Goal: Task Accomplishment & Management: Use online tool/utility

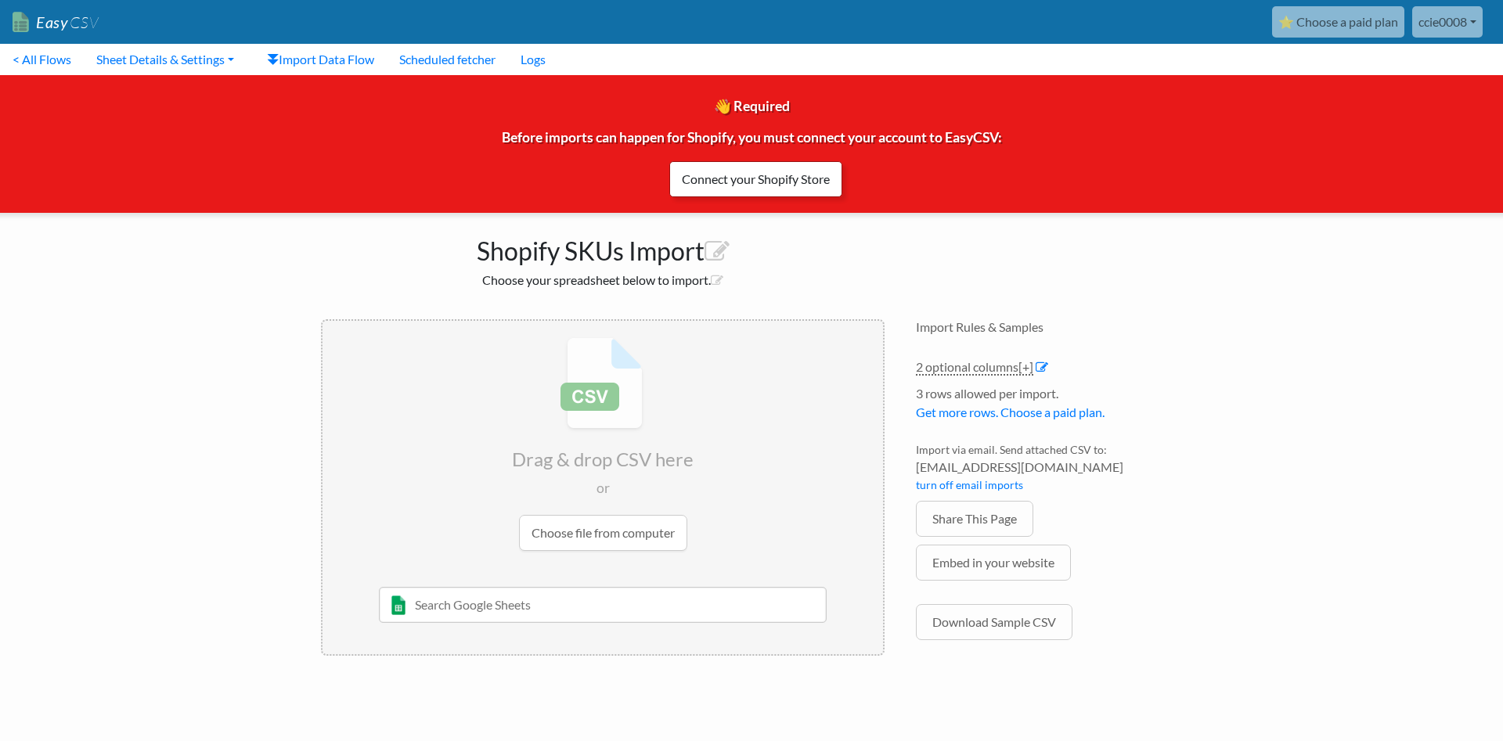
click at [752, 185] on link "Connect your Shopify Store" at bounding box center [755, 179] width 173 height 36
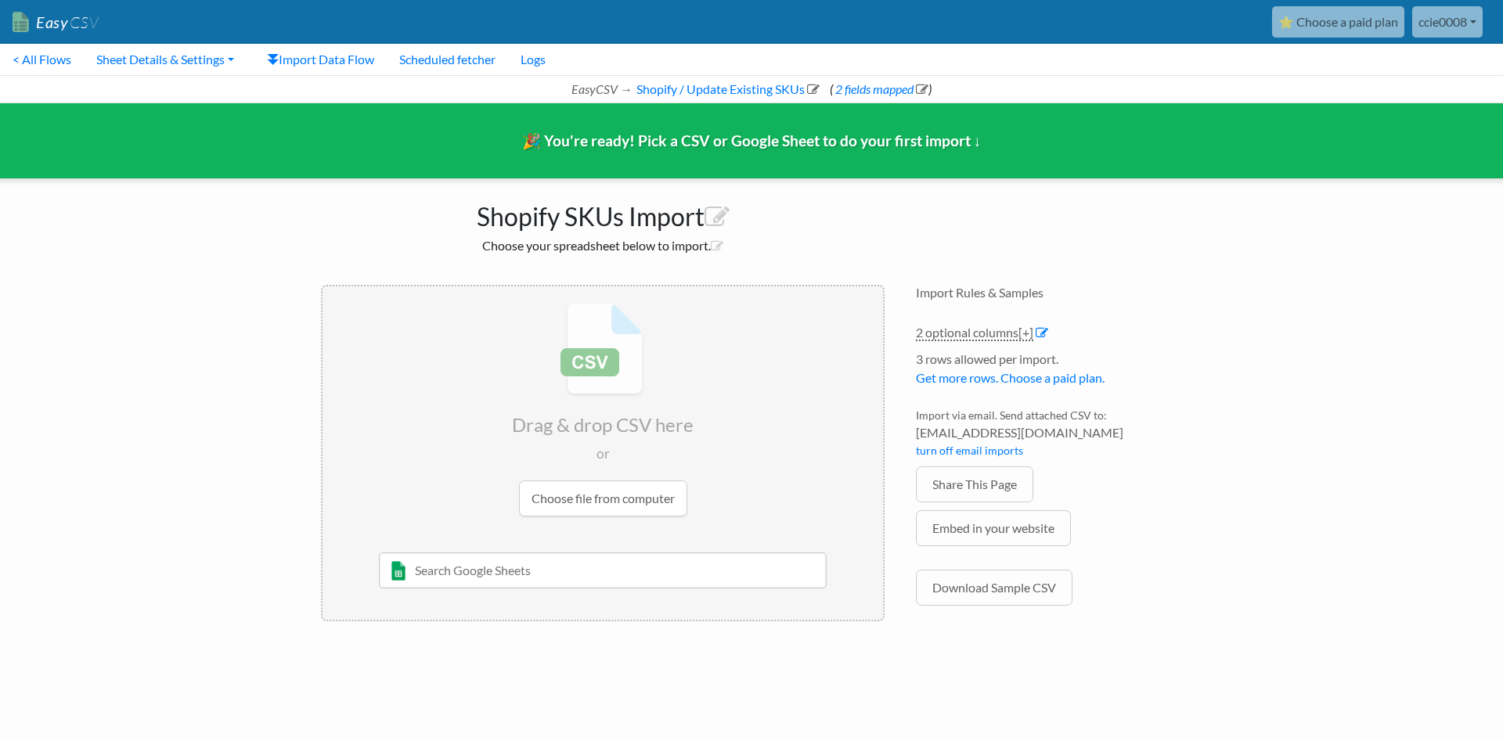
click at [646, 498] on input "file" at bounding box center [603, 410] width 561 height 247
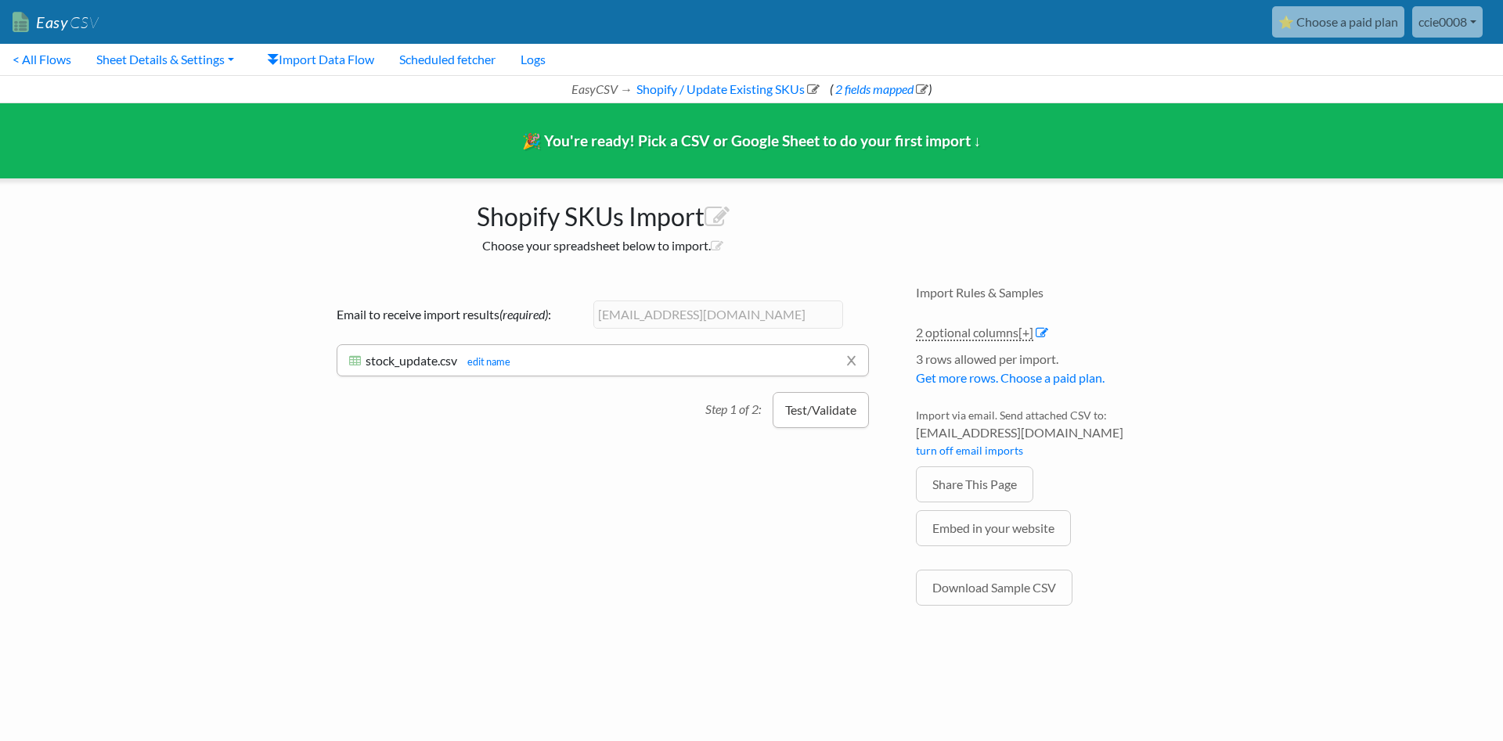
click at [819, 413] on button "Test/Validate" at bounding box center [821, 410] width 96 height 36
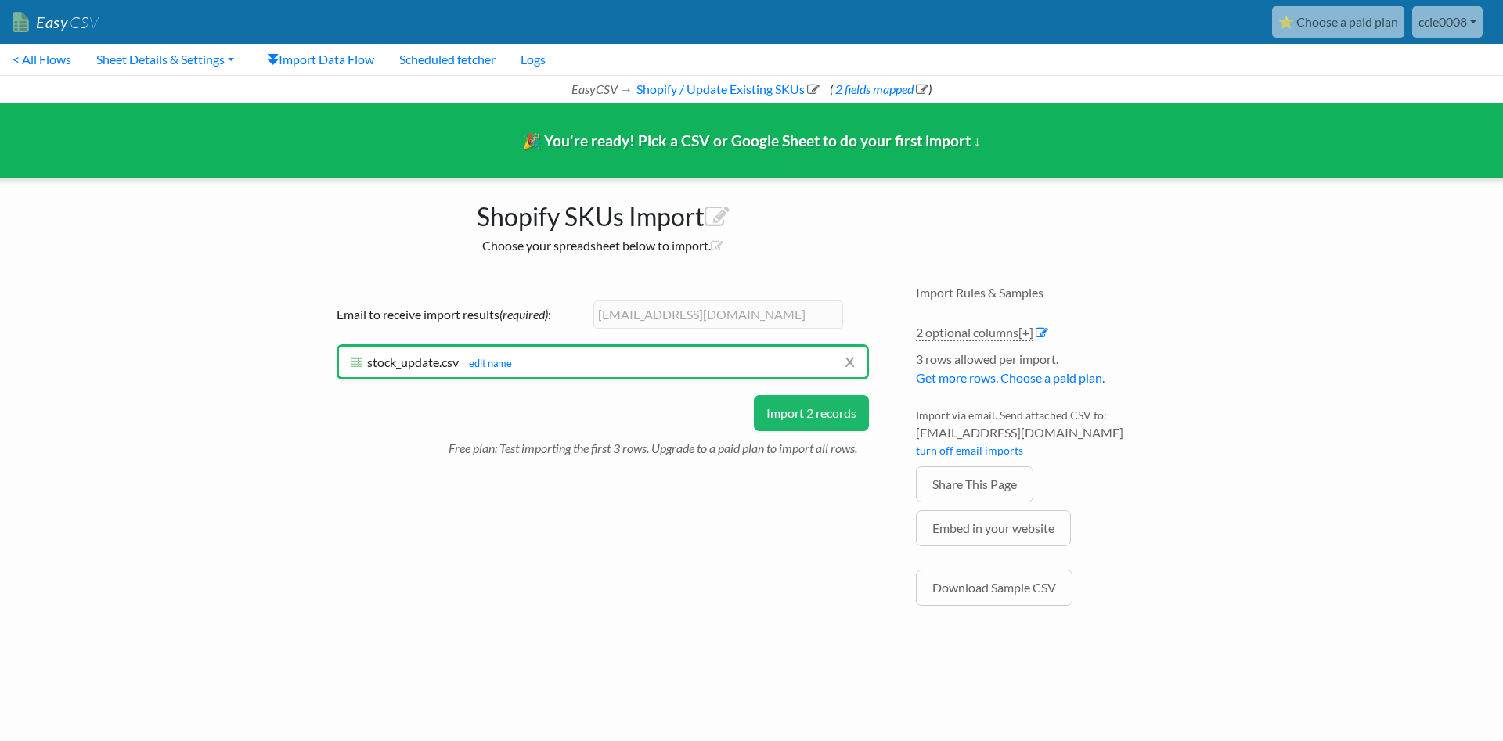
click at [809, 413] on button "Import 2 records" at bounding box center [811, 413] width 115 height 36
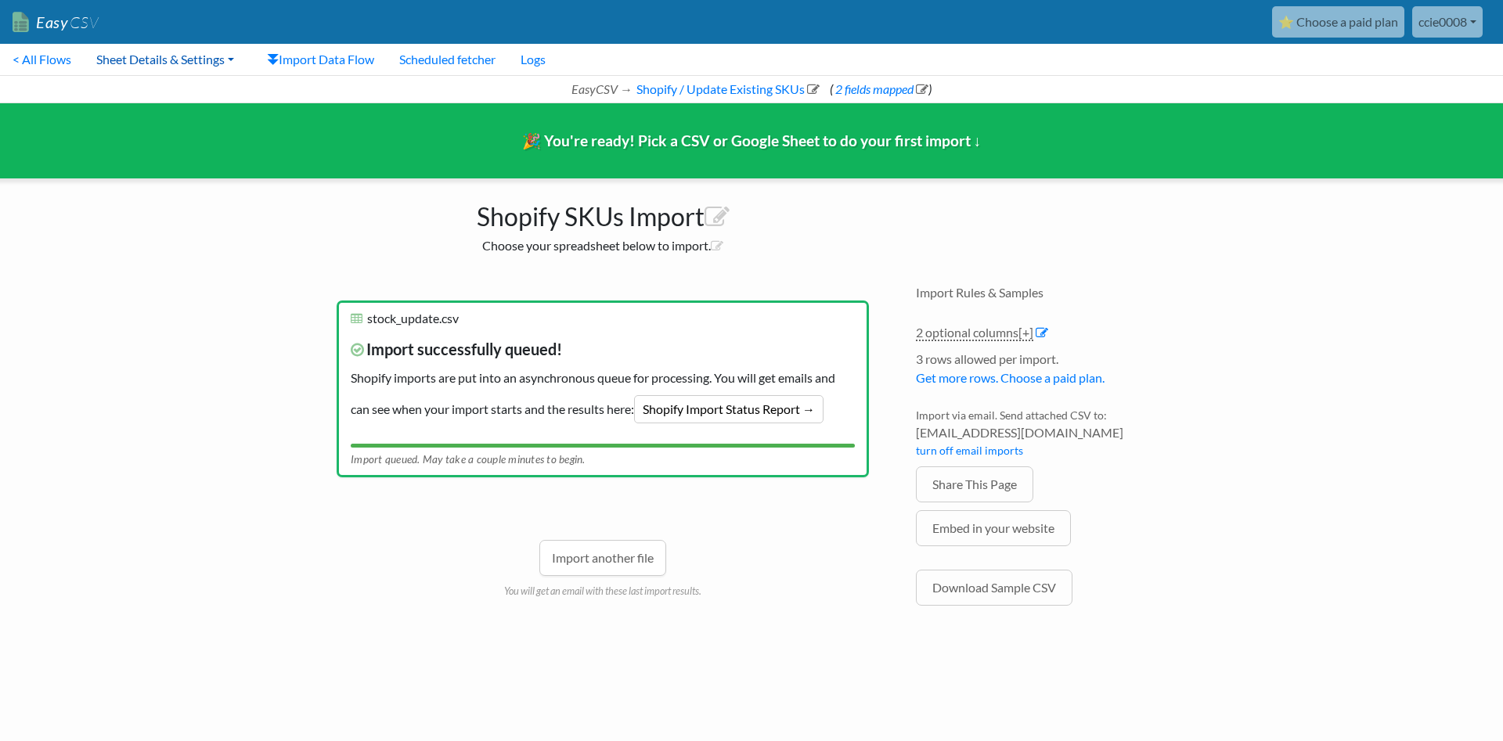
click at [153, 62] on link "Sheet Details & Settings" at bounding box center [165, 59] width 163 height 31
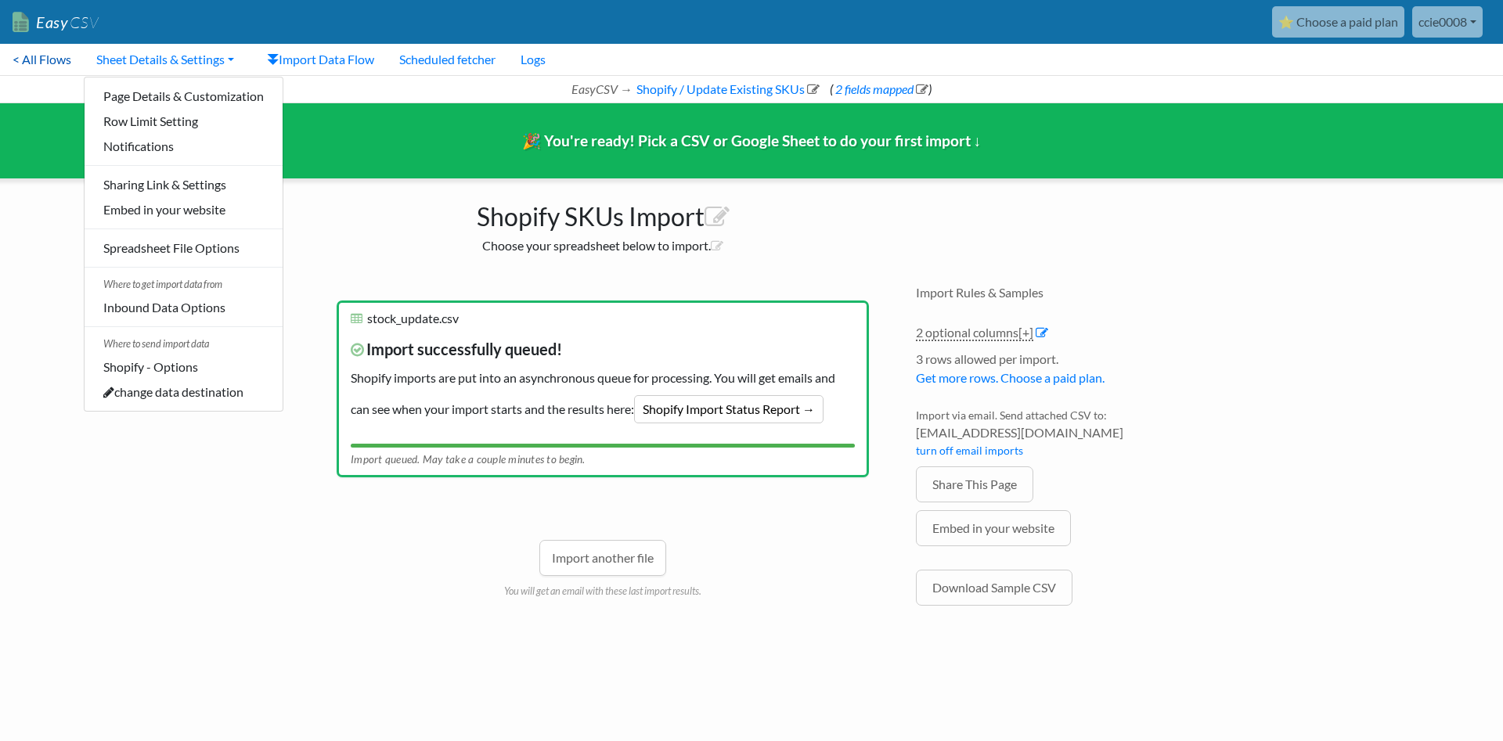
click at [41, 51] on link "< All Flows" at bounding box center [42, 59] width 84 height 31
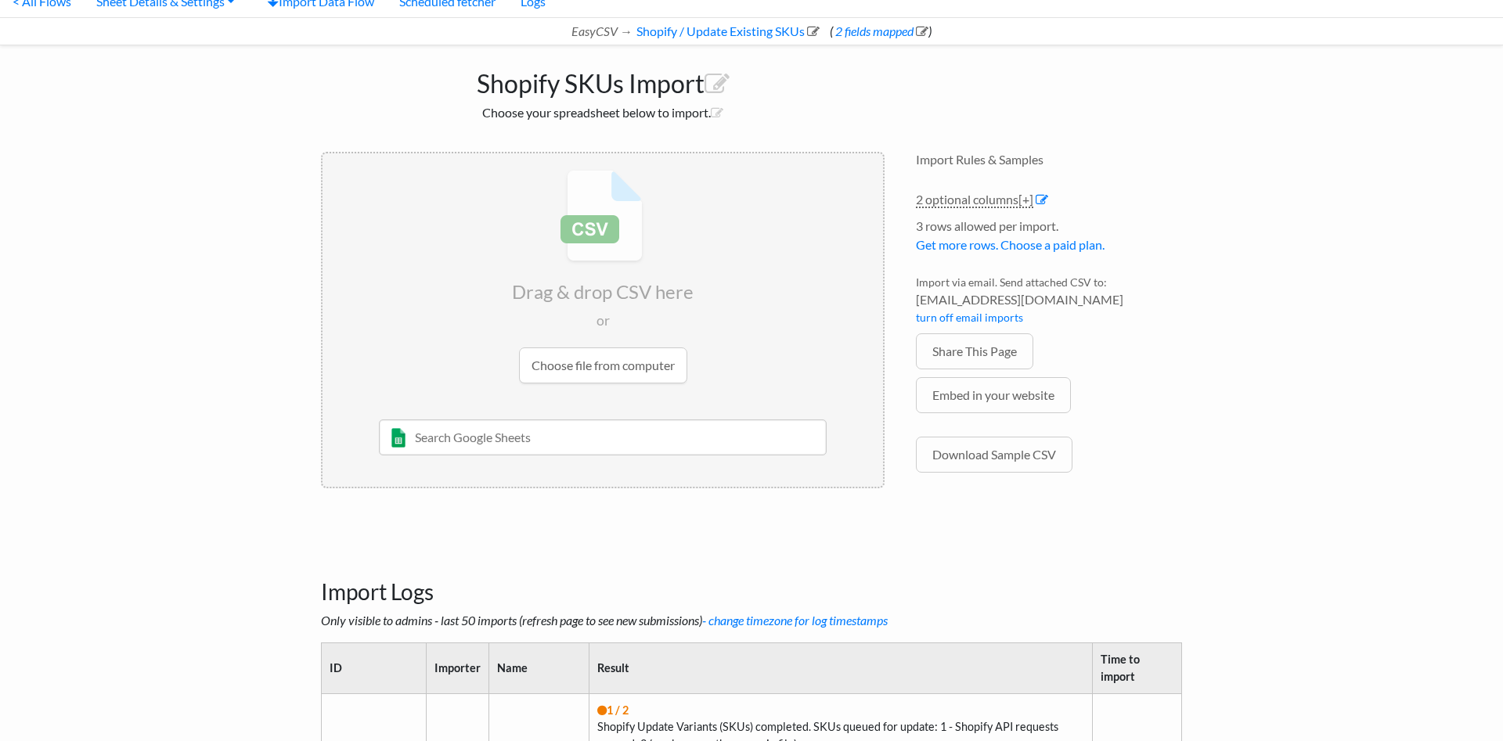
scroll to position [233, 0]
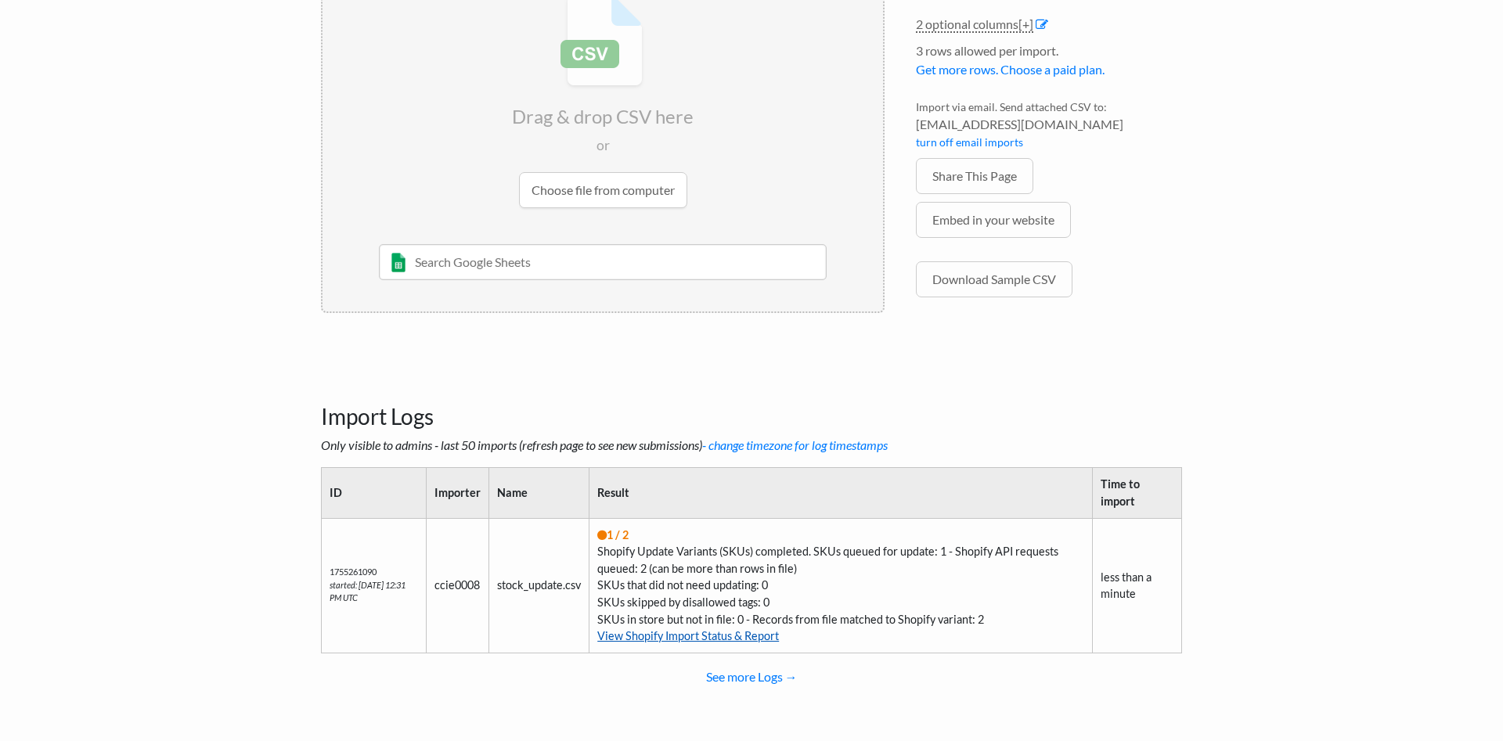
click at [705, 636] on link "View Shopify Import Status & Report" at bounding box center [688, 635] width 182 height 13
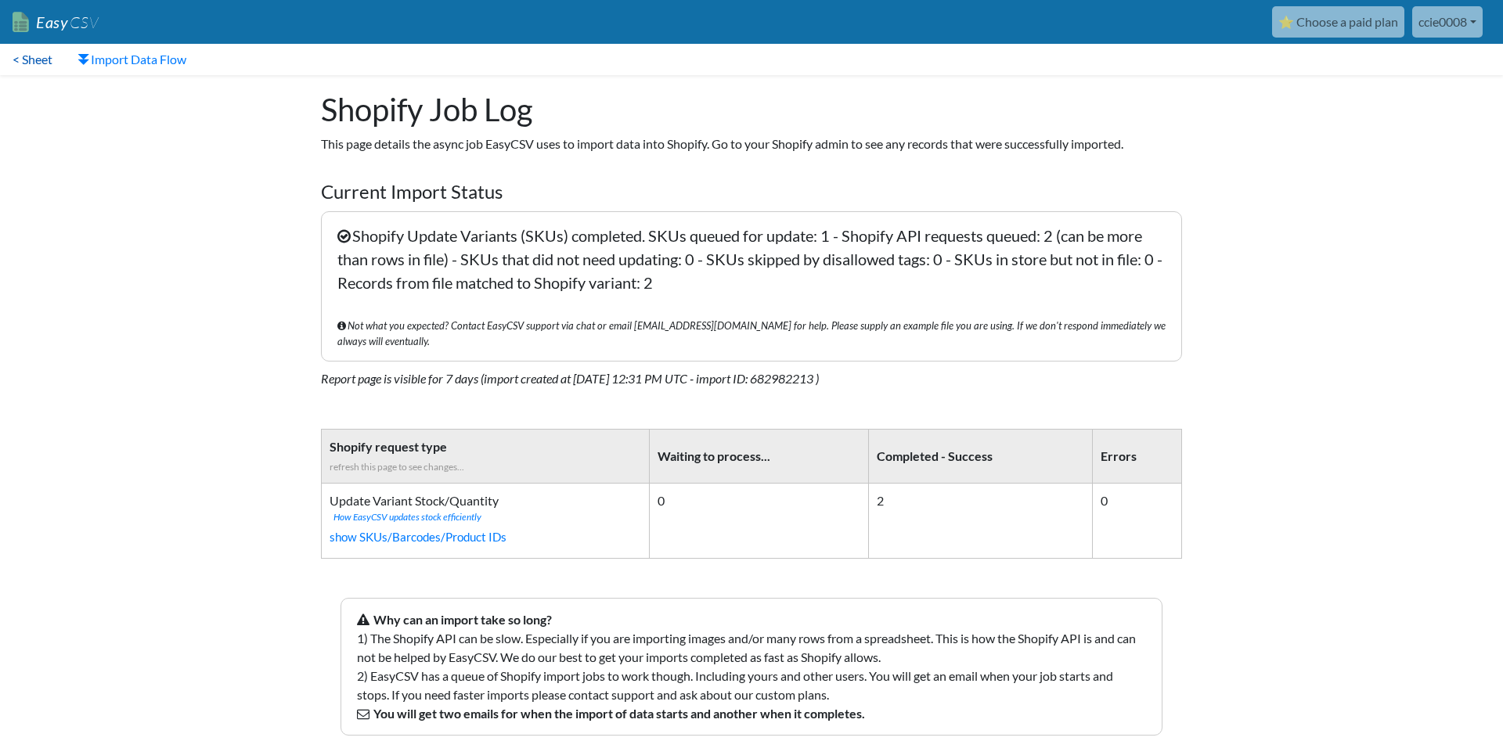
click at [20, 61] on link "< Sheet" at bounding box center [32, 59] width 65 height 31
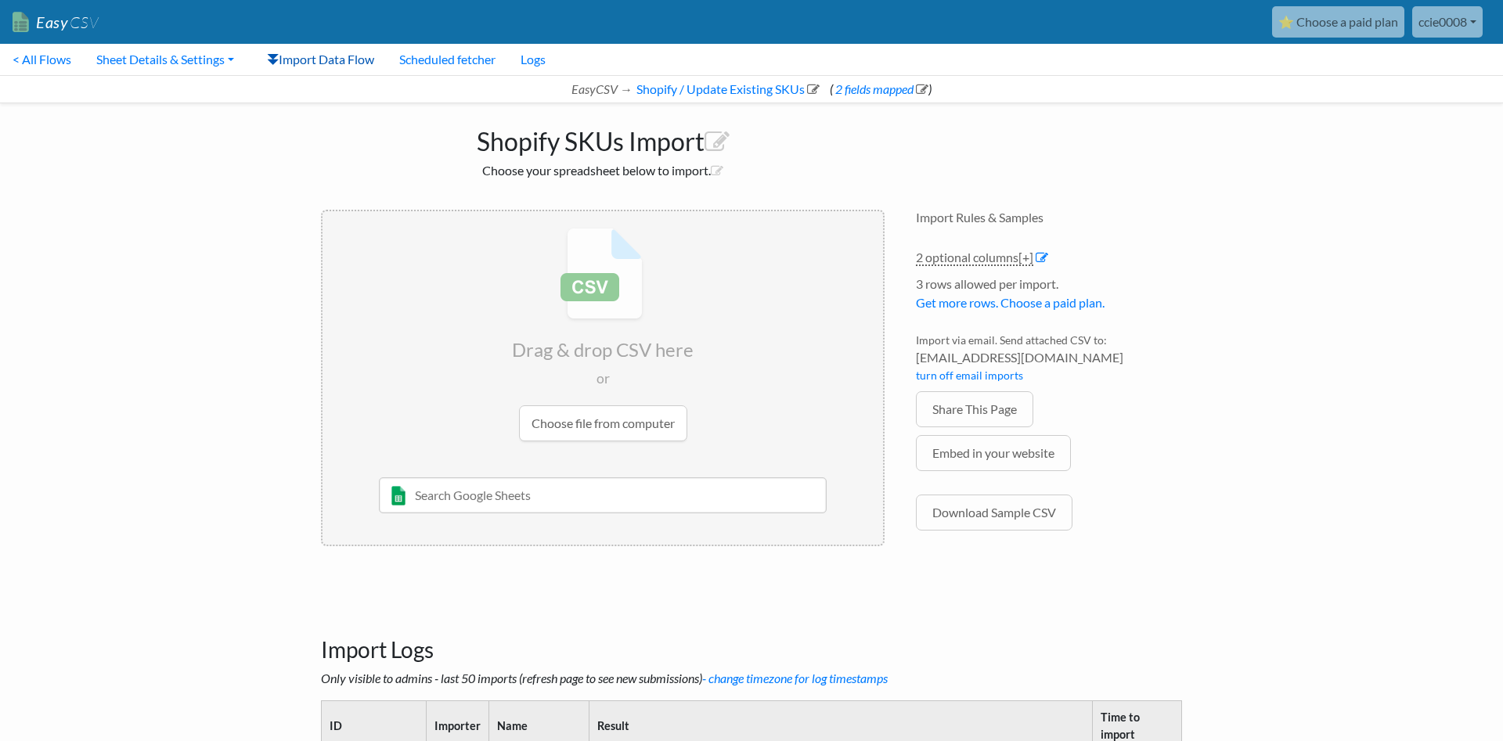
click at [343, 59] on link "Import Data Flow" at bounding box center [320, 59] width 132 height 31
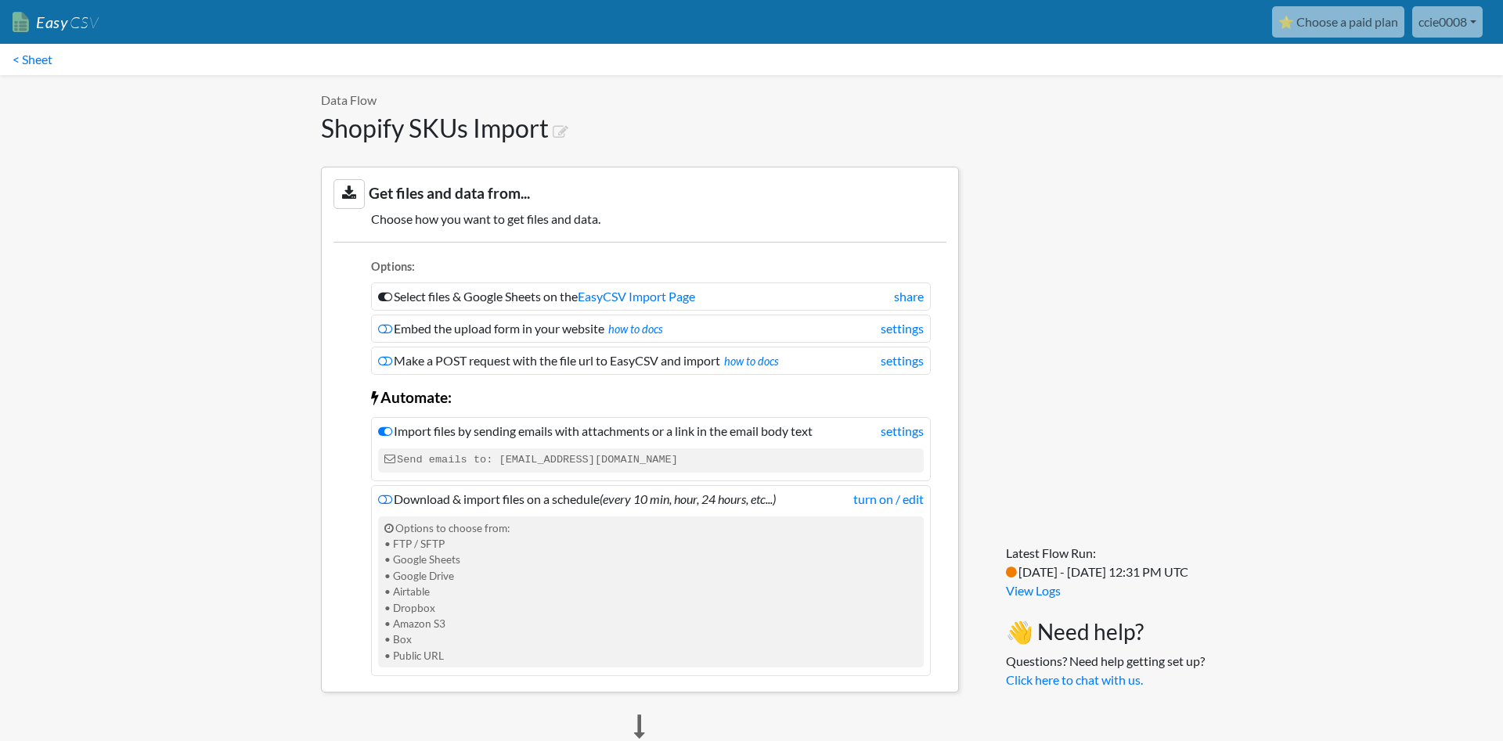
click at [78, 18] on span "CSV" at bounding box center [83, 23] width 31 height 20
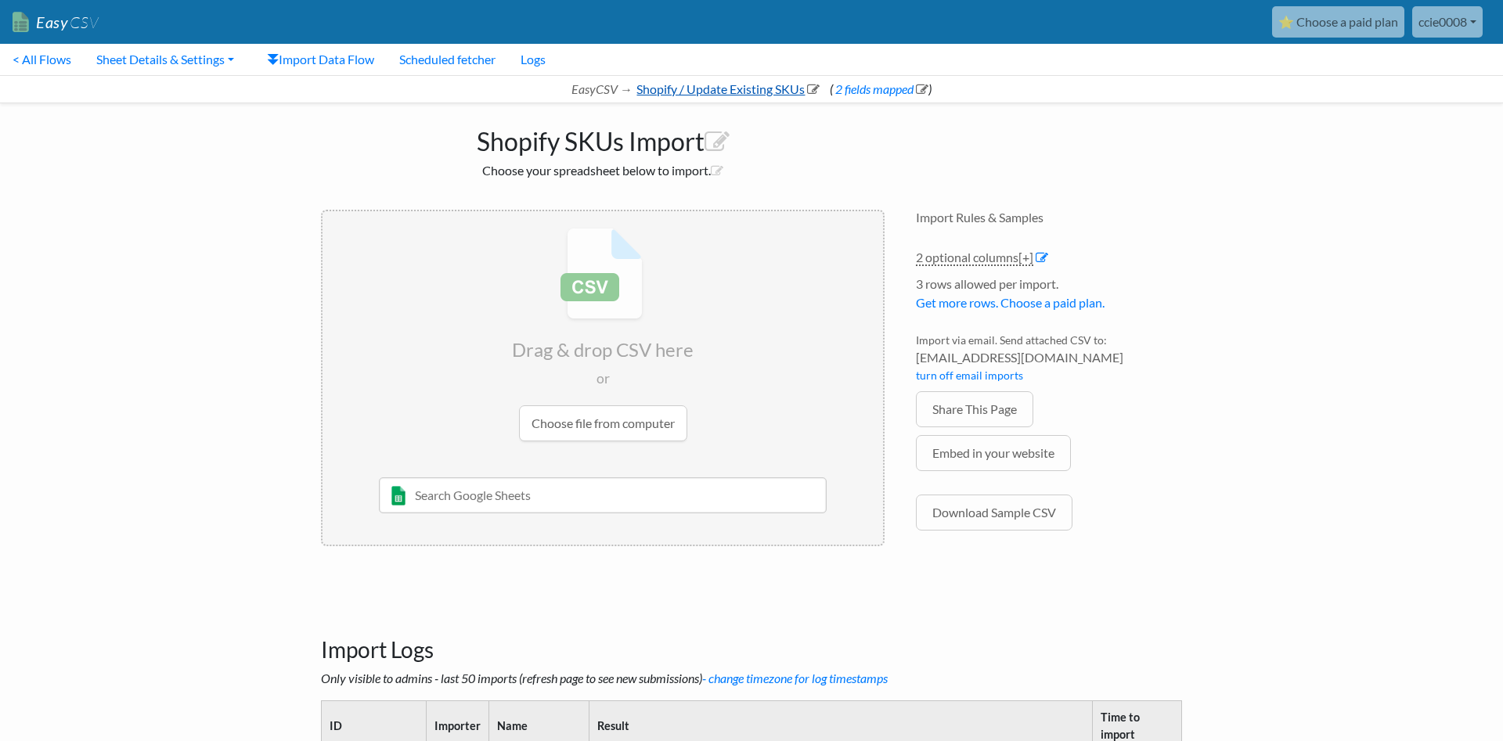
click at [715, 95] on link "Shopify / Update Existing SKUs" at bounding box center [727, 88] width 186 height 15
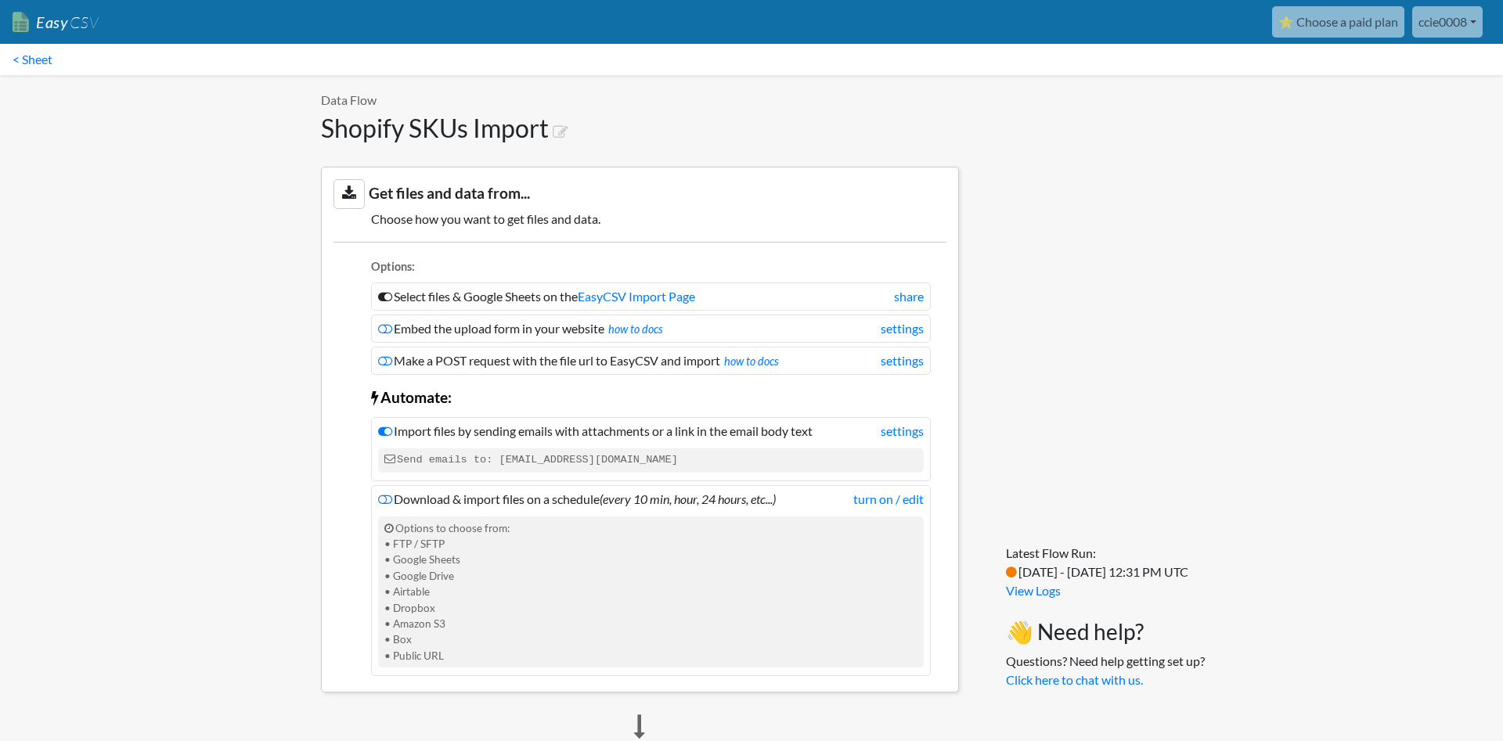
click at [39, 23] on link "Easy CSV" at bounding box center [56, 22] width 86 height 32
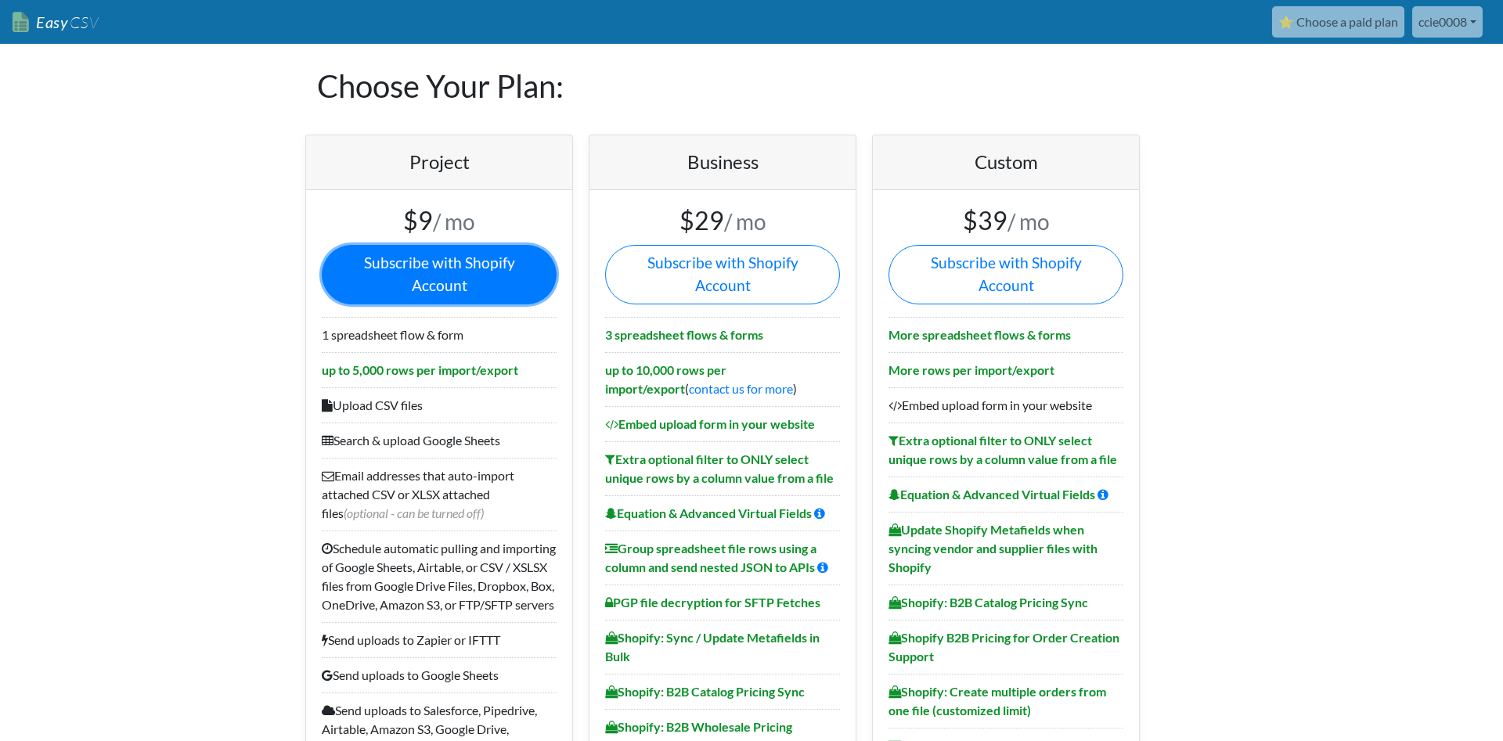
click at [496, 255] on link "Subscribe with Shopify Account" at bounding box center [439, 274] width 235 height 59
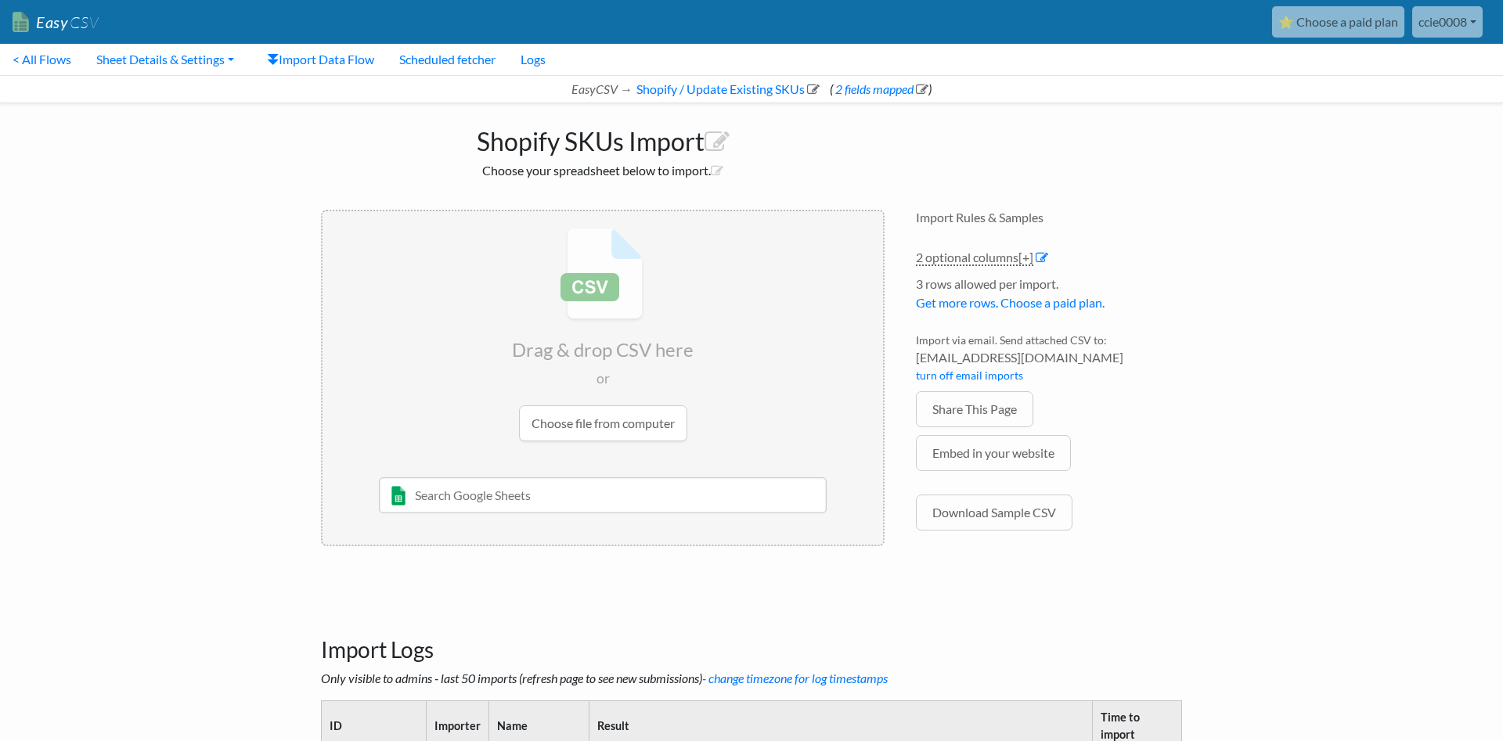
click at [536, 490] on input "text" at bounding box center [603, 496] width 449 height 36
click at [201, 63] on link "Sheet Details & Settings" at bounding box center [165, 59] width 163 height 31
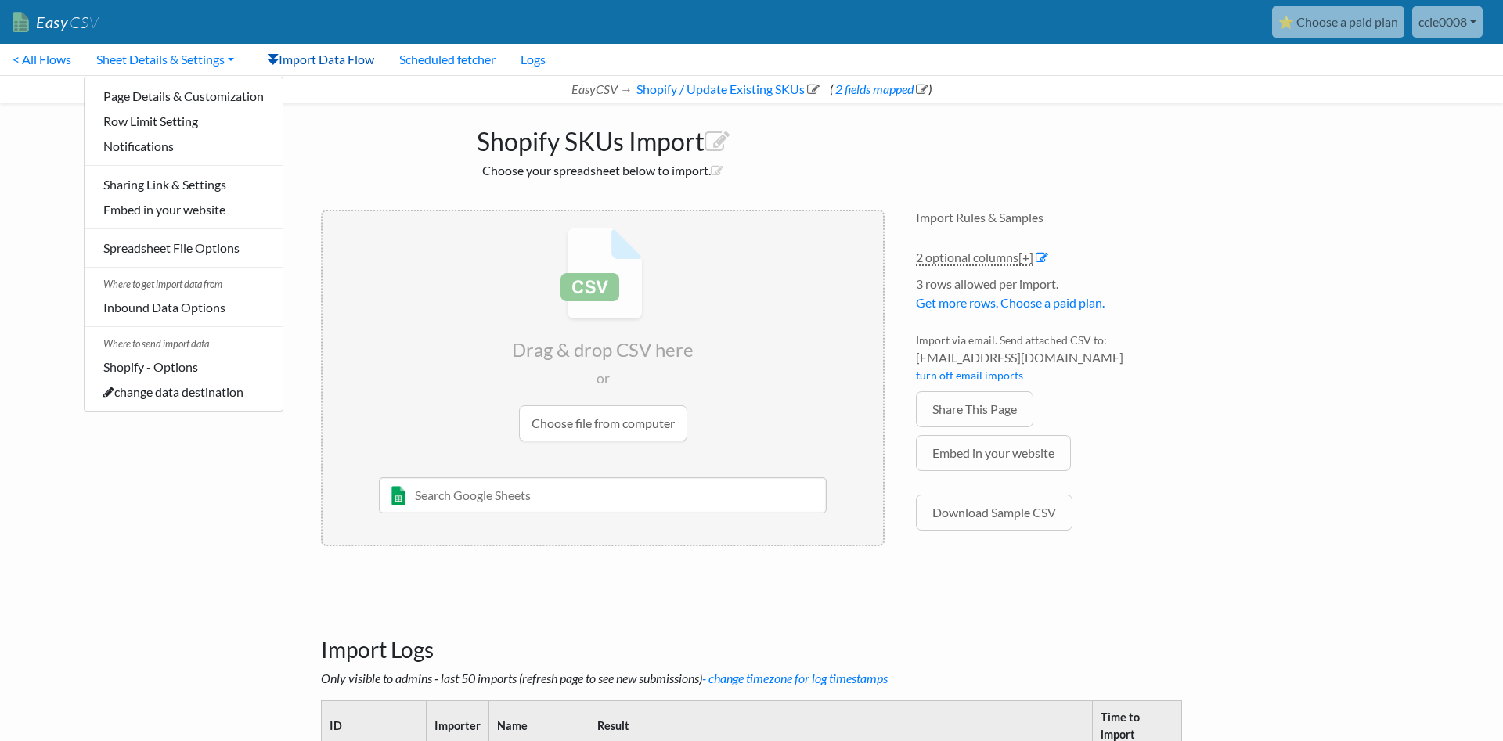
click at [319, 57] on link "Import Data Flow" at bounding box center [320, 59] width 132 height 31
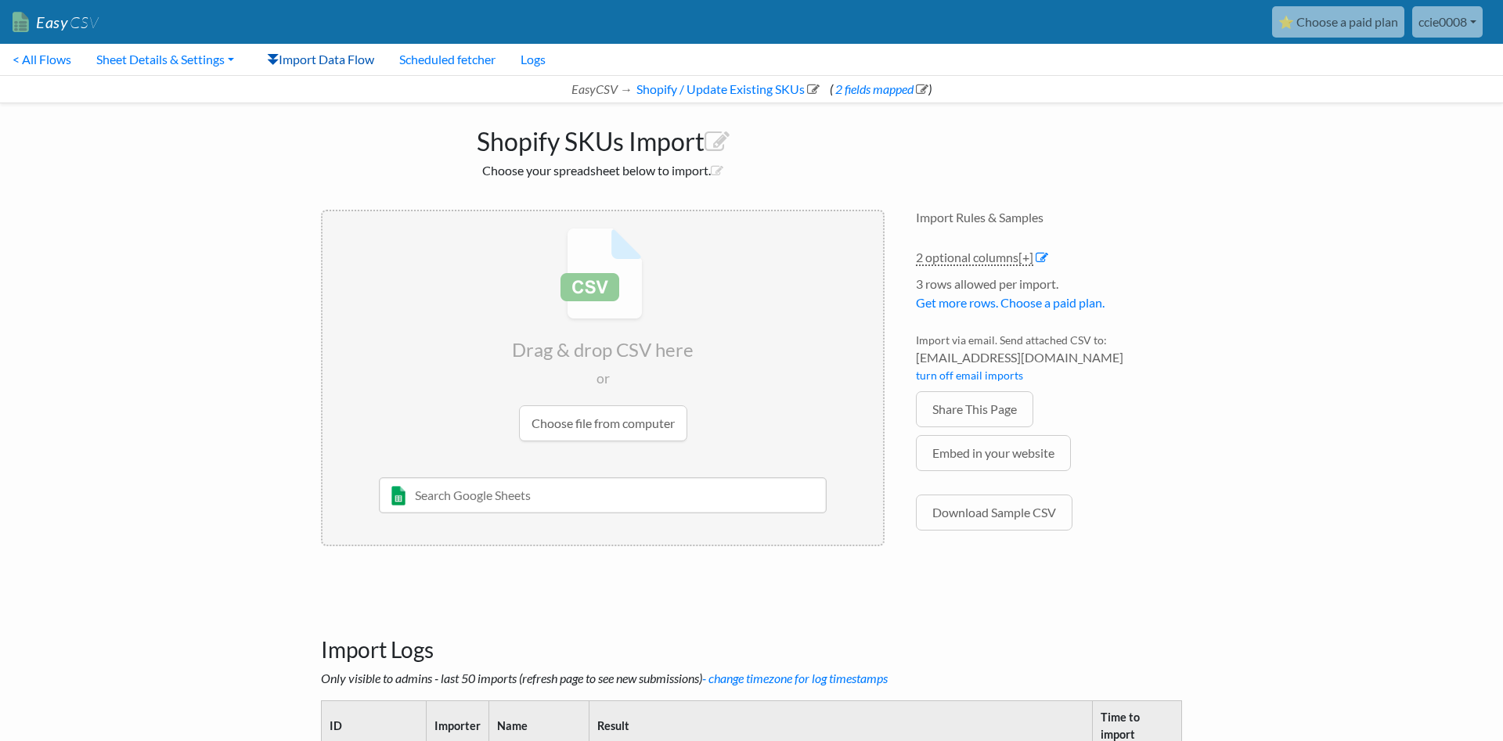
click at [319, 57] on link "Import Data Flow" at bounding box center [320, 59] width 132 height 31
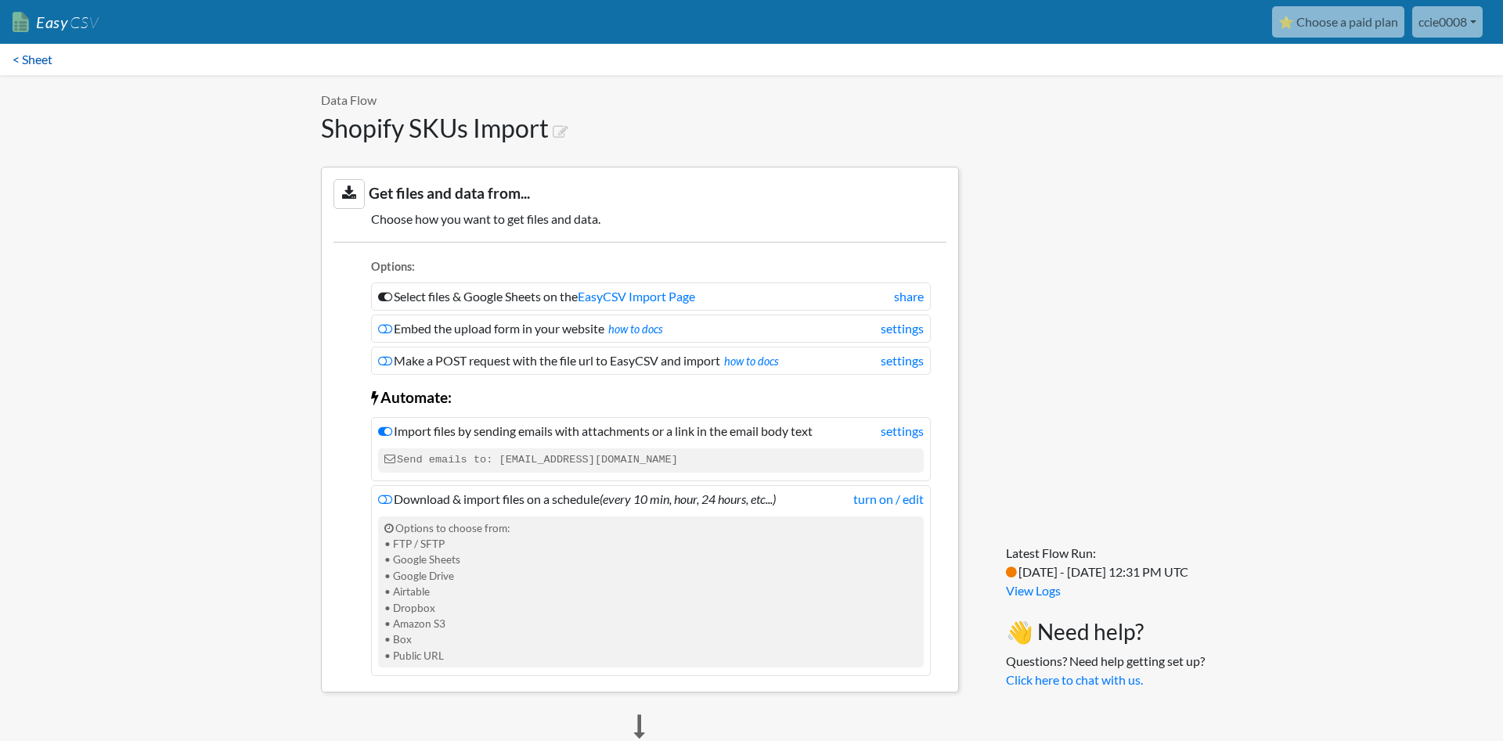
click at [46, 51] on link "< Sheet" at bounding box center [32, 59] width 65 height 31
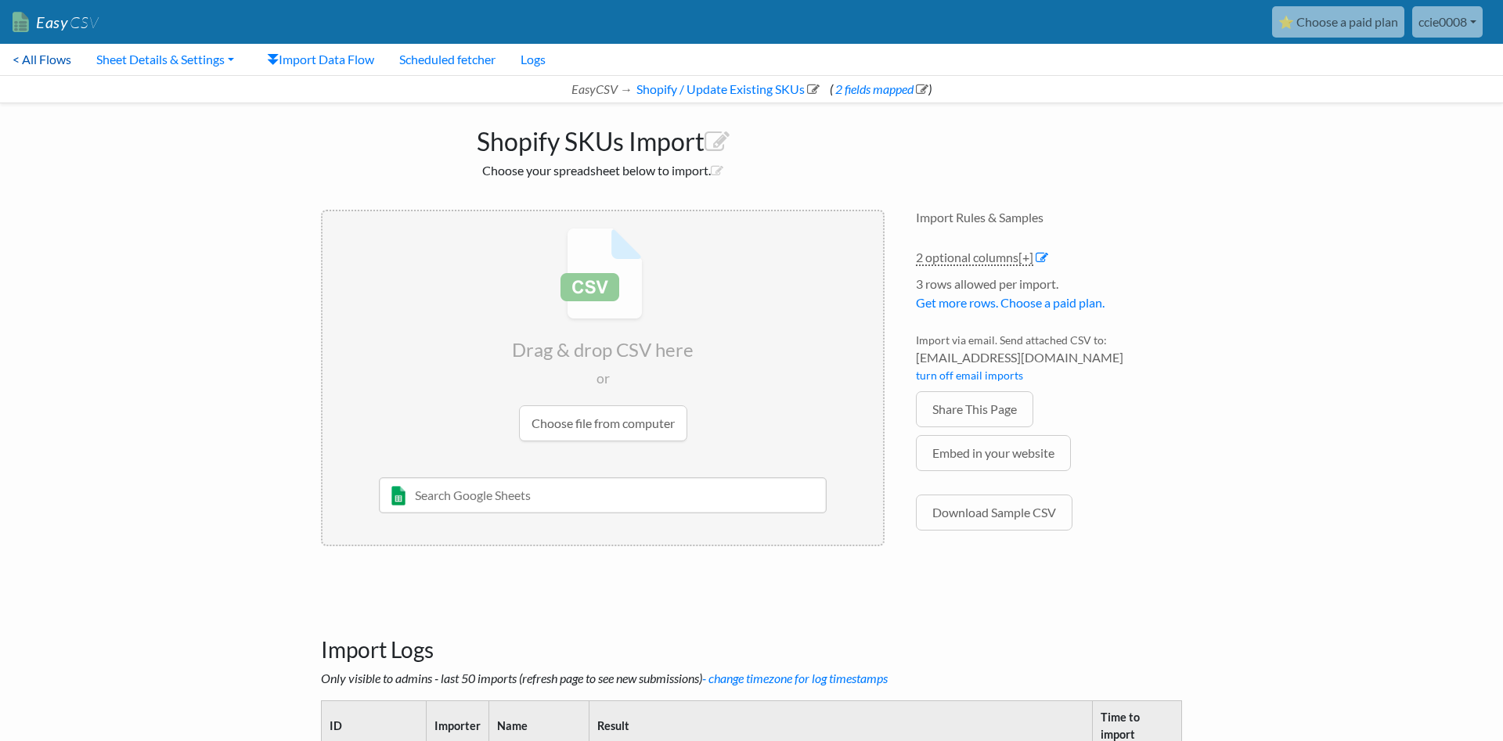
click at [29, 72] on link "< All Flows" at bounding box center [42, 59] width 84 height 31
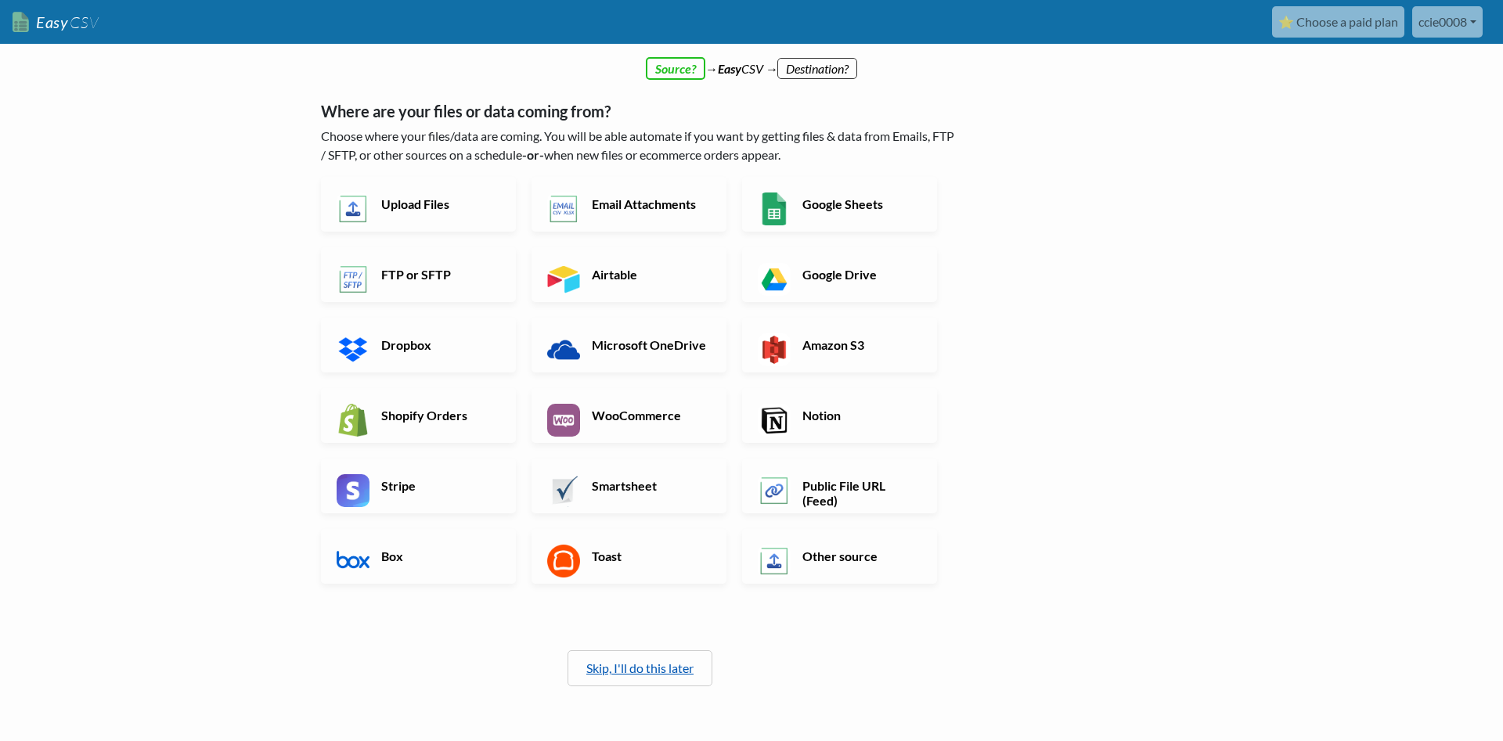
click at [622, 668] on link "Skip, I'll do this later" at bounding box center [639, 668] width 107 height 15
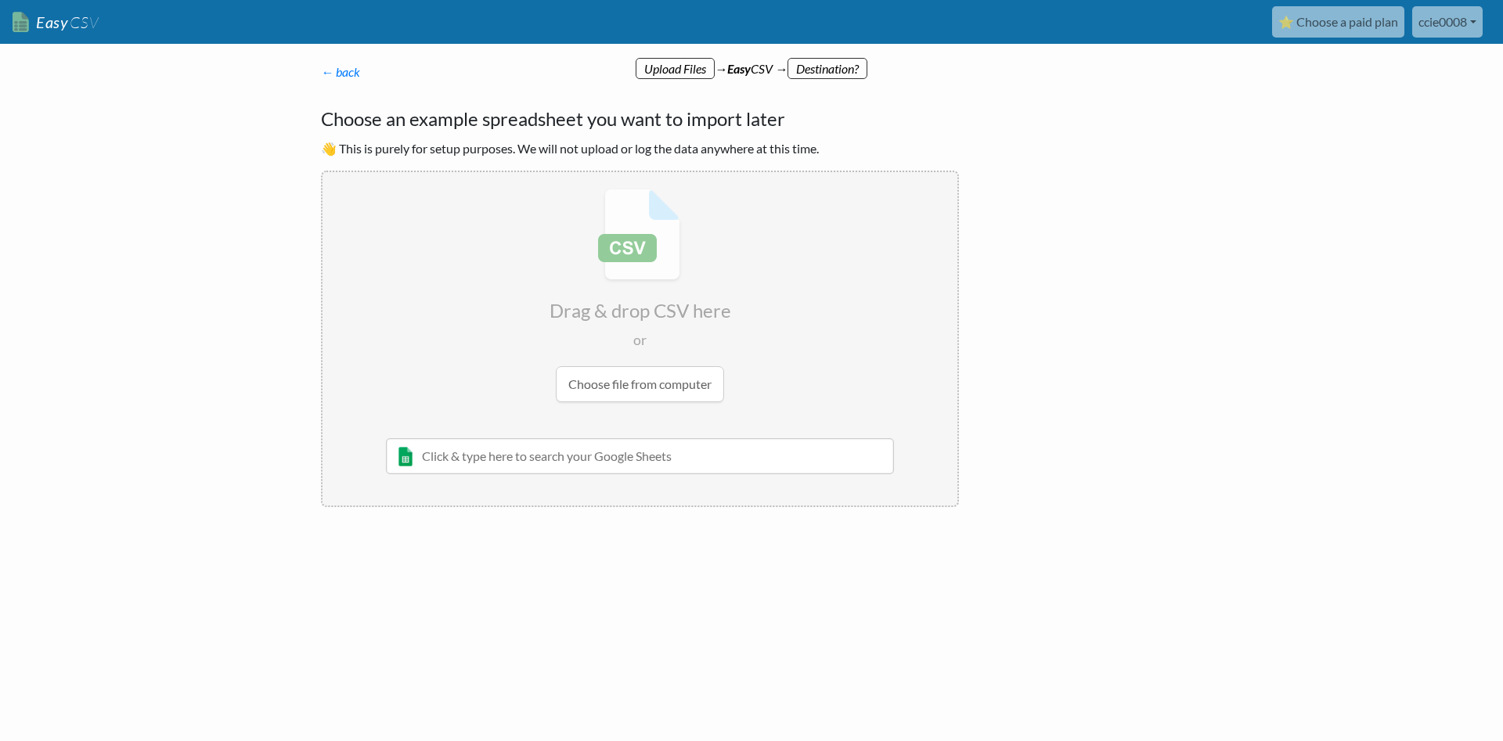
click at [667, 379] on input "file" at bounding box center [640, 295] width 635 height 247
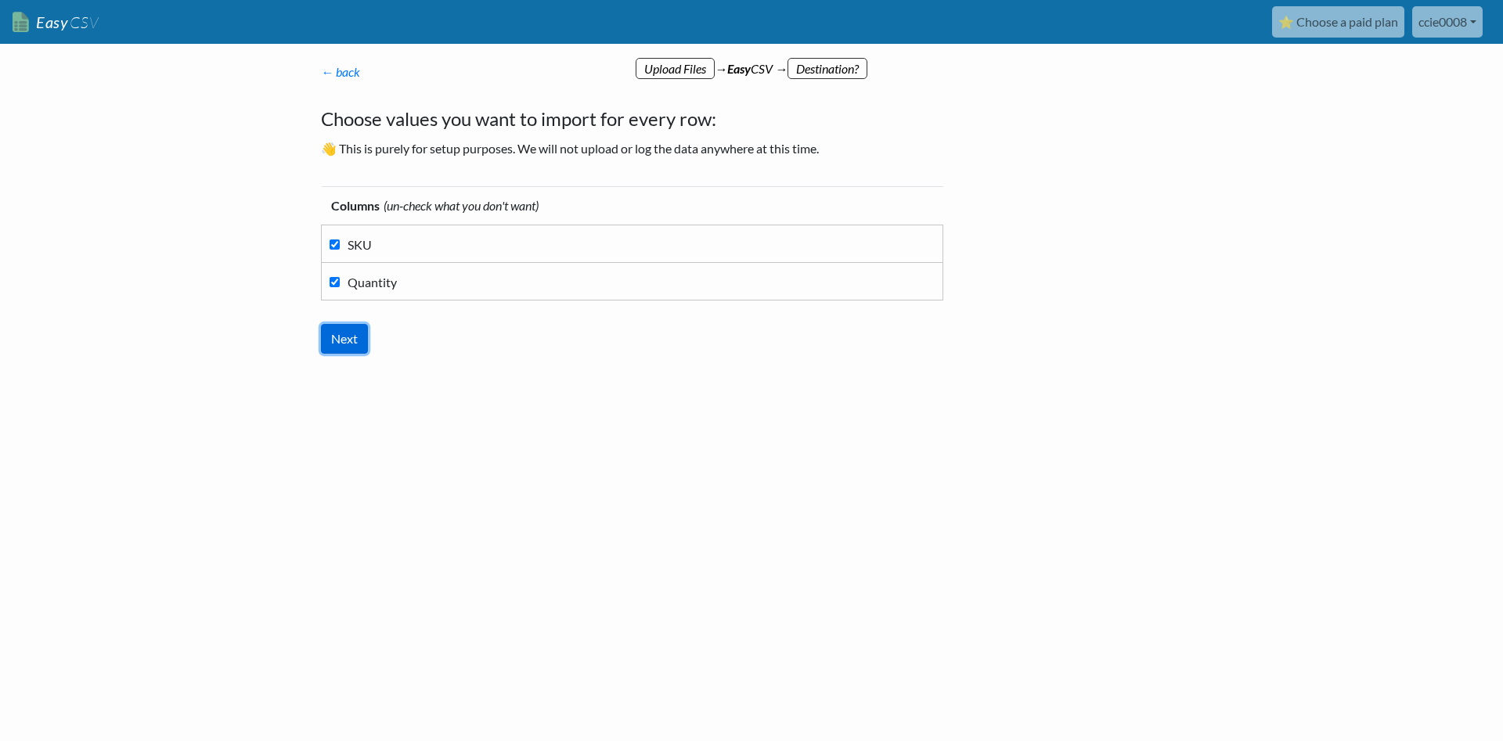
click at [355, 338] on input "Next" at bounding box center [344, 339] width 47 height 30
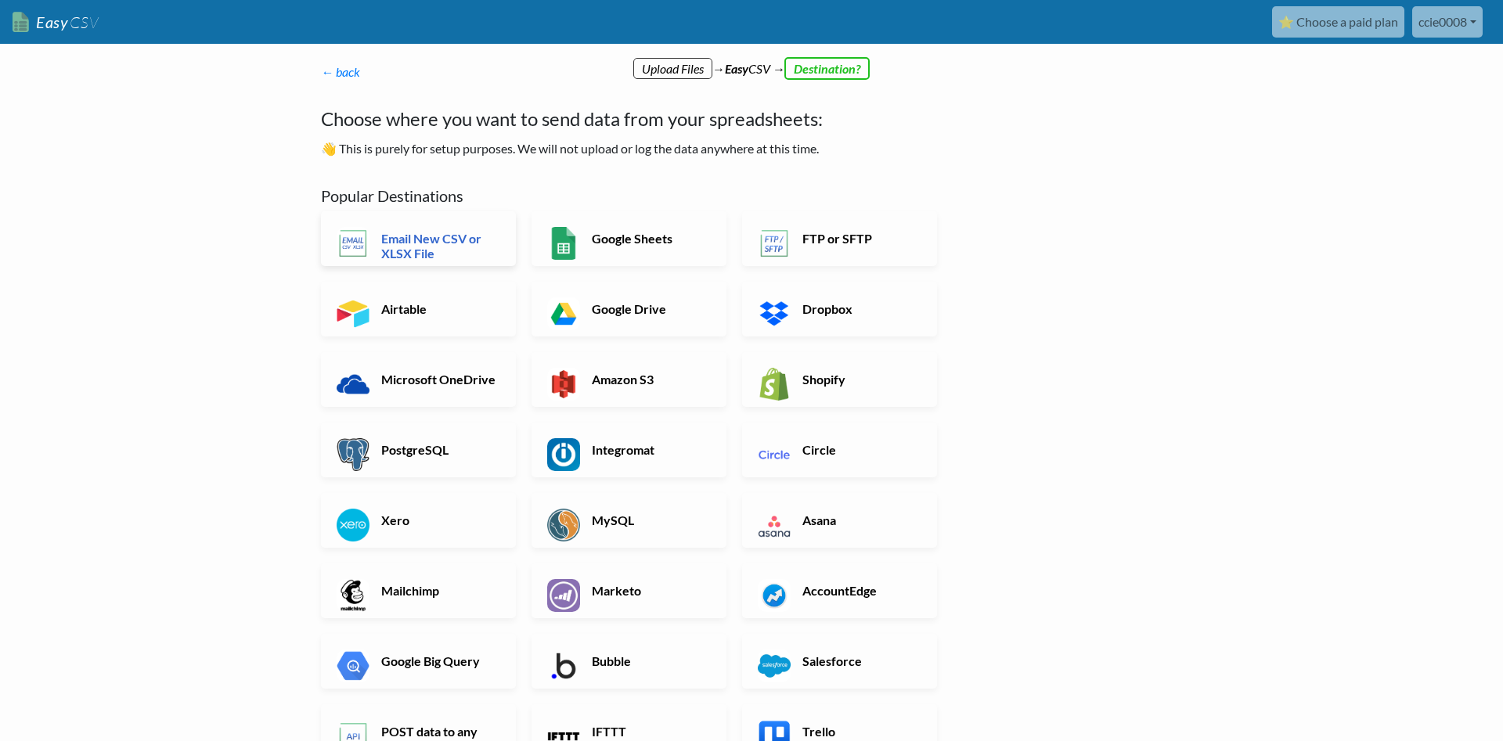
click at [474, 243] on h6 "Email New CSV or XLSX File" at bounding box center [438, 246] width 123 height 30
click at [593, 245] on h6 "Google Sheets" at bounding box center [649, 238] width 123 height 15
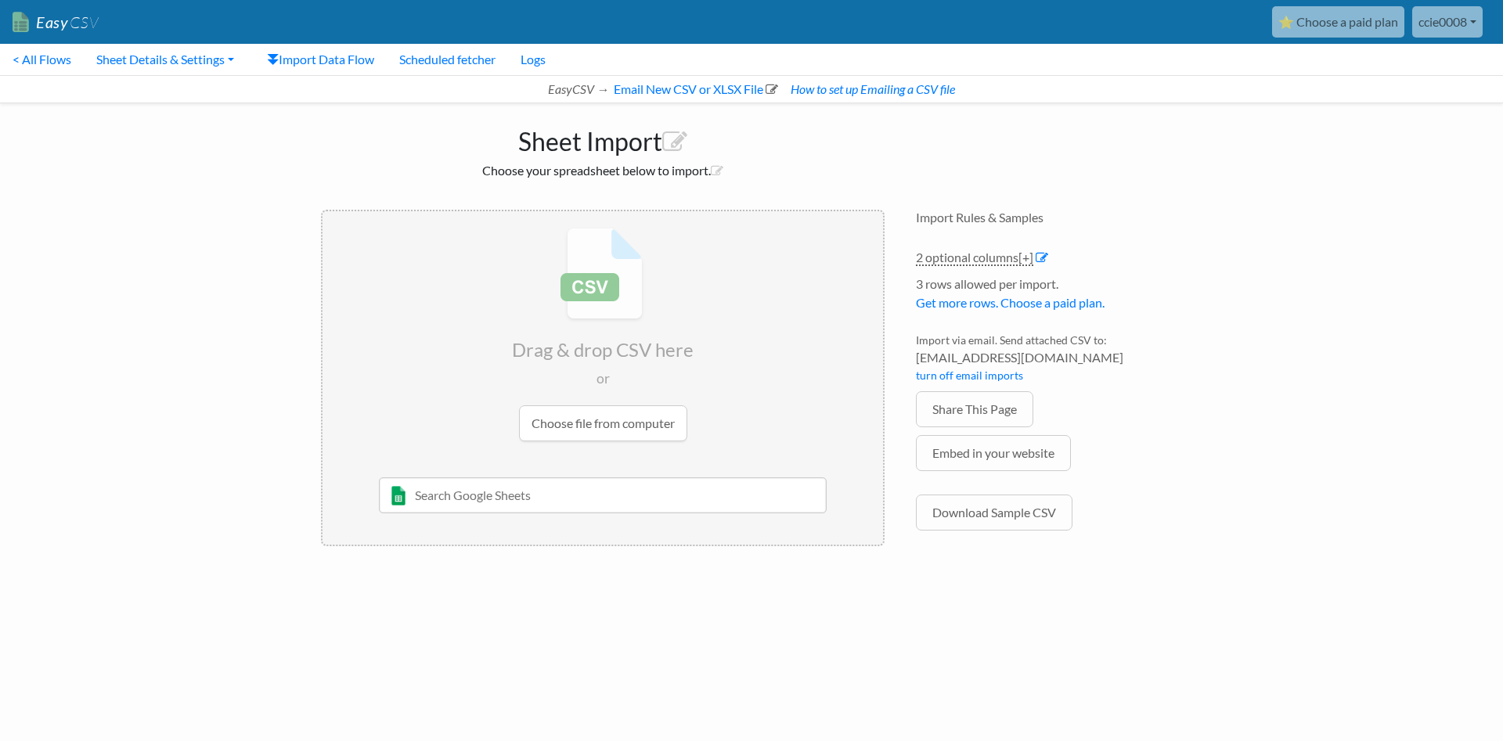
click at [597, 436] on input "file" at bounding box center [603, 334] width 561 height 247
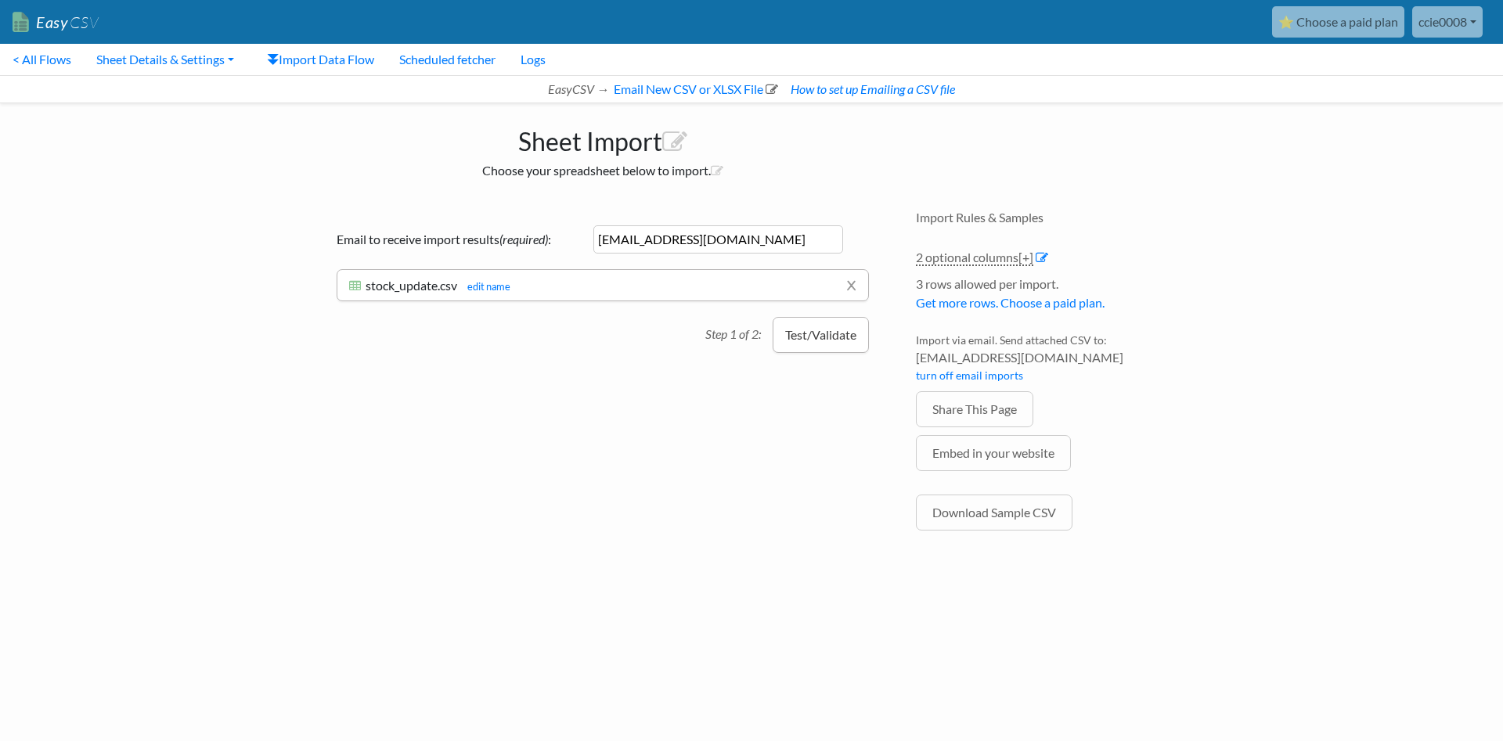
click at [806, 338] on button "Test/Validate" at bounding box center [821, 335] width 96 height 36
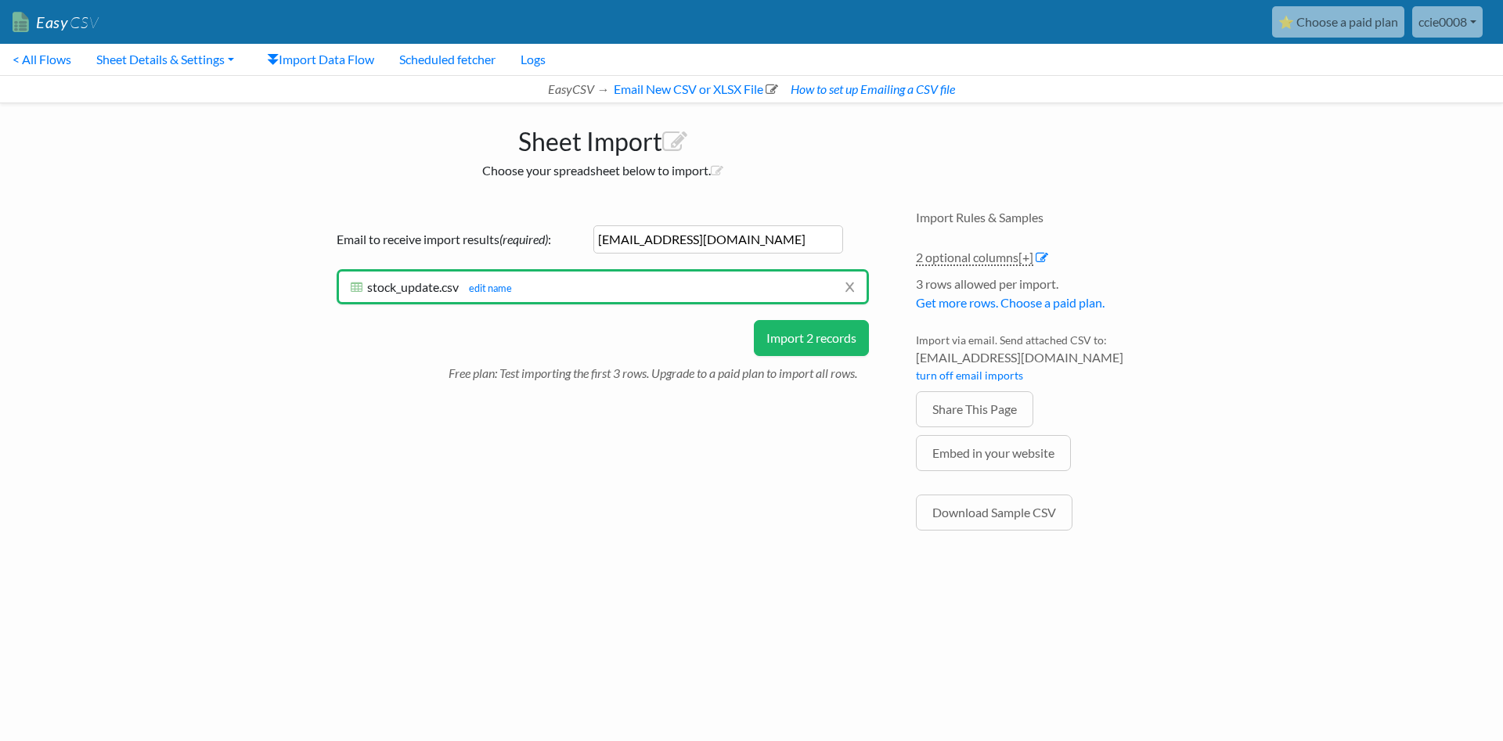
click at [824, 330] on button "Import 2 records" at bounding box center [811, 338] width 115 height 36
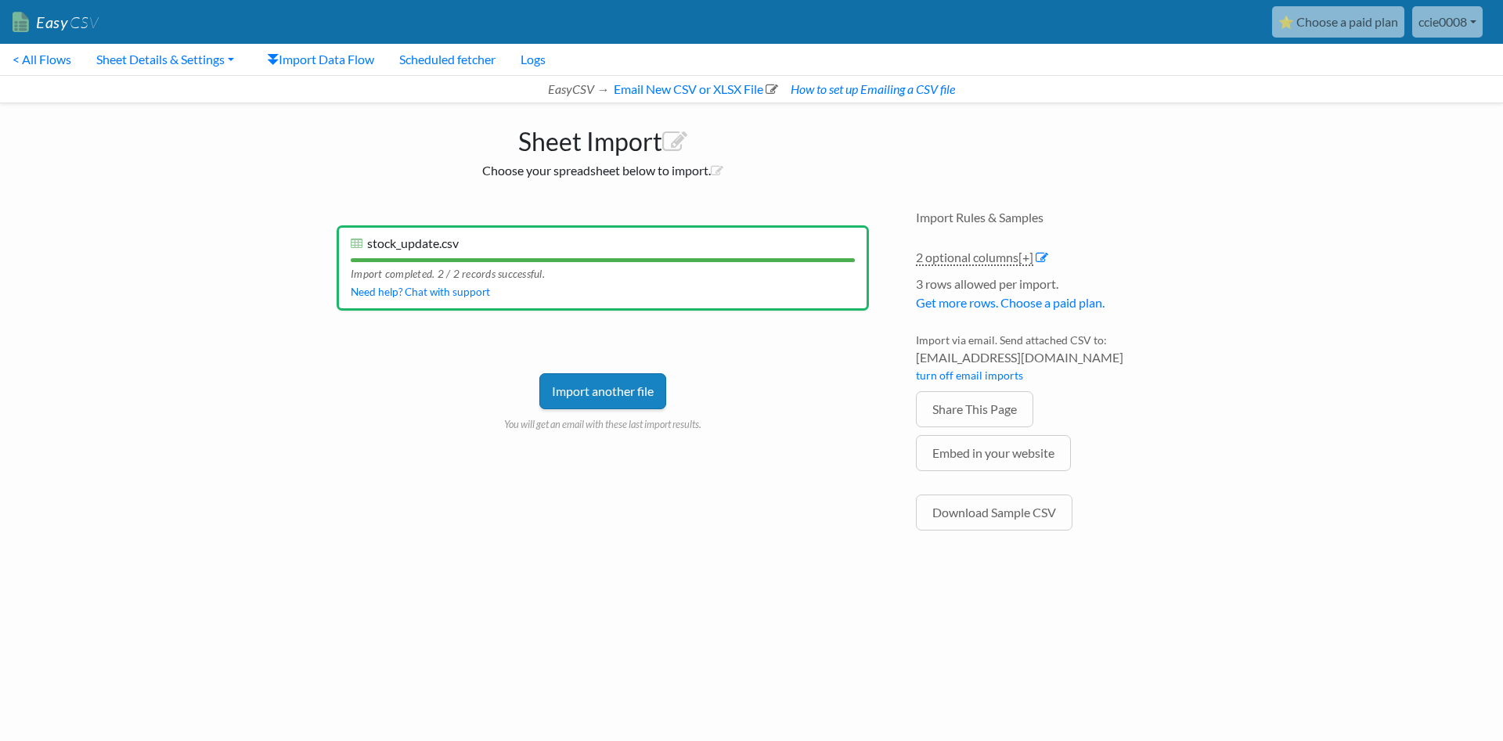
click at [619, 386] on link "Import another file" at bounding box center [602, 391] width 127 height 36
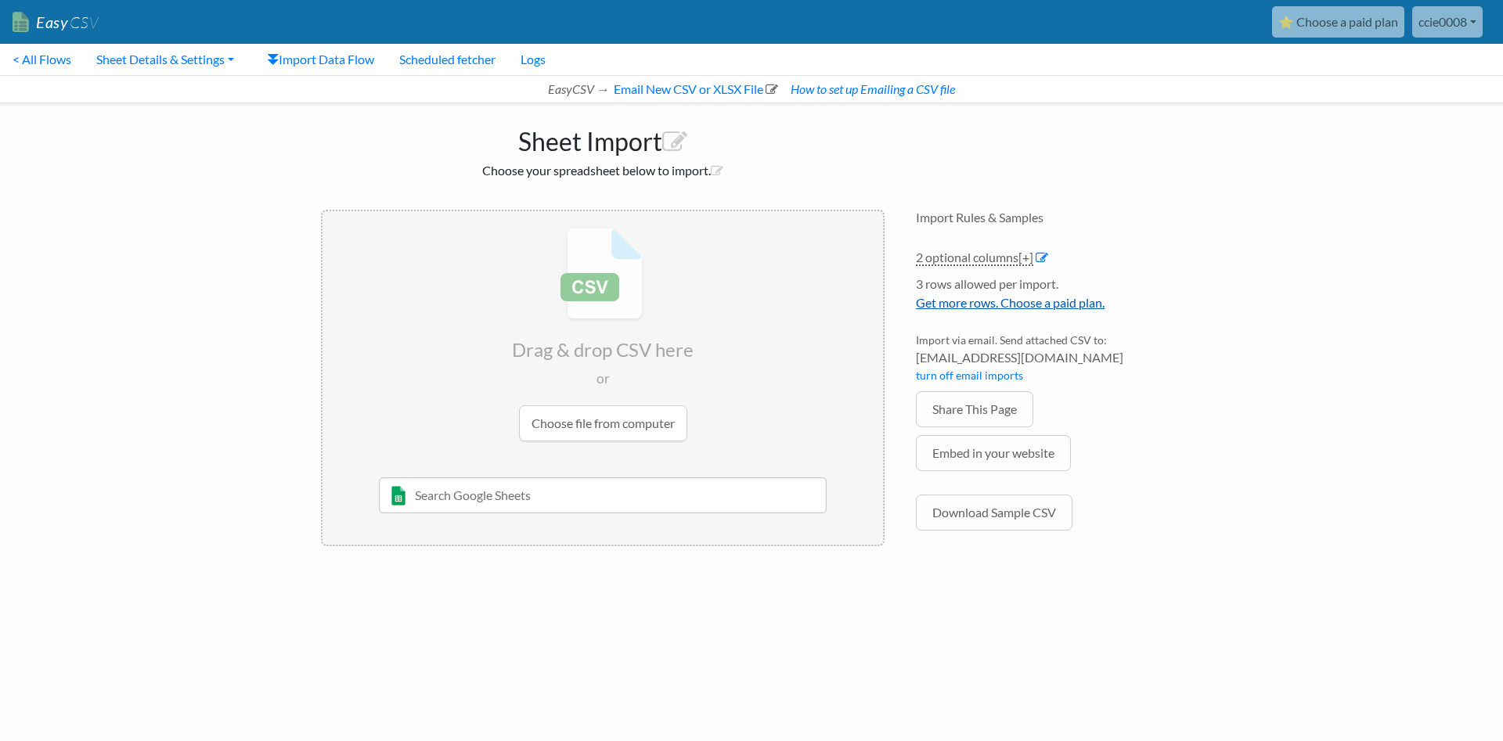
click at [1014, 310] on link "Get more rows. Choose a paid plan." at bounding box center [1010, 302] width 189 height 15
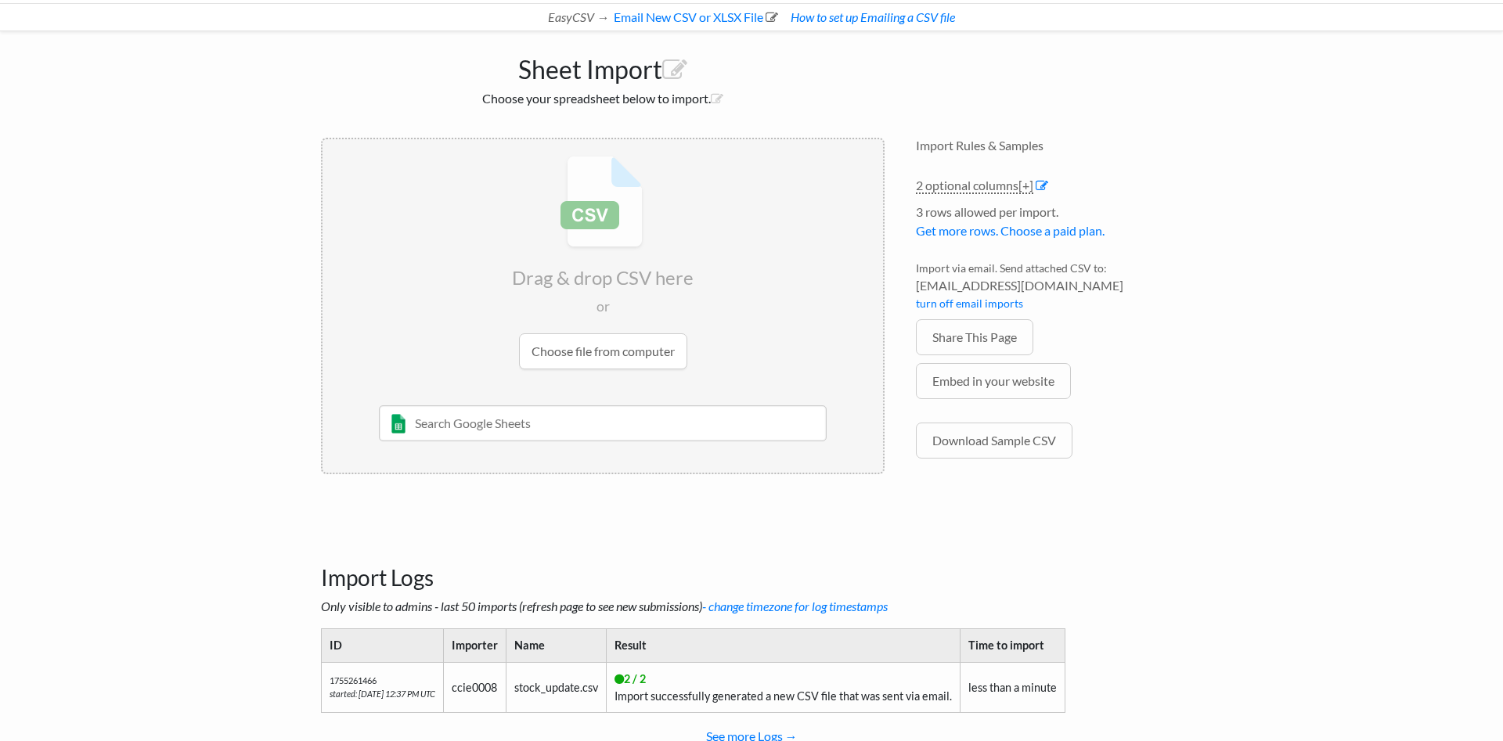
scroll to position [132, 0]
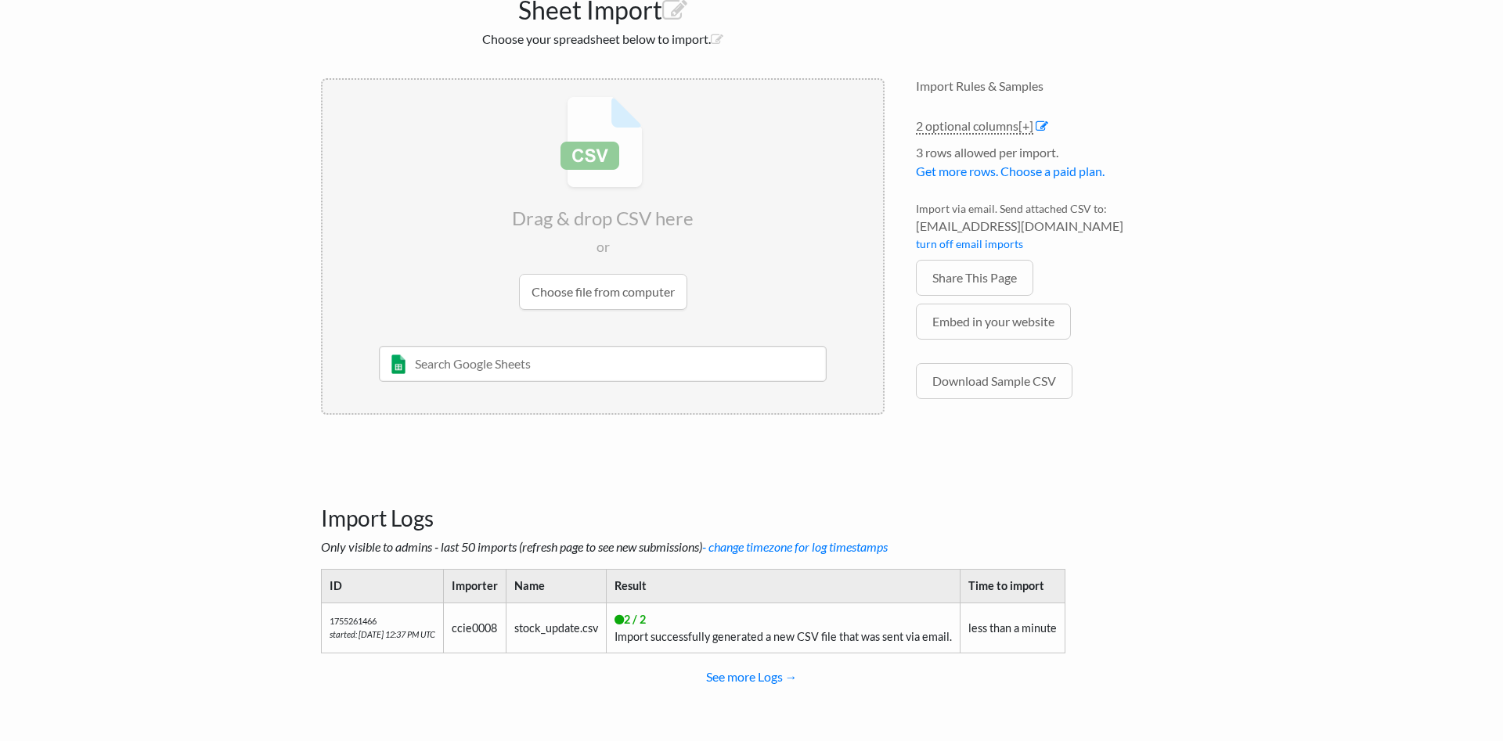
click at [601, 301] on input "file" at bounding box center [603, 203] width 561 height 247
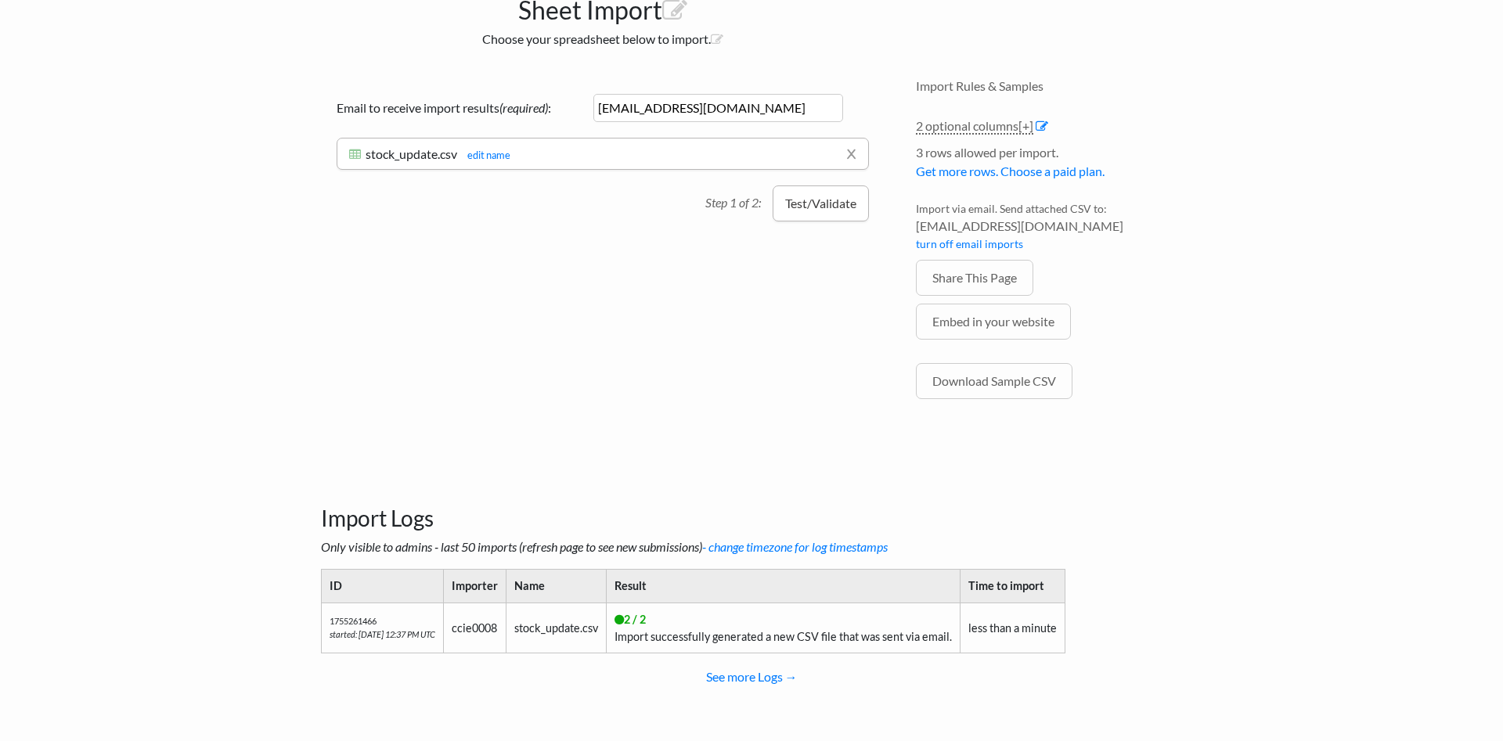
click at [832, 210] on button "Test/Validate" at bounding box center [821, 204] width 96 height 36
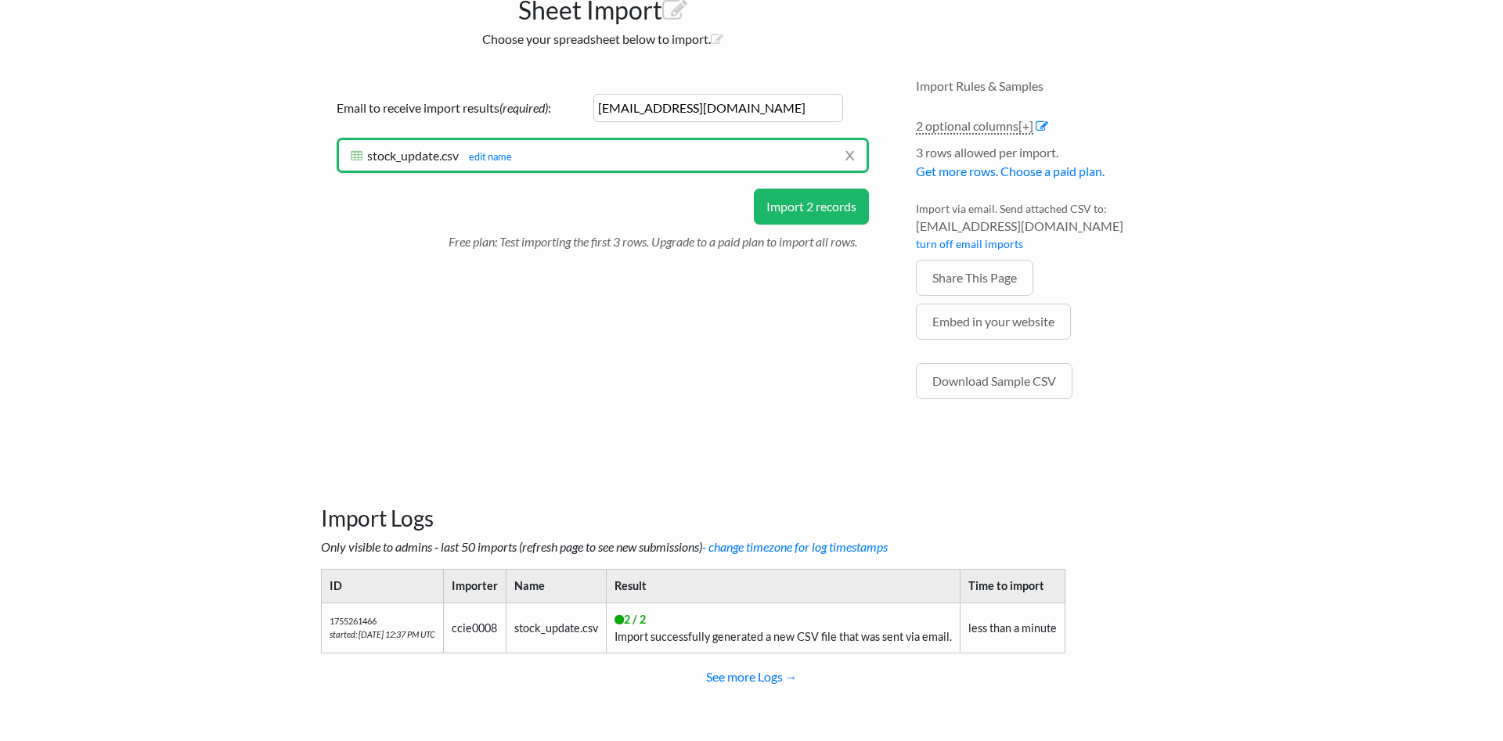
click at [832, 210] on button "Import 2 records" at bounding box center [811, 207] width 115 height 36
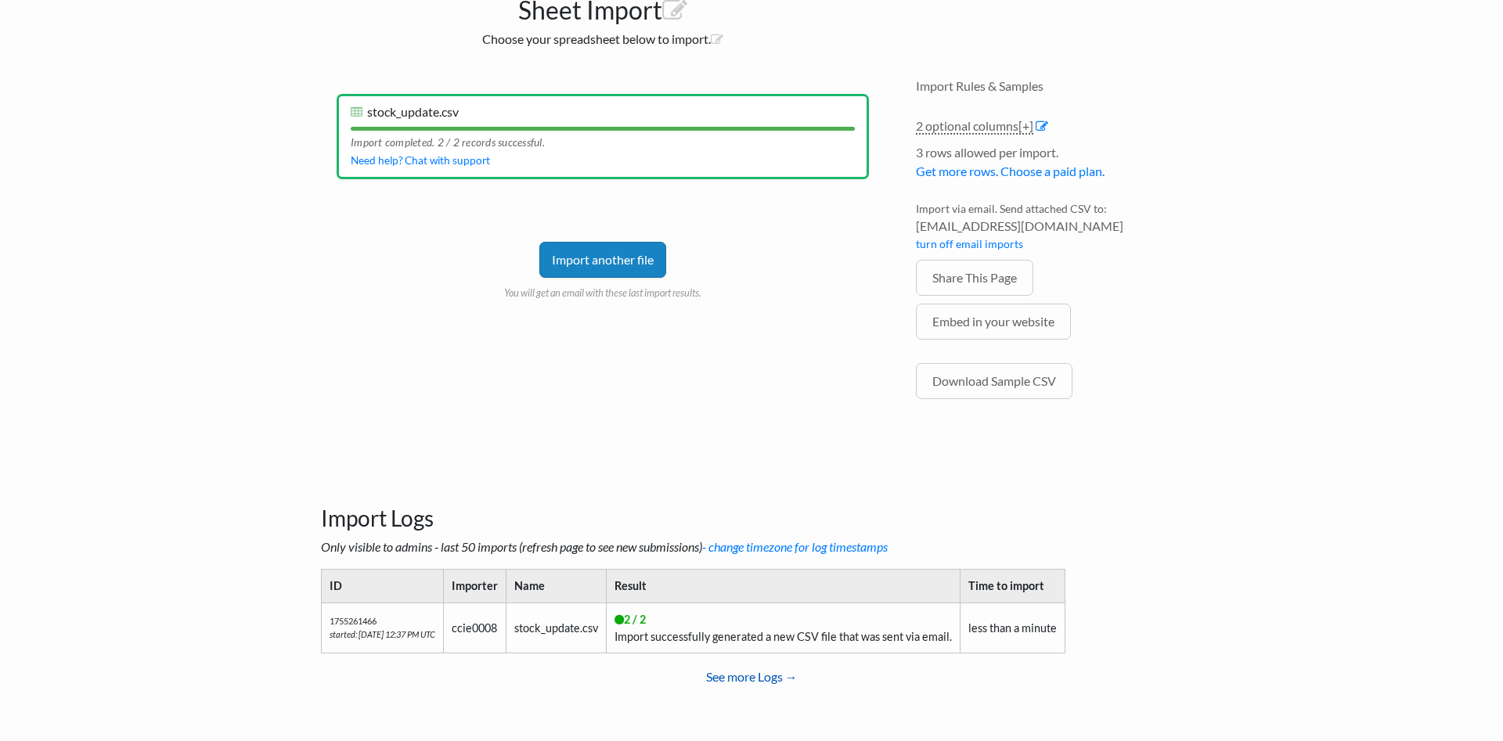
click at [758, 677] on link "See more Logs →" at bounding box center [751, 677] width 861 height 31
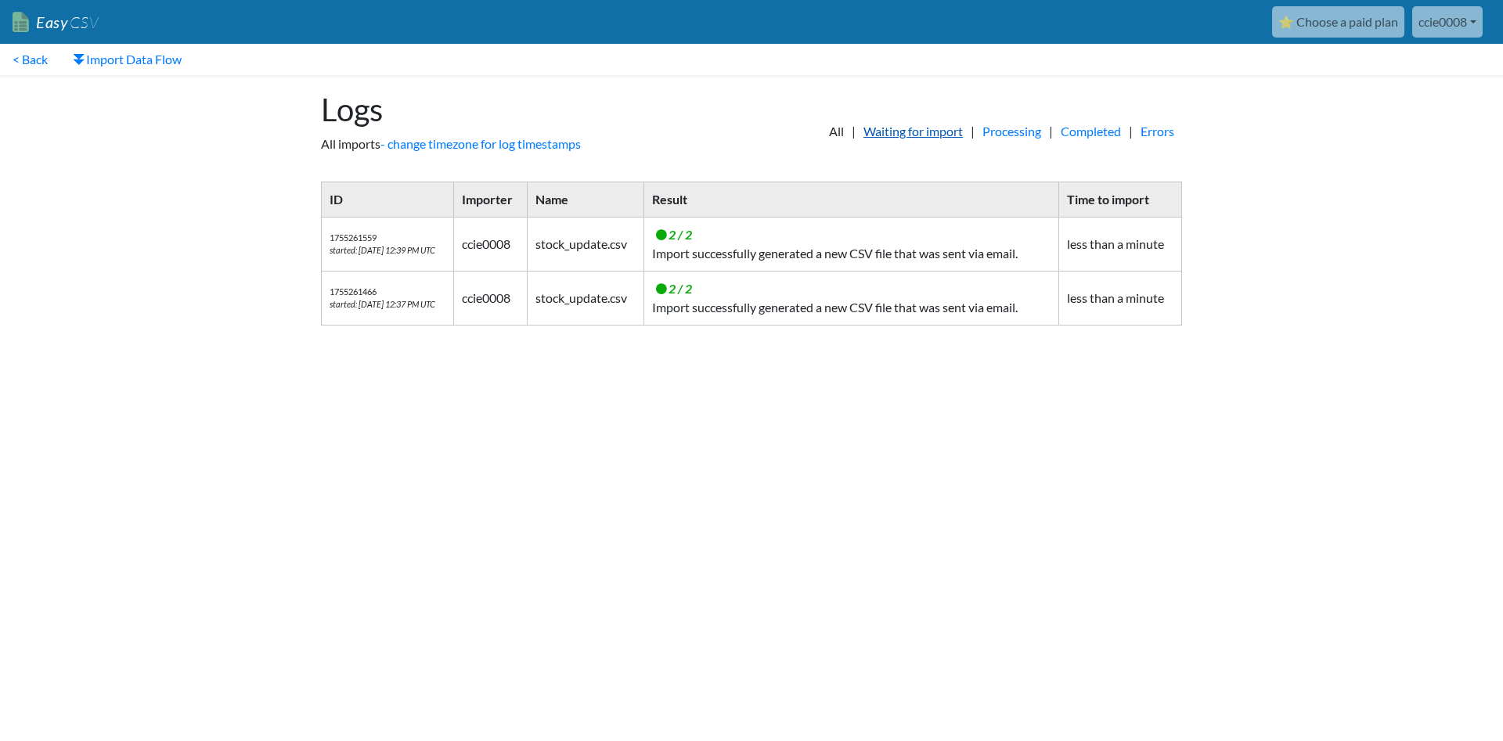
click at [894, 127] on link "Waiting for import" at bounding box center [913, 131] width 115 height 19
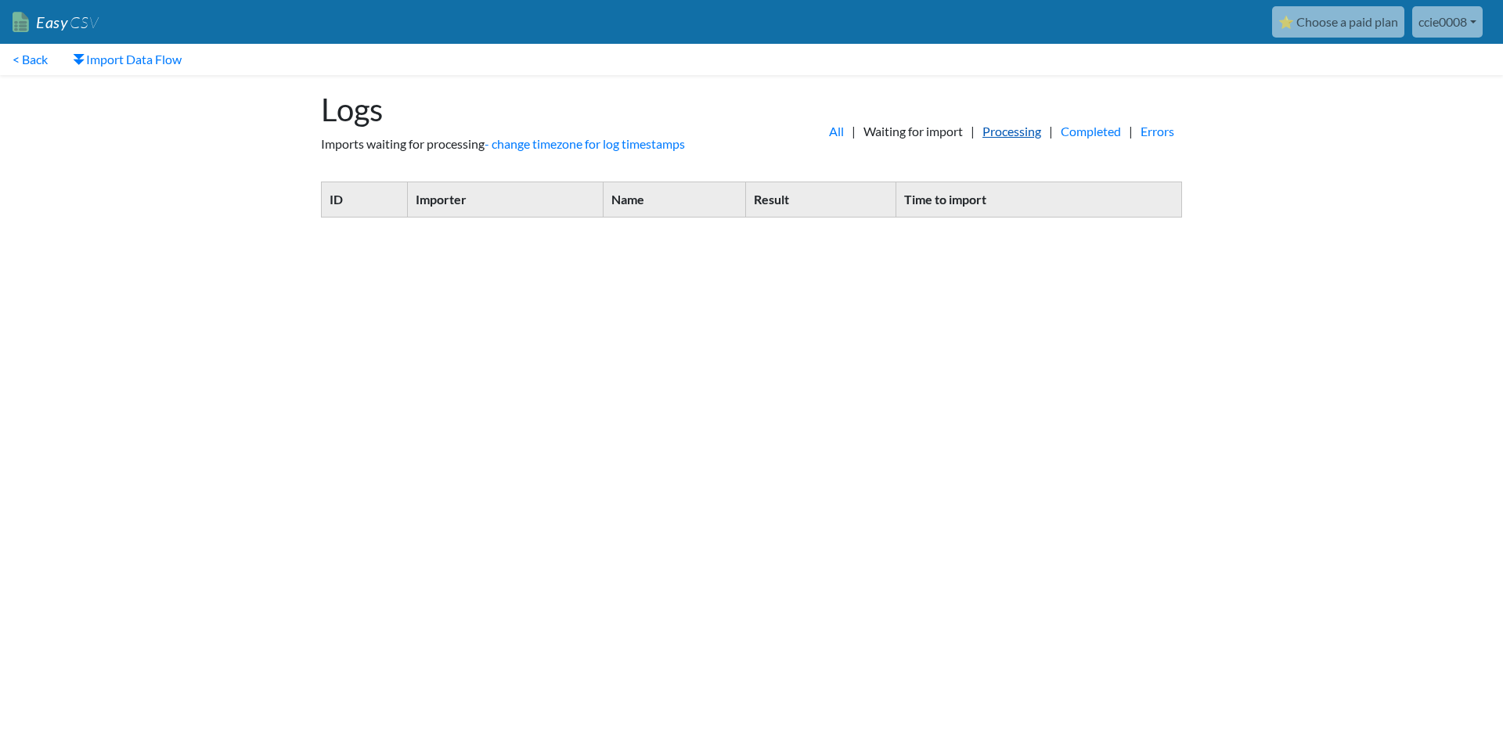
click at [975, 132] on link "Processing" at bounding box center [1012, 131] width 74 height 19
click at [1063, 135] on link "Completed" at bounding box center [1091, 131] width 76 height 19
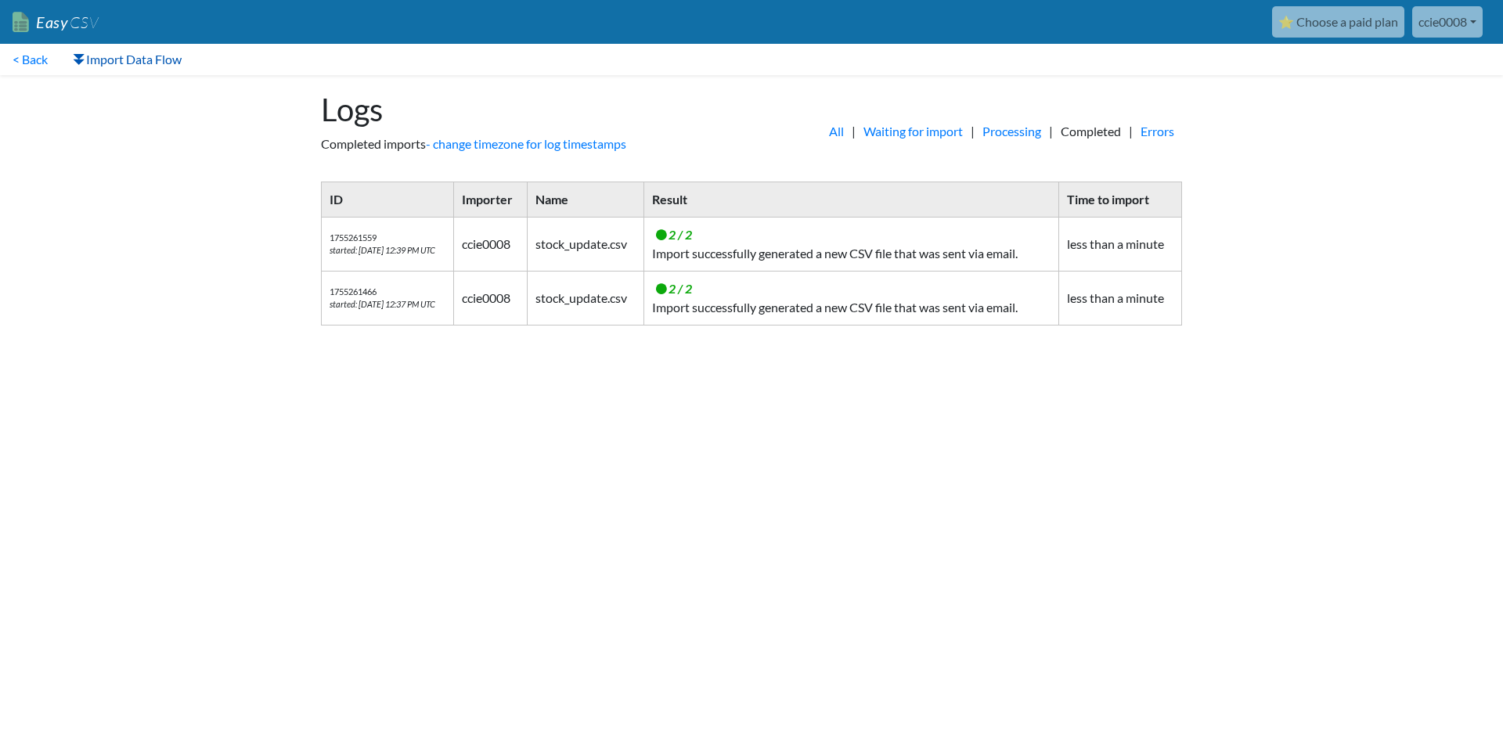
click at [117, 63] on link "Import Data Flow" at bounding box center [127, 59] width 134 height 31
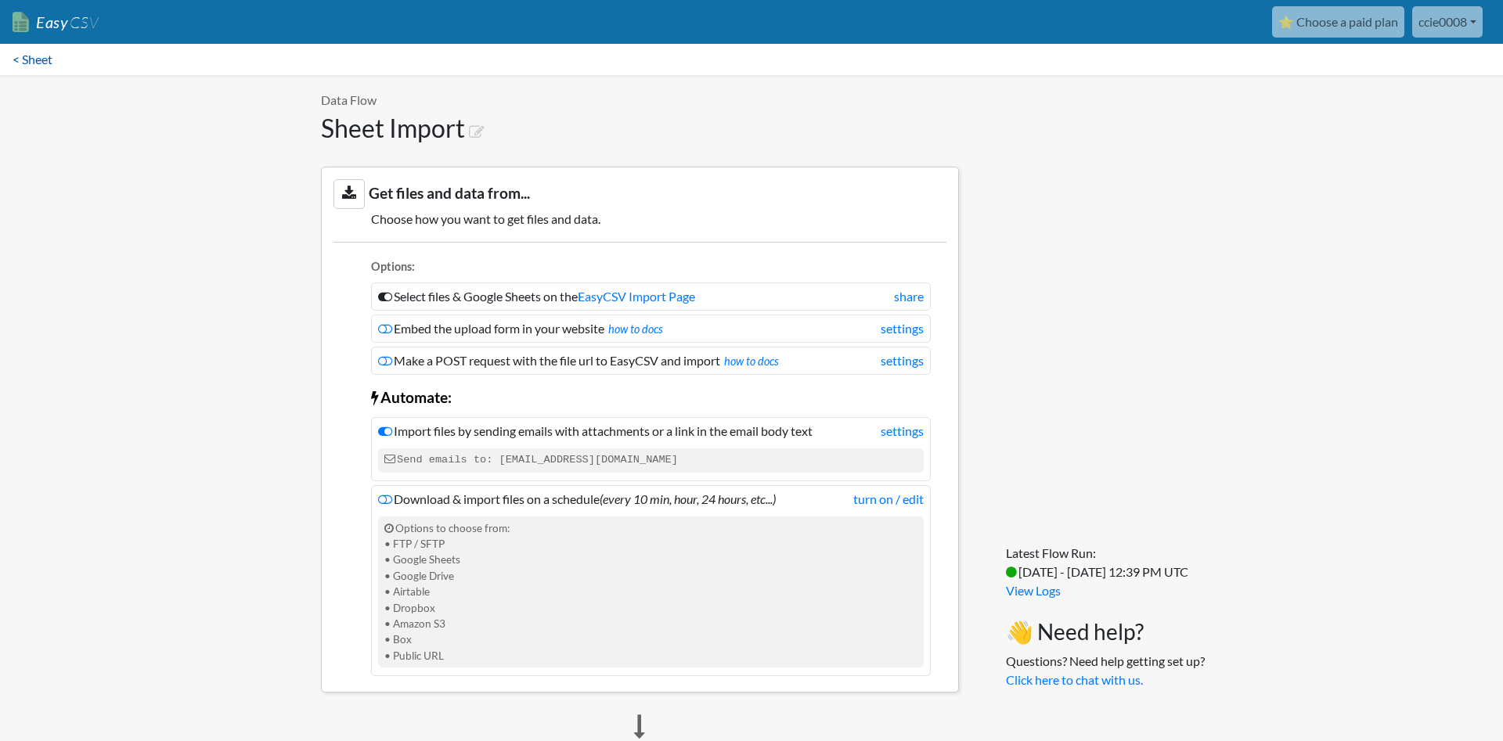
click at [17, 63] on link "< Sheet" at bounding box center [32, 59] width 65 height 31
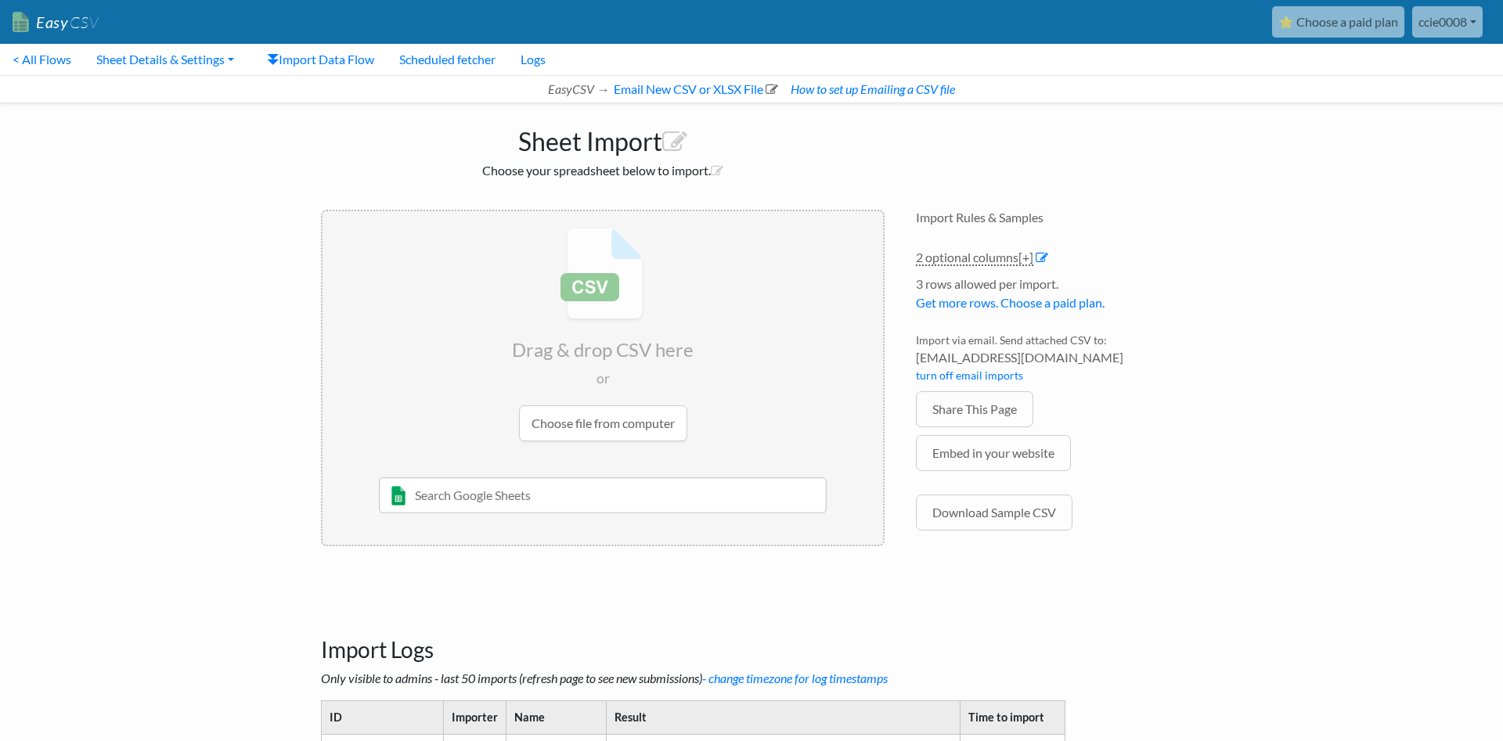
click at [593, 416] on input "file" at bounding box center [603, 334] width 561 height 247
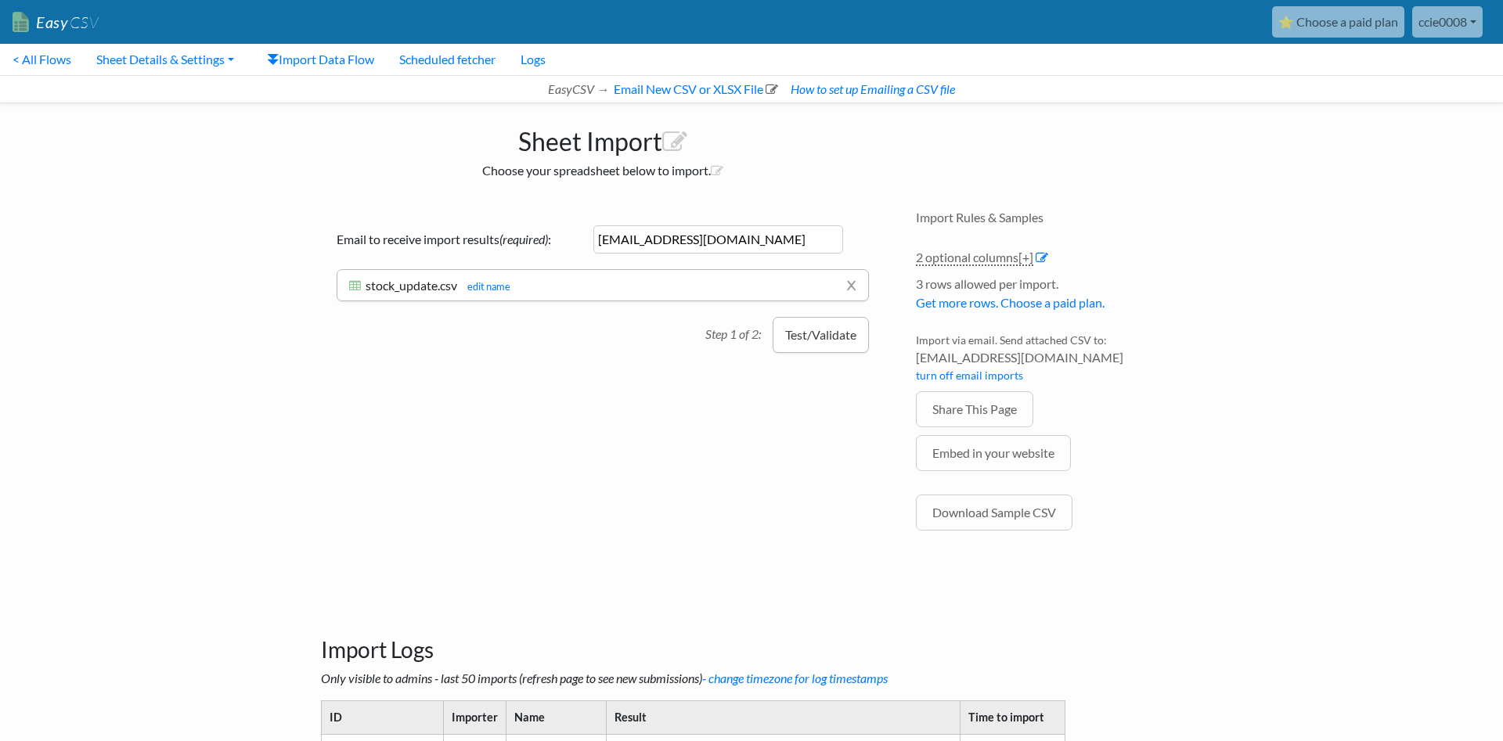
click at [832, 338] on button "Test/Validate" at bounding box center [821, 335] width 96 height 36
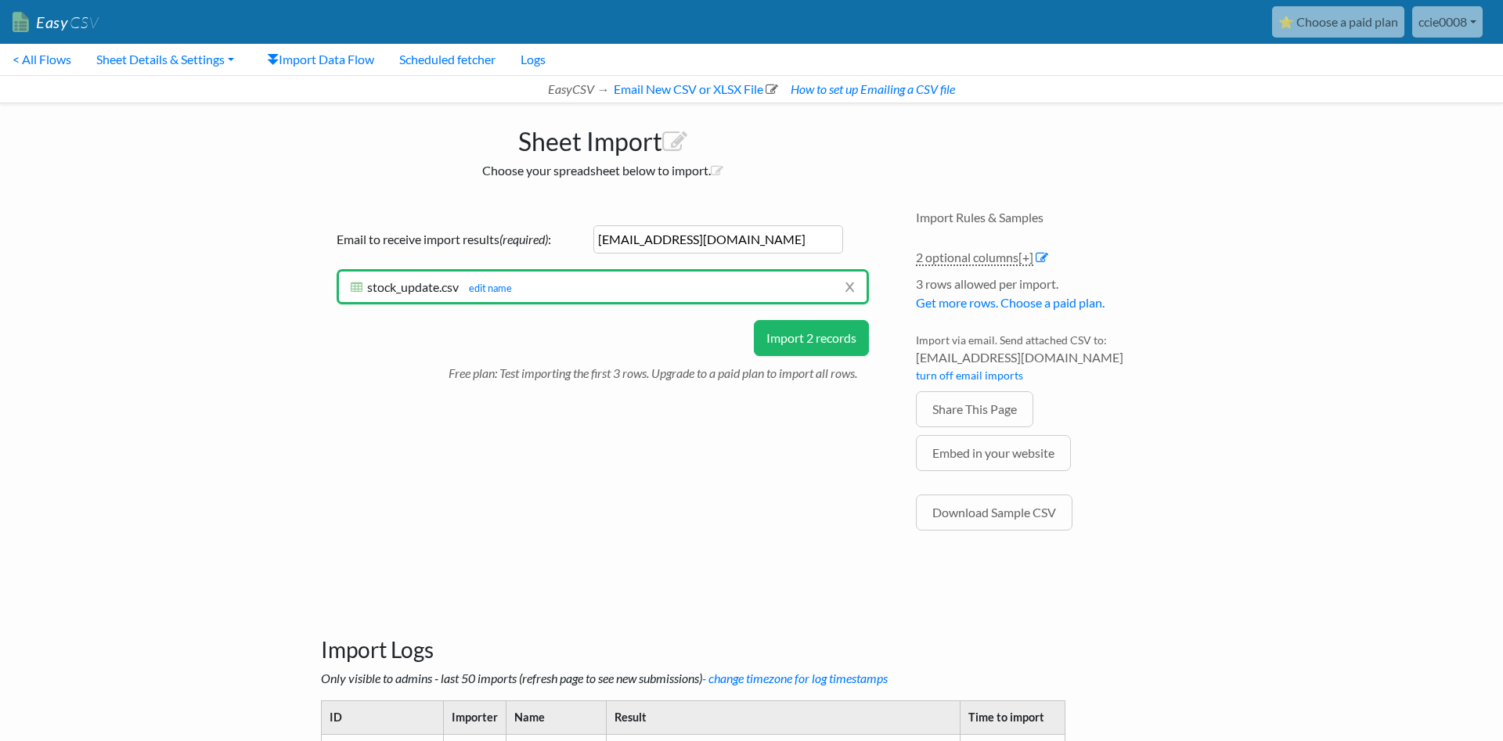
click at [832, 338] on button "Import 2 records" at bounding box center [811, 338] width 115 height 36
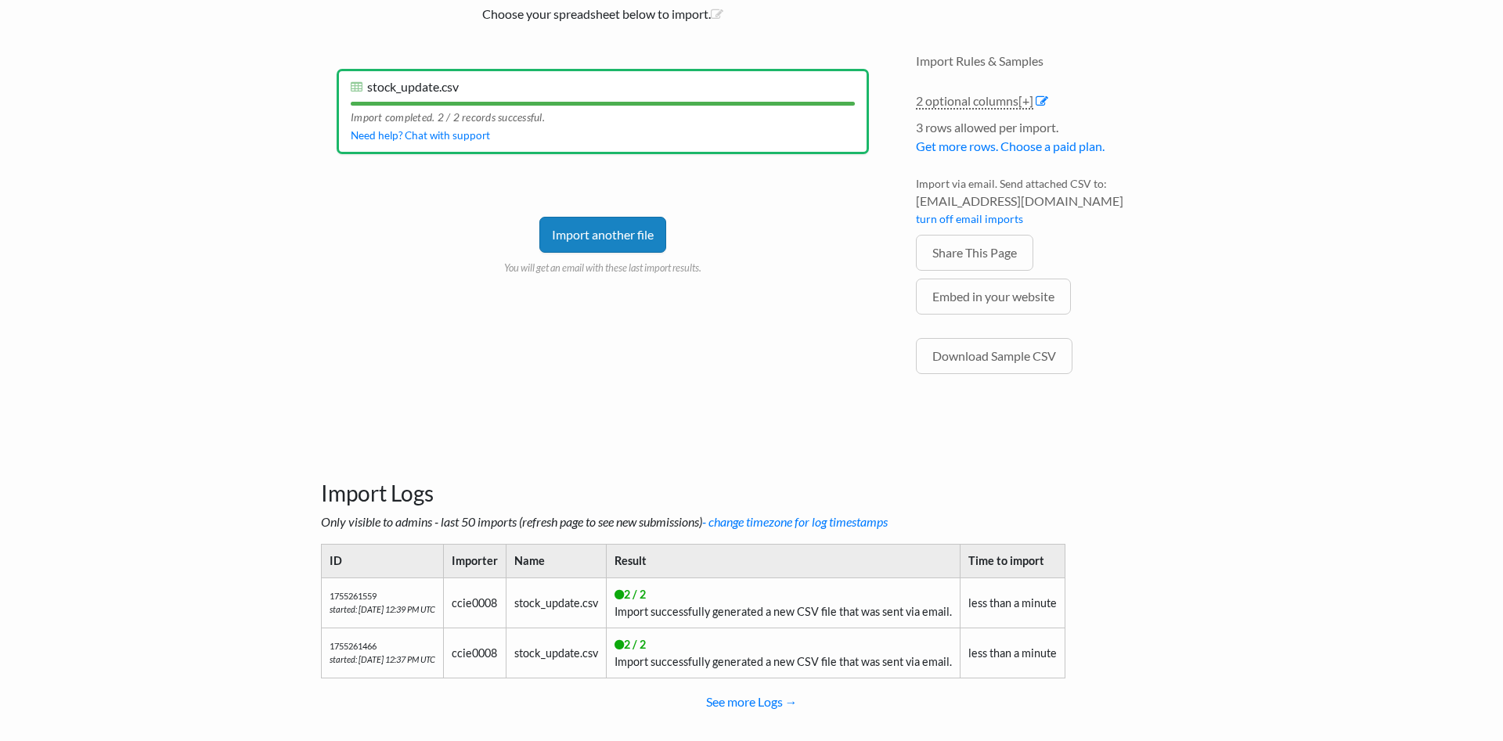
scroll to position [182, 0]
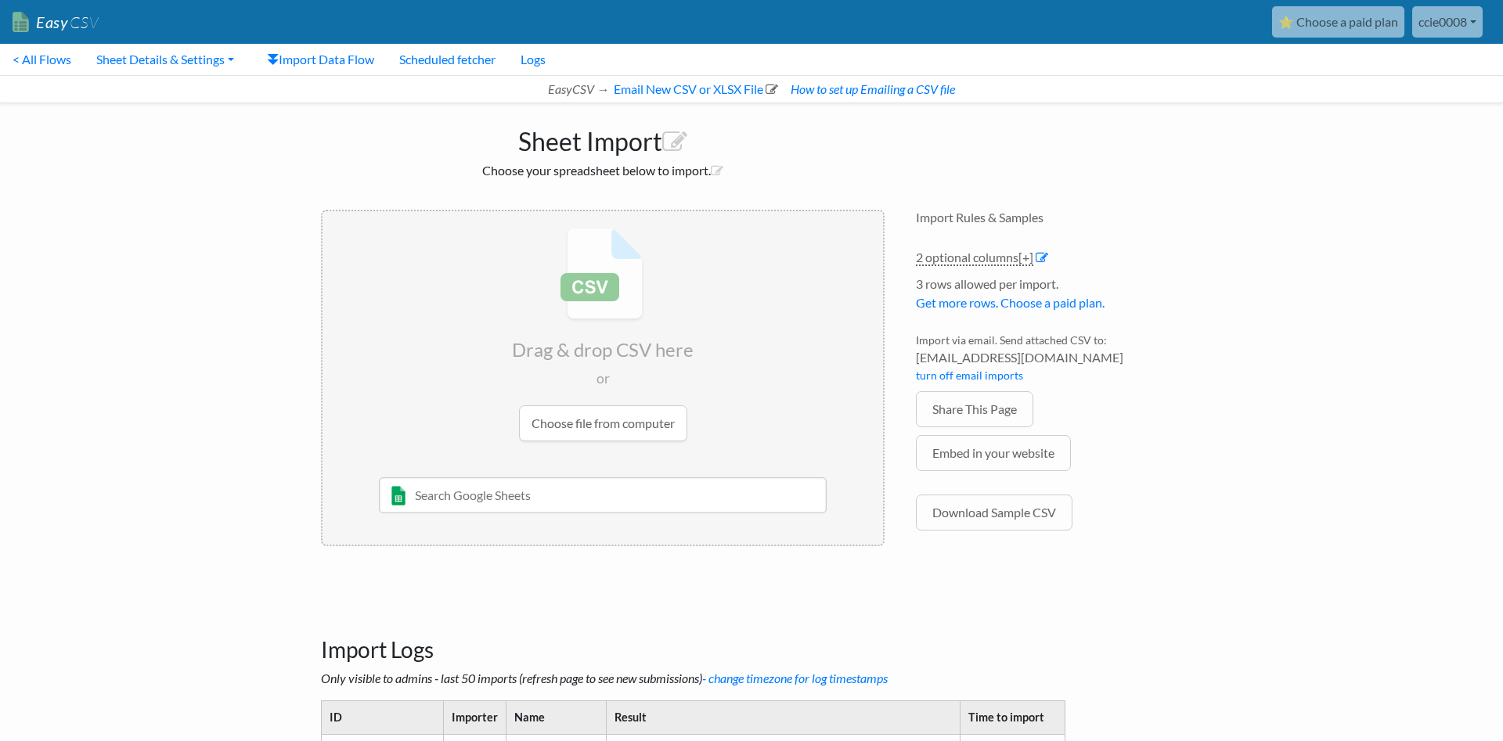
scroll to position [182, 0]
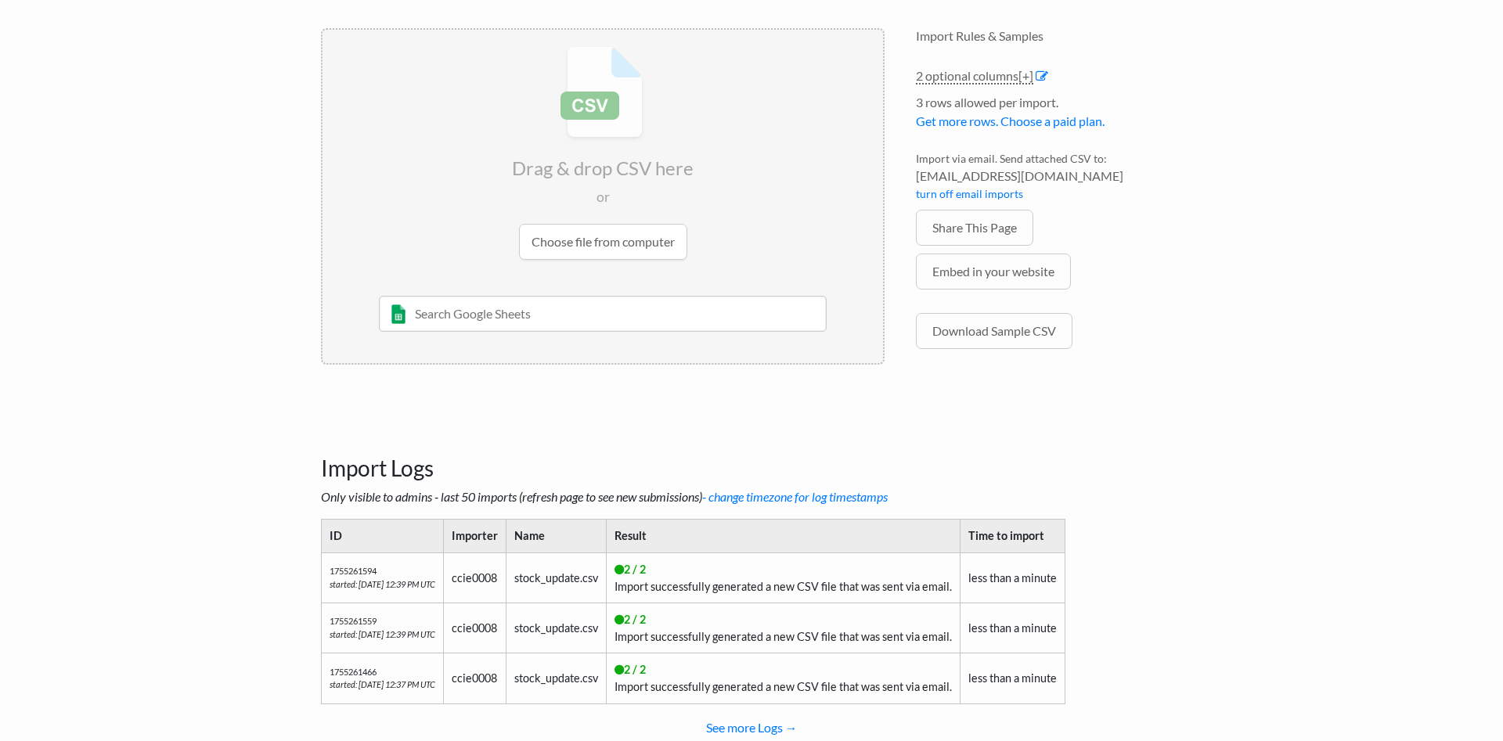
click at [582, 234] on input "file" at bounding box center [603, 153] width 561 height 247
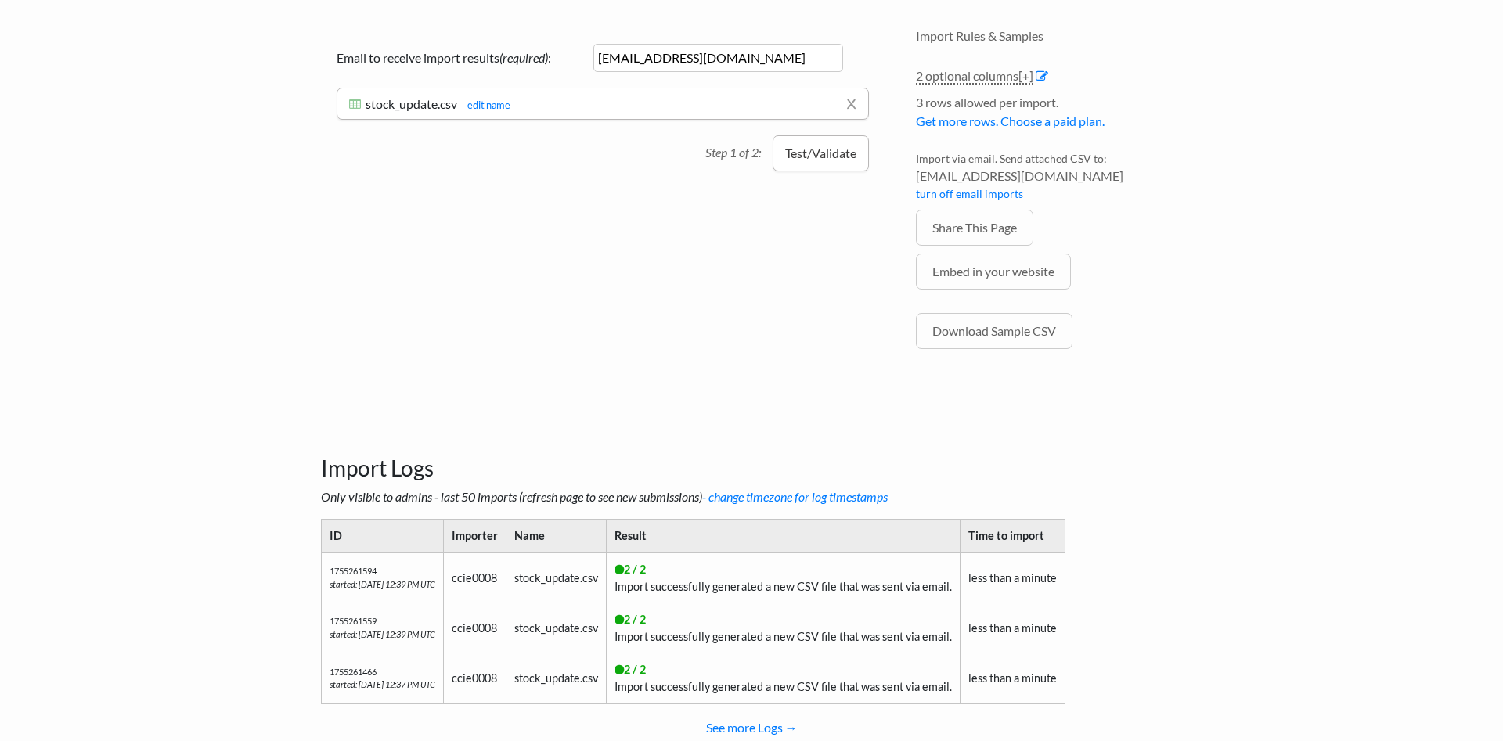
click at [817, 158] on button "Test/Validate" at bounding box center [821, 153] width 96 height 36
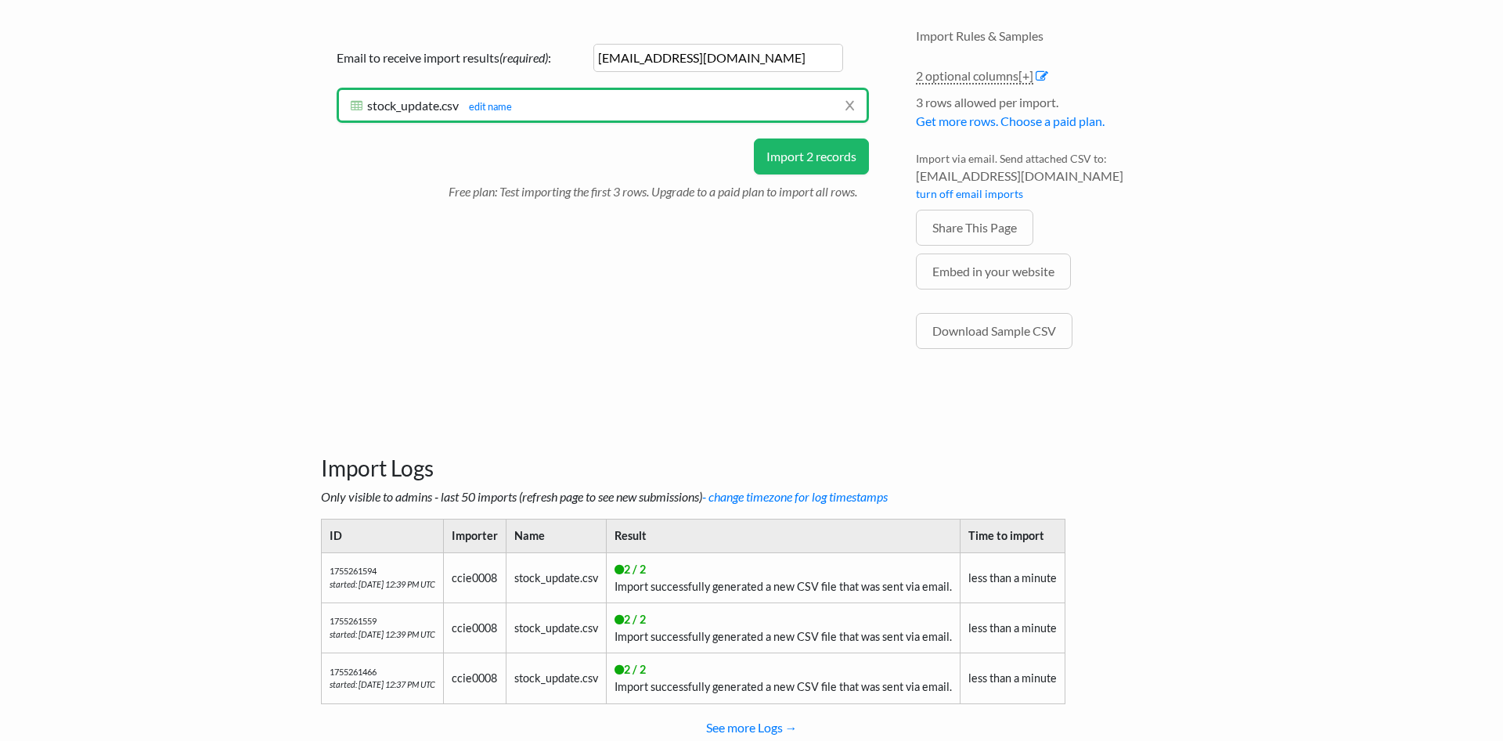
click at [817, 158] on button "Import 2 records" at bounding box center [811, 157] width 115 height 36
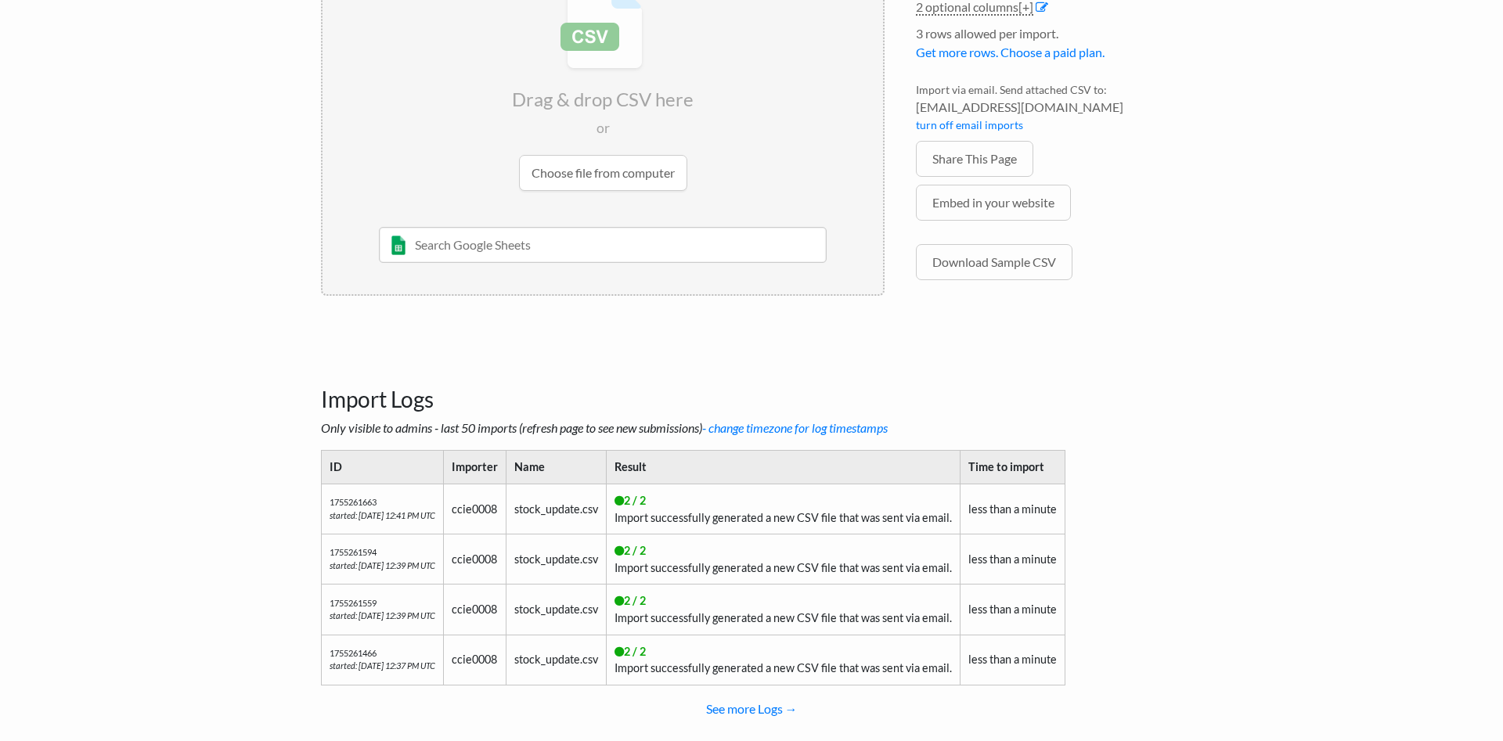
scroll to position [283, 0]
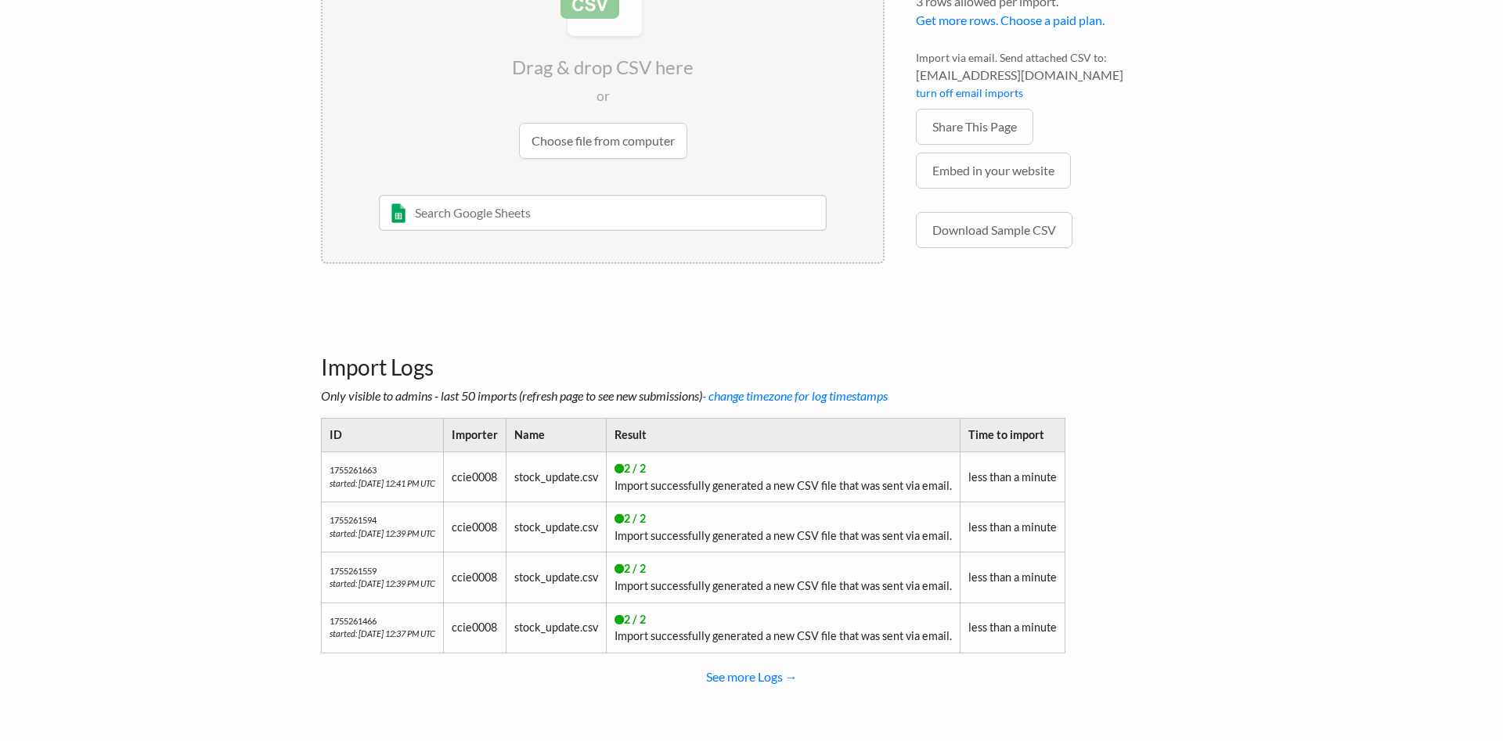
click at [793, 475] on td "2 / 2 Import successfully generated a new CSV file that was sent via email." at bounding box center [784, 477] width 354 height 50
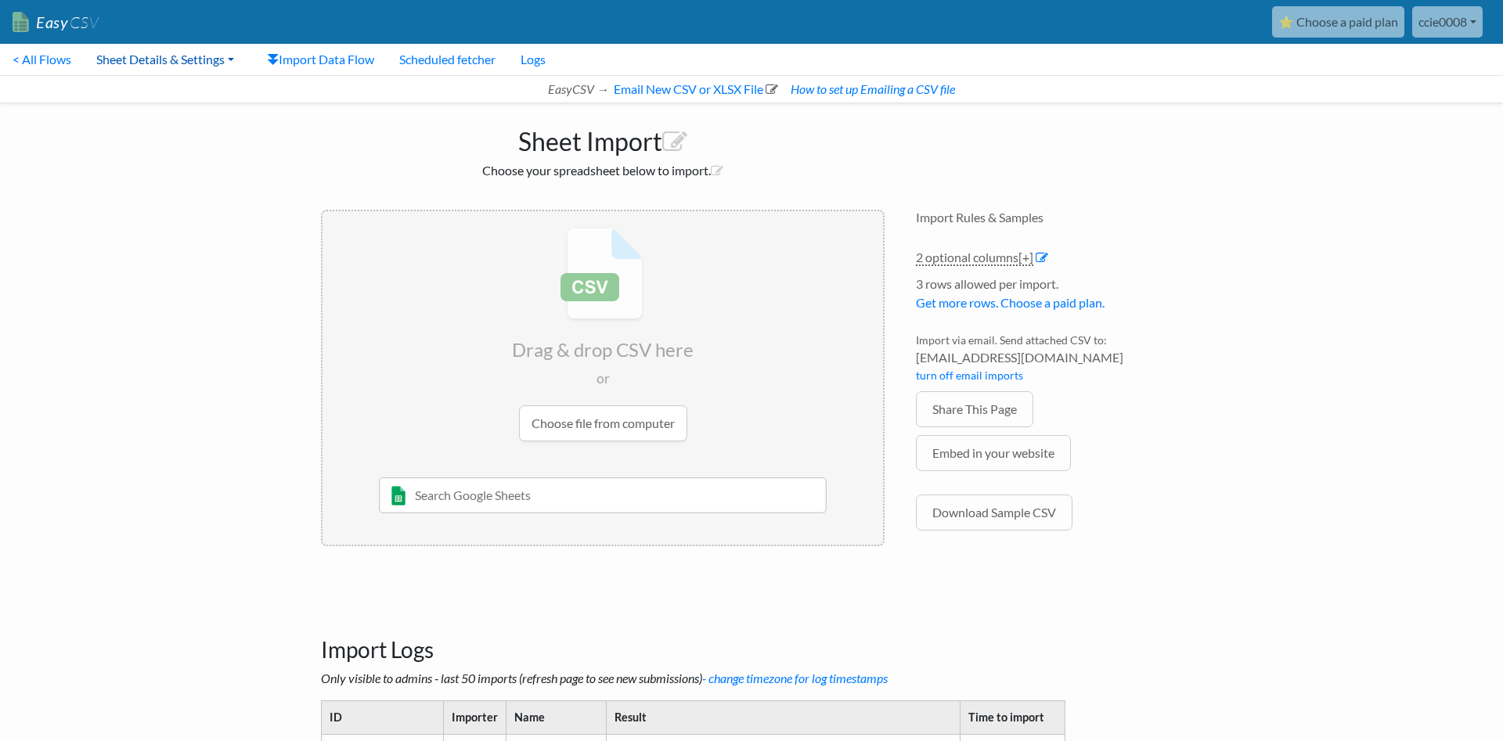
click at [195, 56] on link "Sheet Details & Settings" at bounding box center [165, 59] width 163 height 31
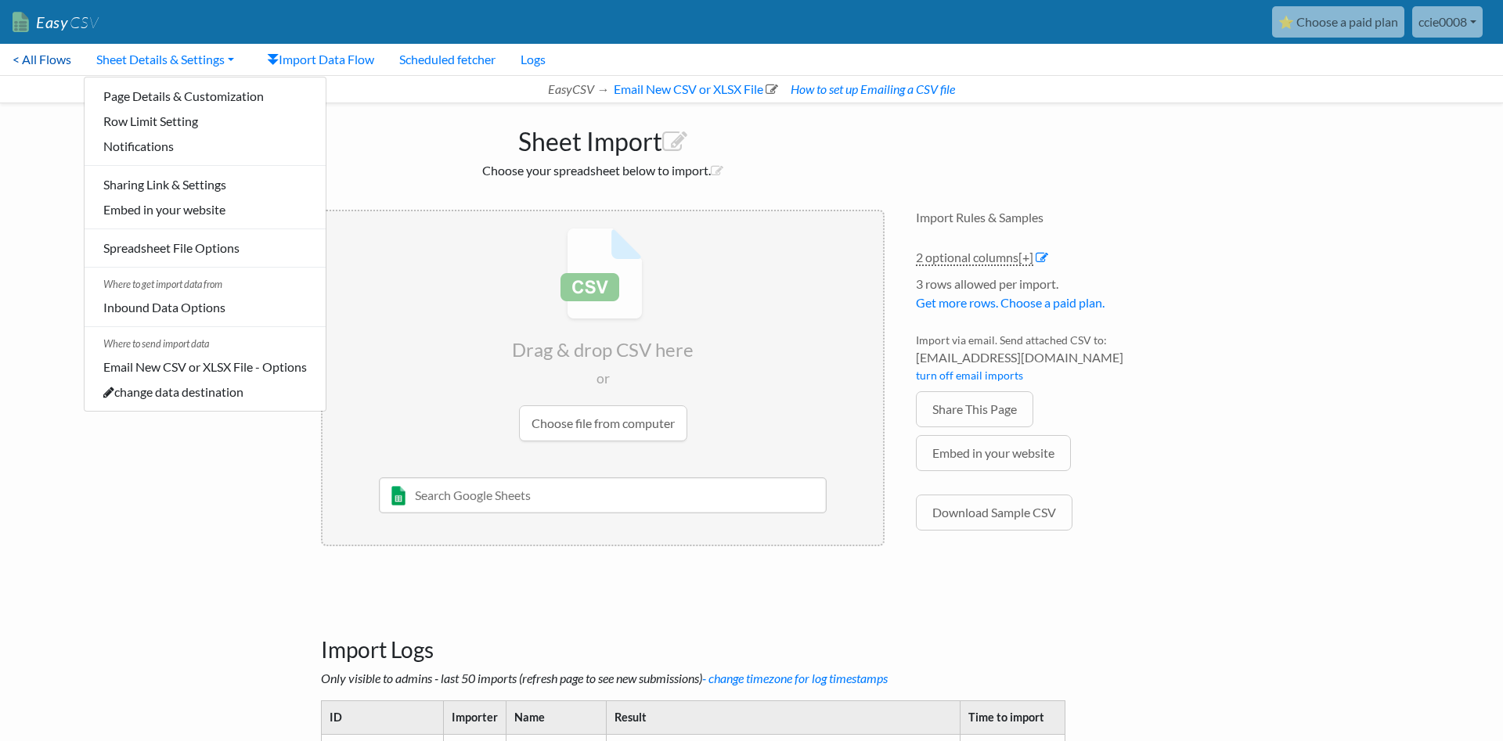
click at [6, 59] on link "< All Flows" at bounding box center [42, 59] width 84 height 31
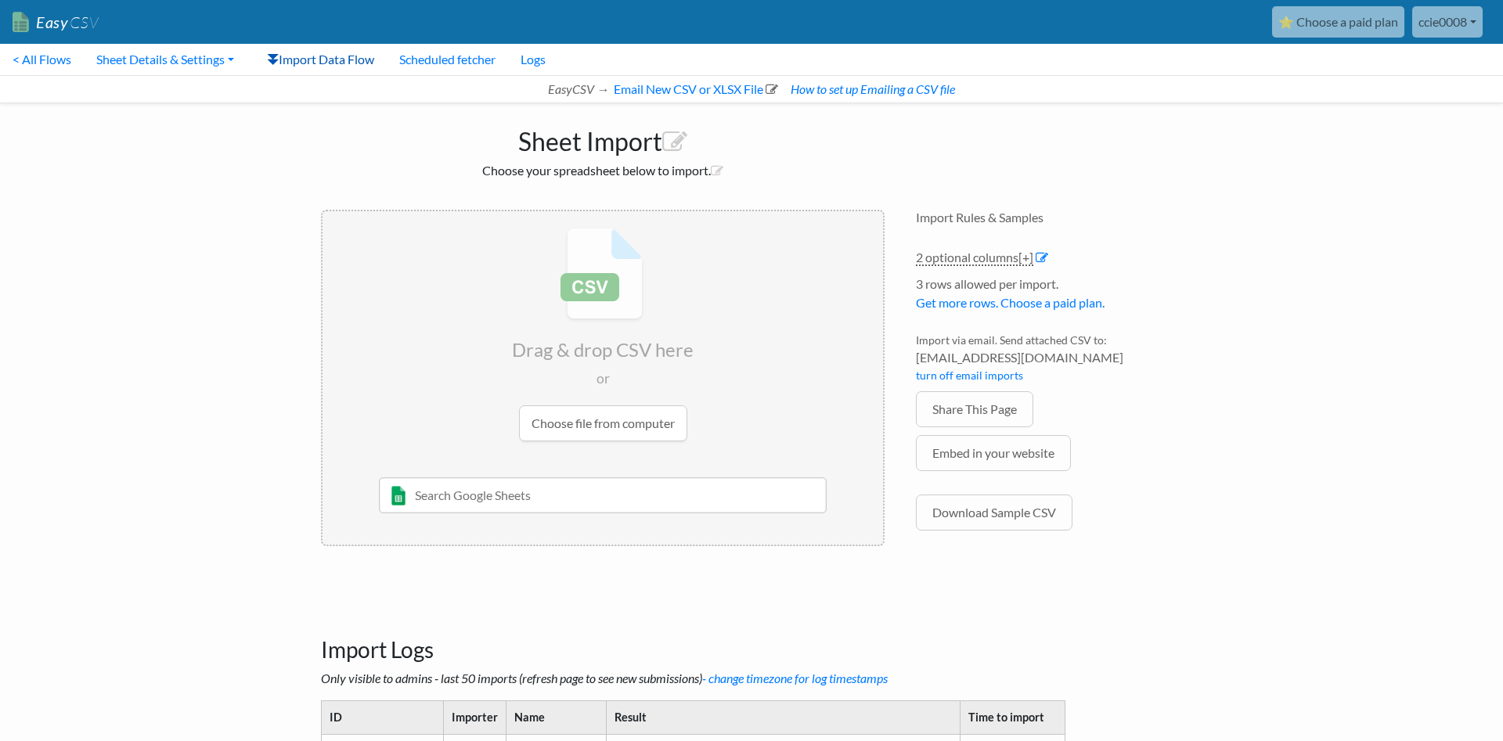
click at [335, 54] on link "Import Data Flow" at bounding box center [320, 59] width 132 height 31
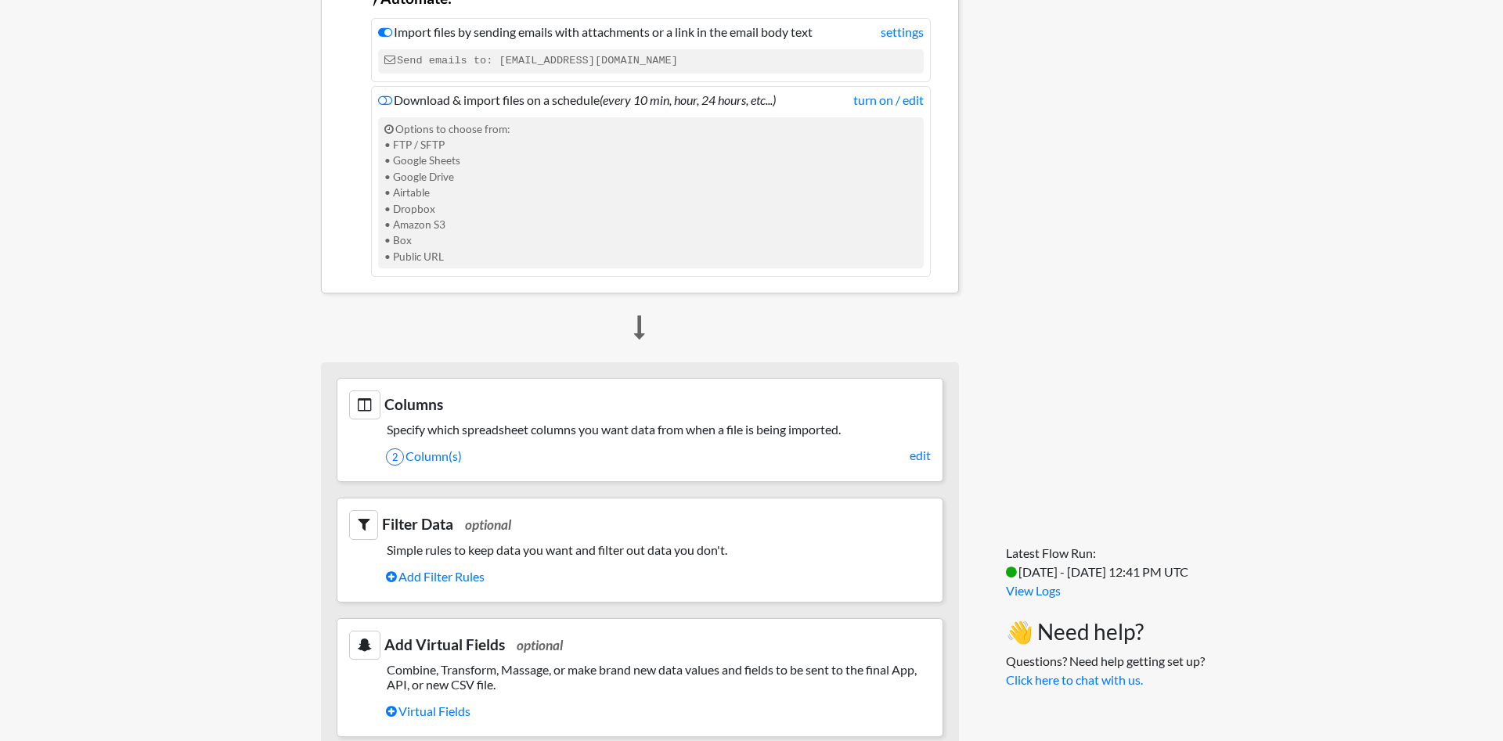
scroll to position [479, 0]
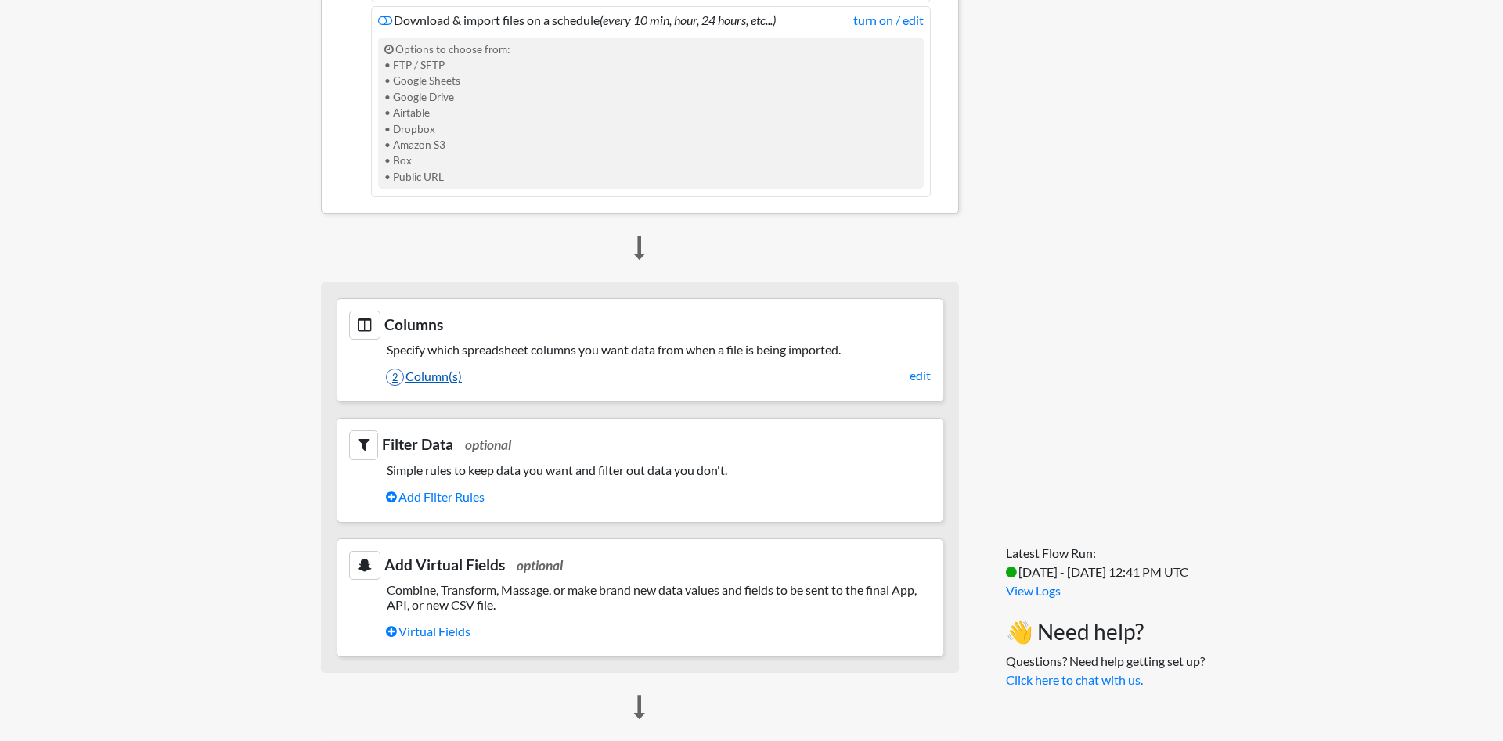
click at [463, 376] on link "2 Column(s)" at bounding box center [658, 376] width 545 height 27
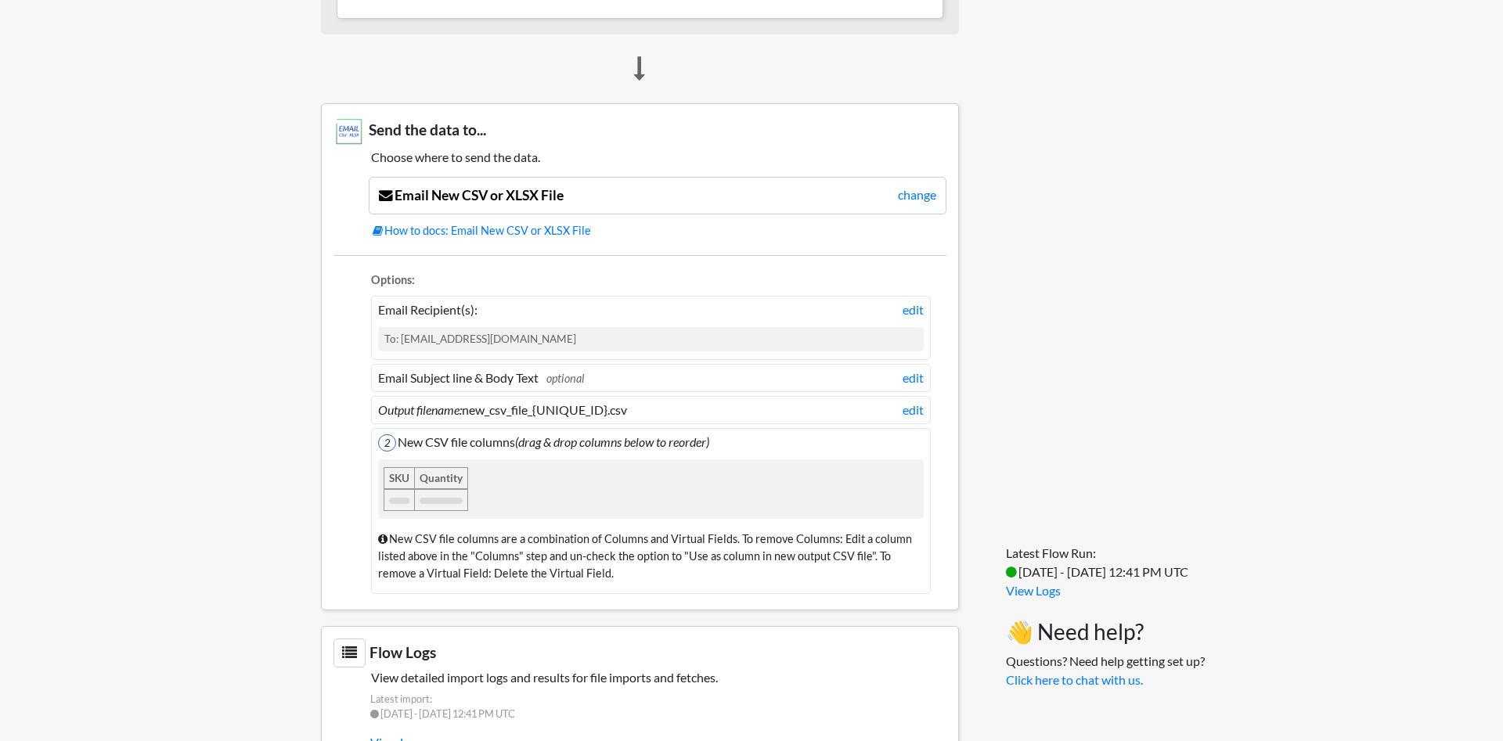
scroll to position [1173, 0]
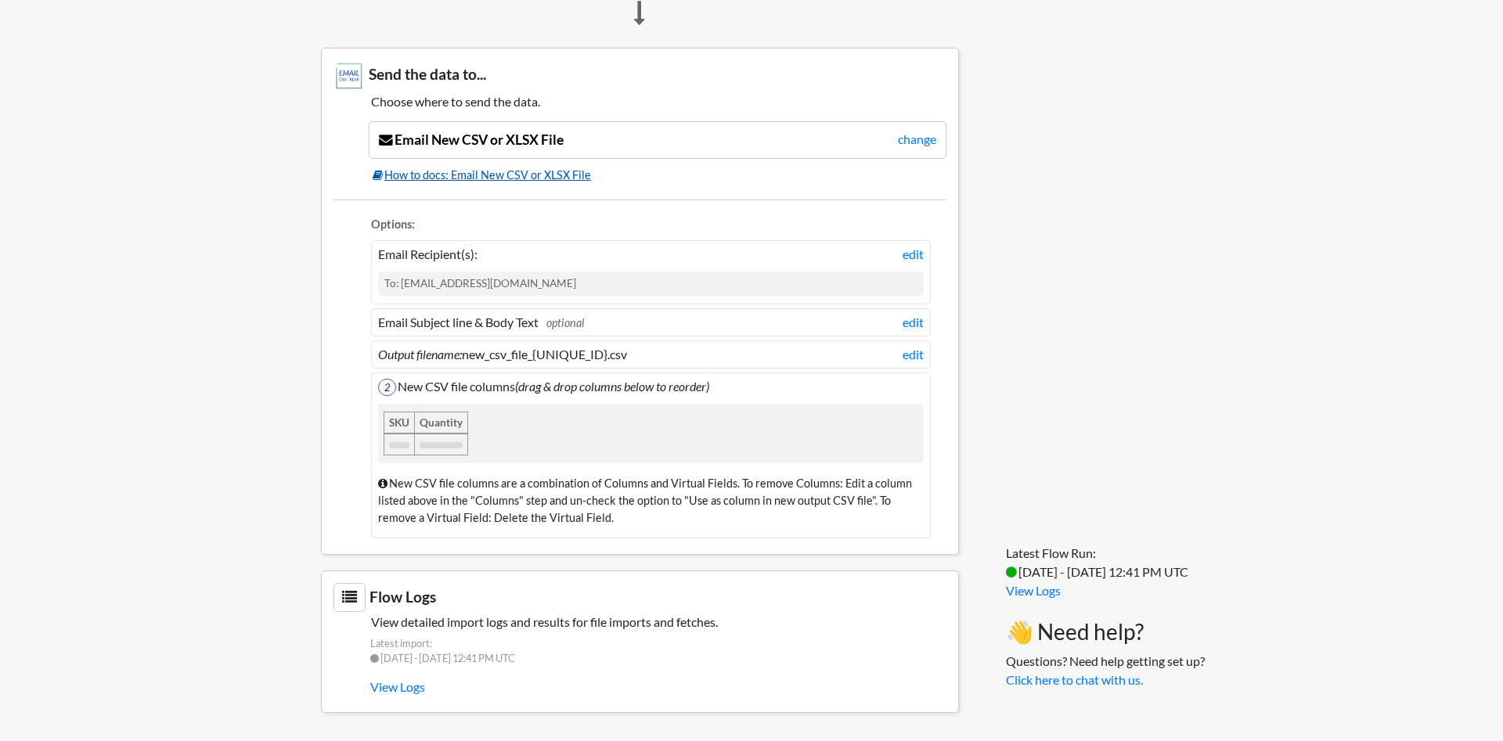
click at [475, 180] on link "How to docs: Email New CSV or XLSX File" at bounding box center [660, 175] width 574 height 17
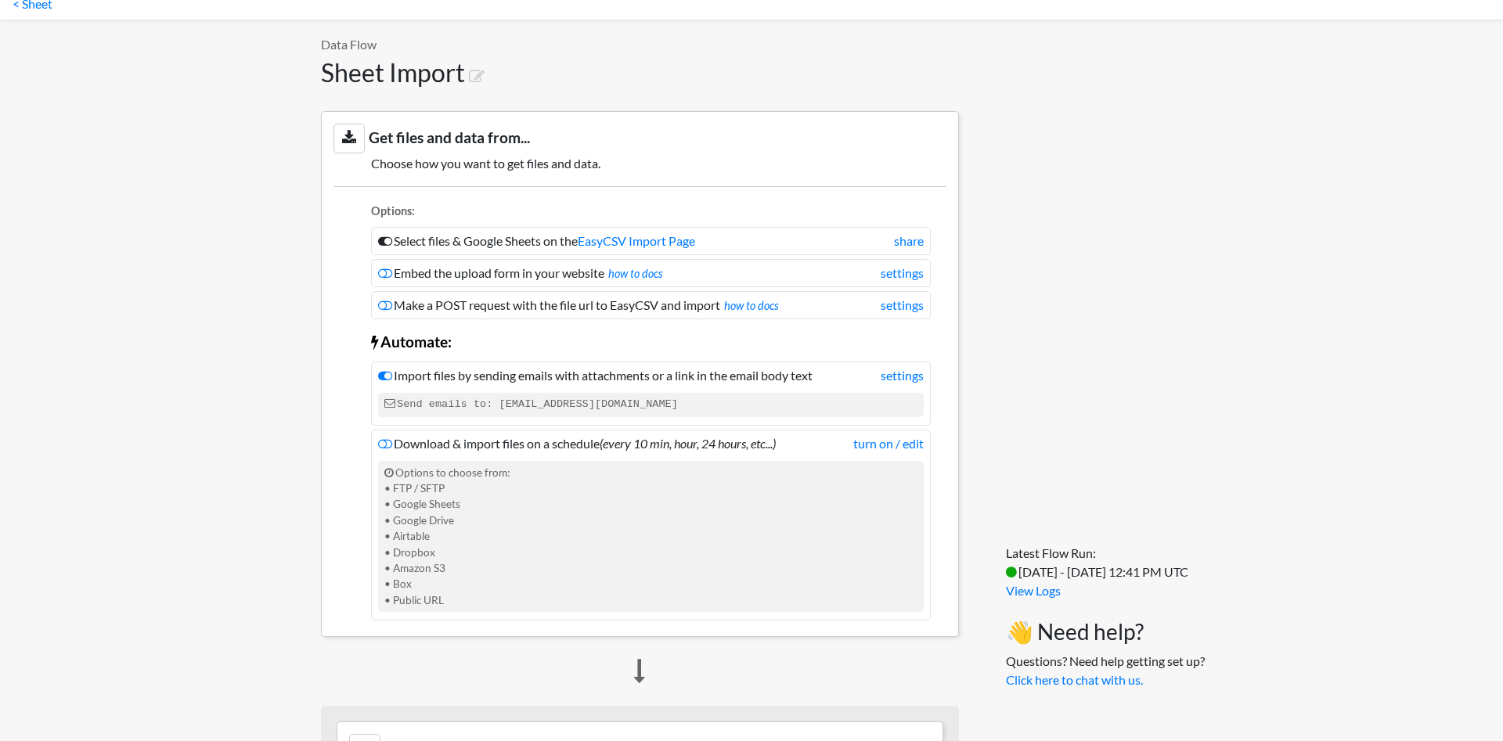
scroll to position [0, 0]
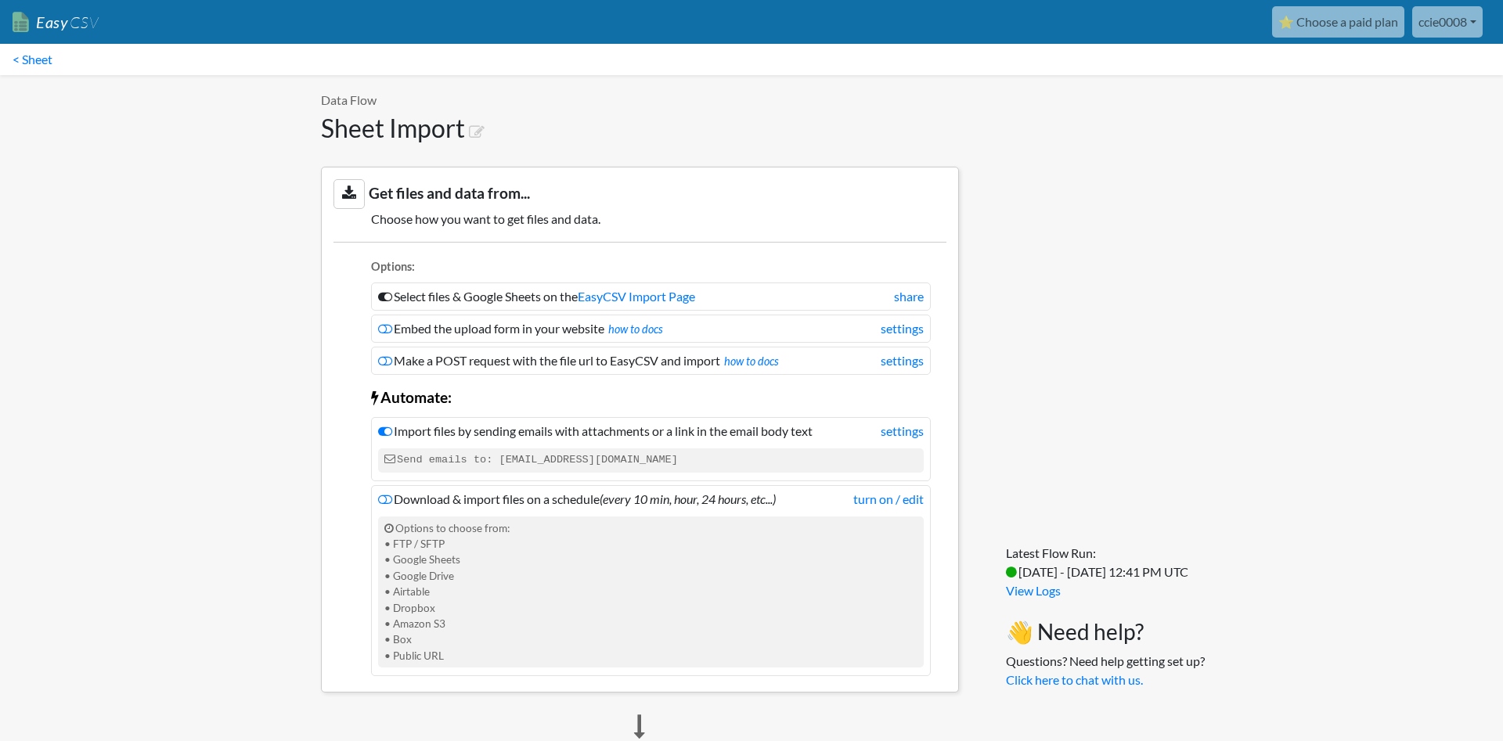
click at [38, 63] on link "< Sheet" at bounding box center [32, 59] width 65 height 31
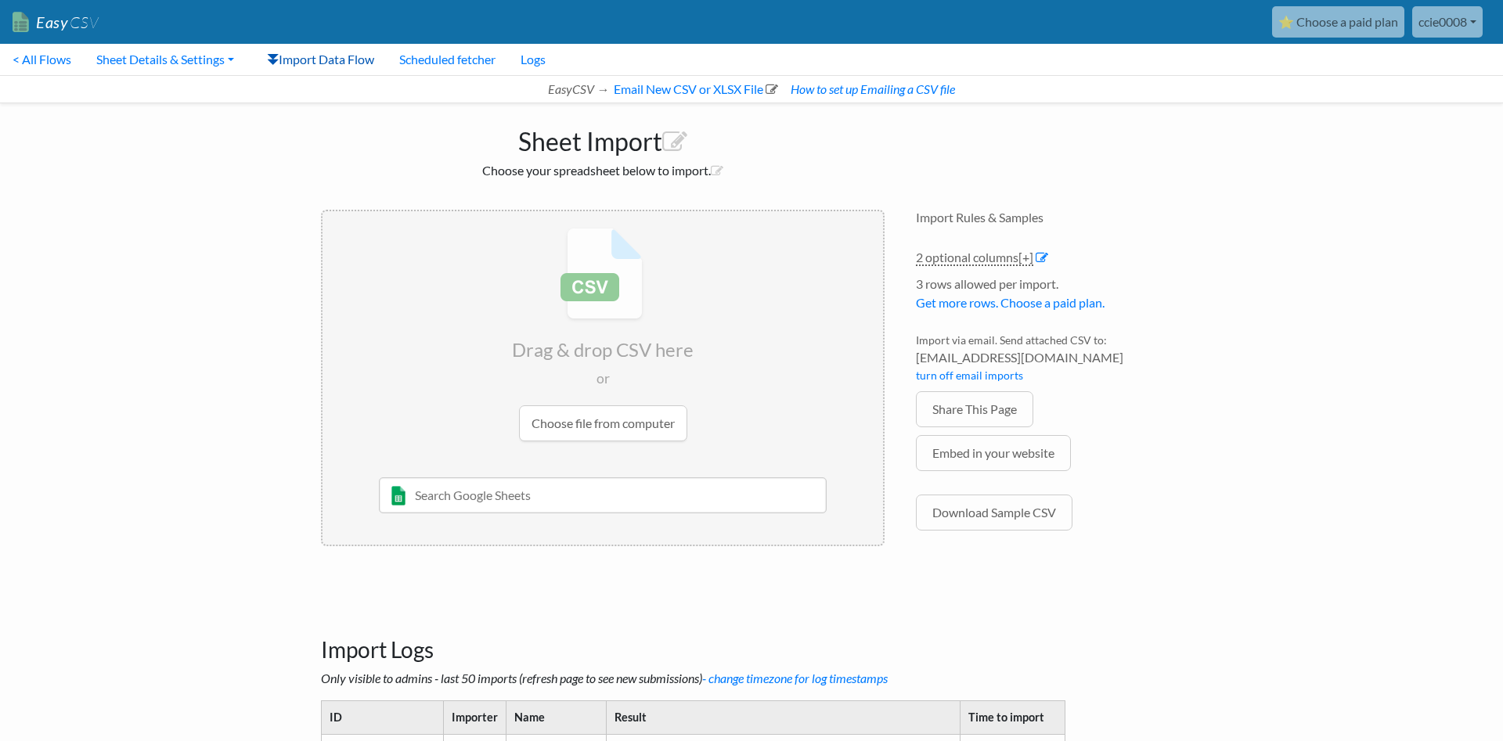
click at [360, 56] on link "Import Data Flow" at bounding box center [320, 59] width 132 height 31
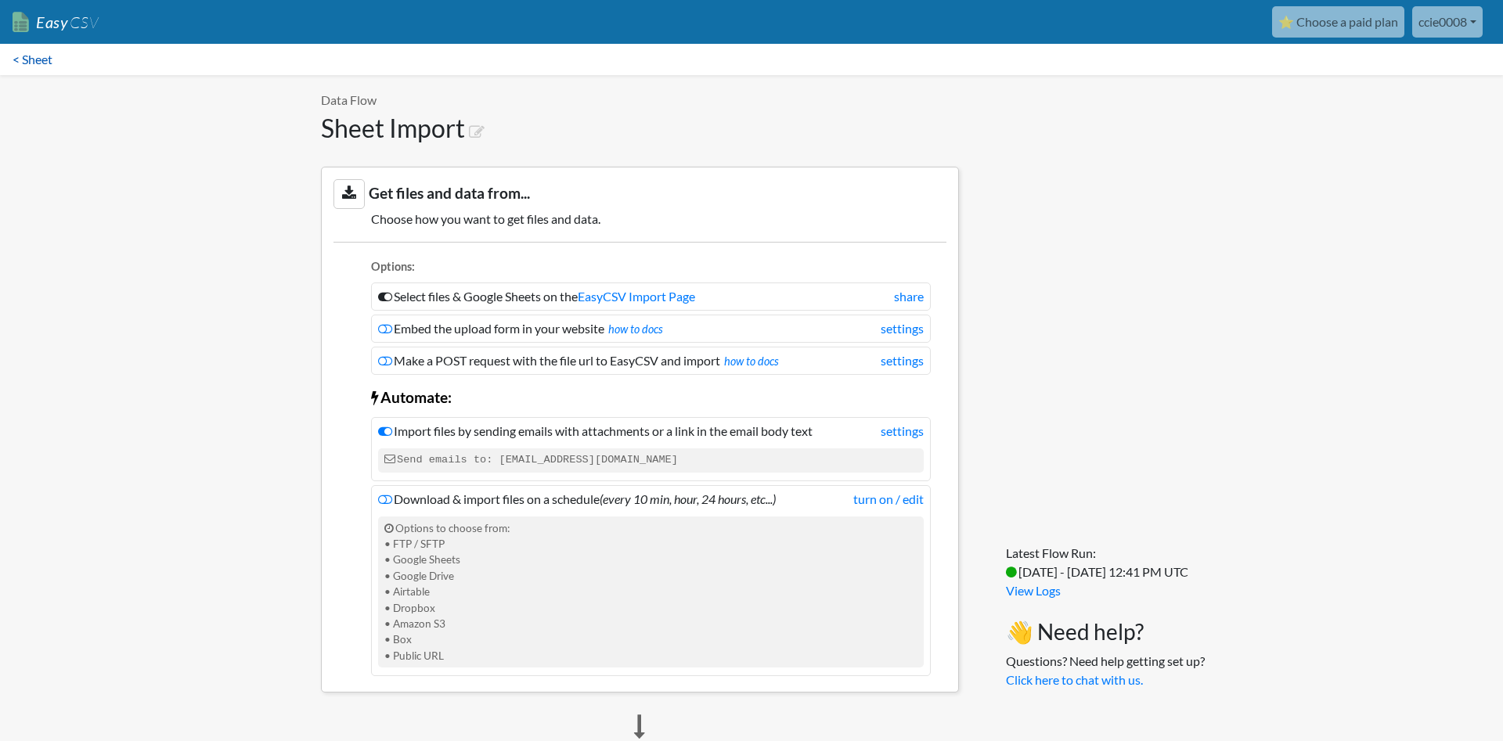
click at [41, 59] on link "< Sheet" at bounding box center [32, 59] width 65 height 31
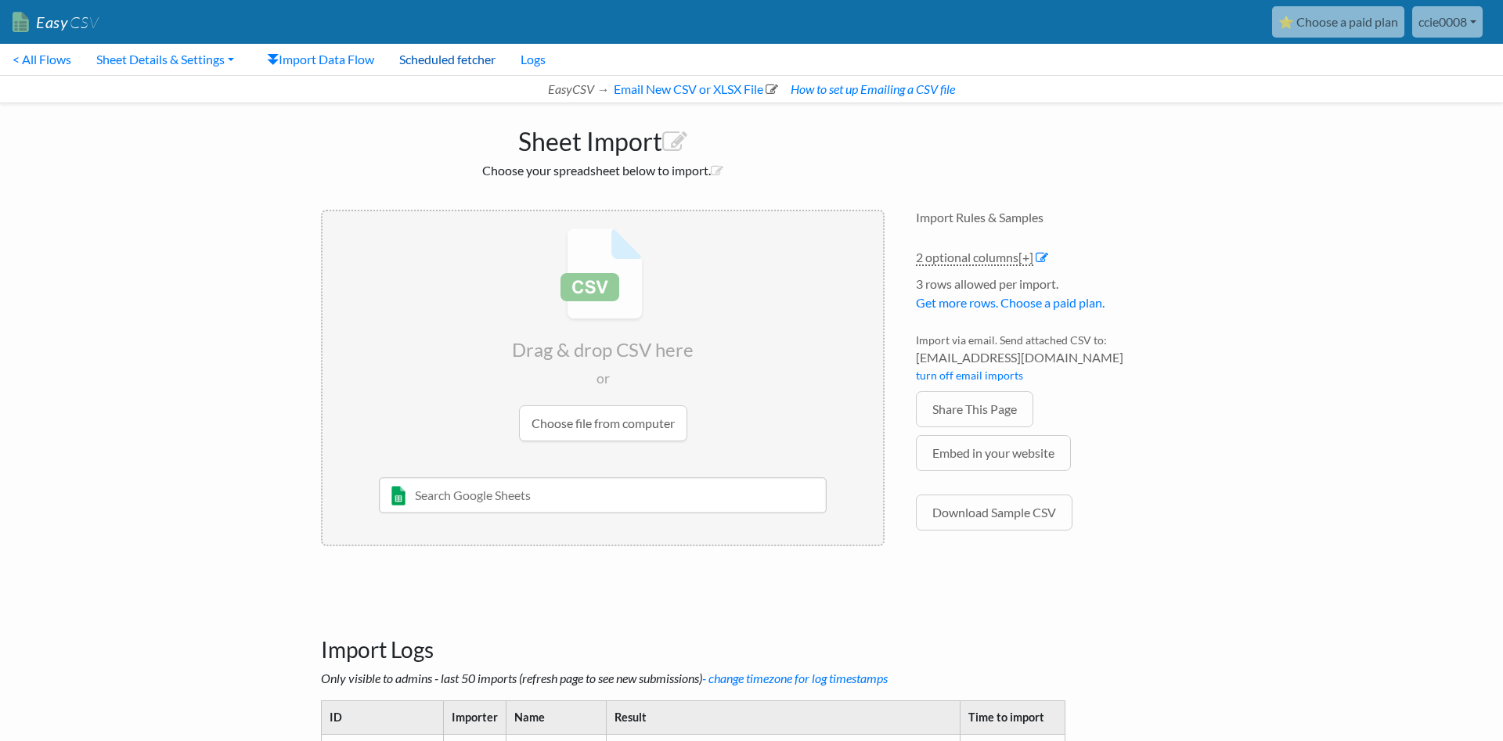
click at [440, 58] on link "Scheduled fetcher" at bounding box center [447, 59] width 121 height 31
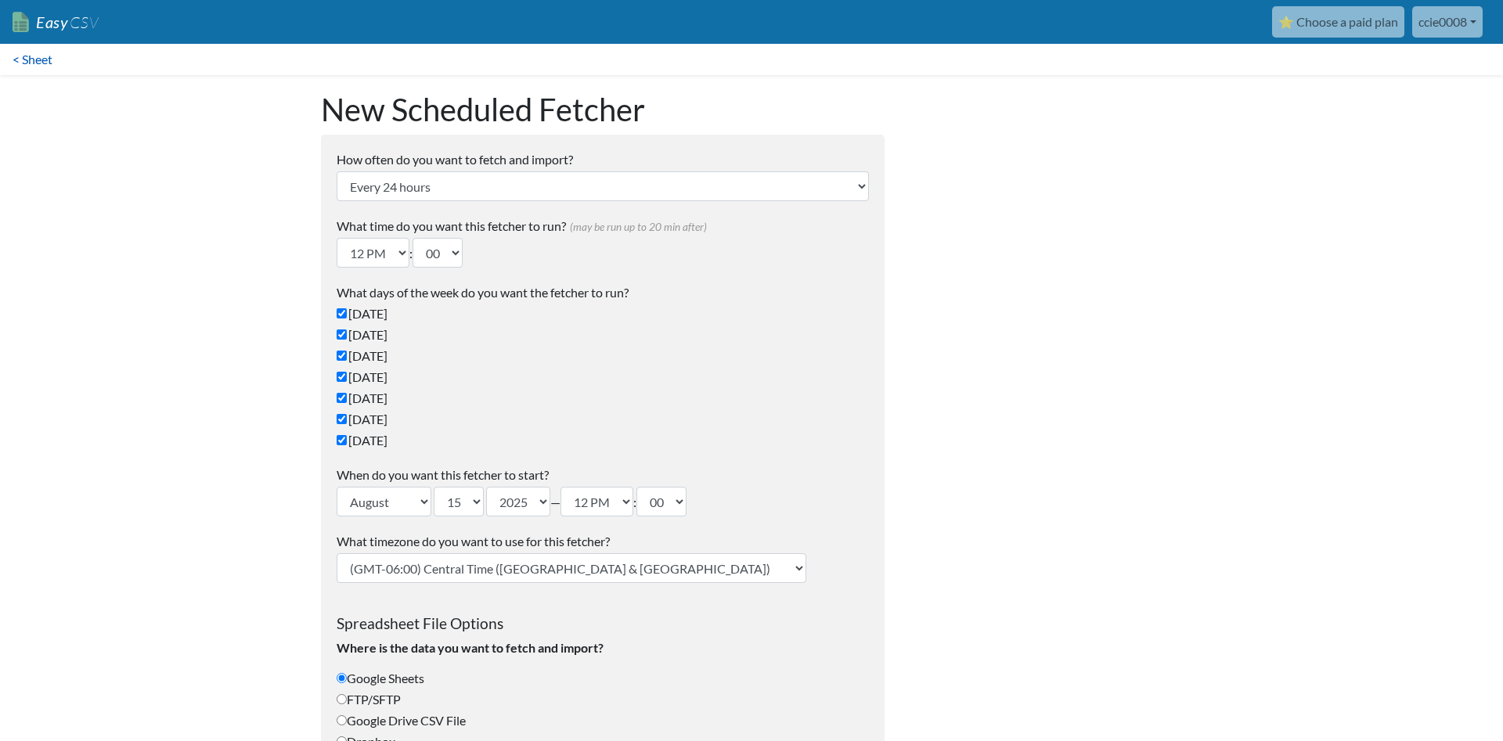
click at [45, 68] on link "< Sheet" at bounding box center [32, 59] width 65 height 31
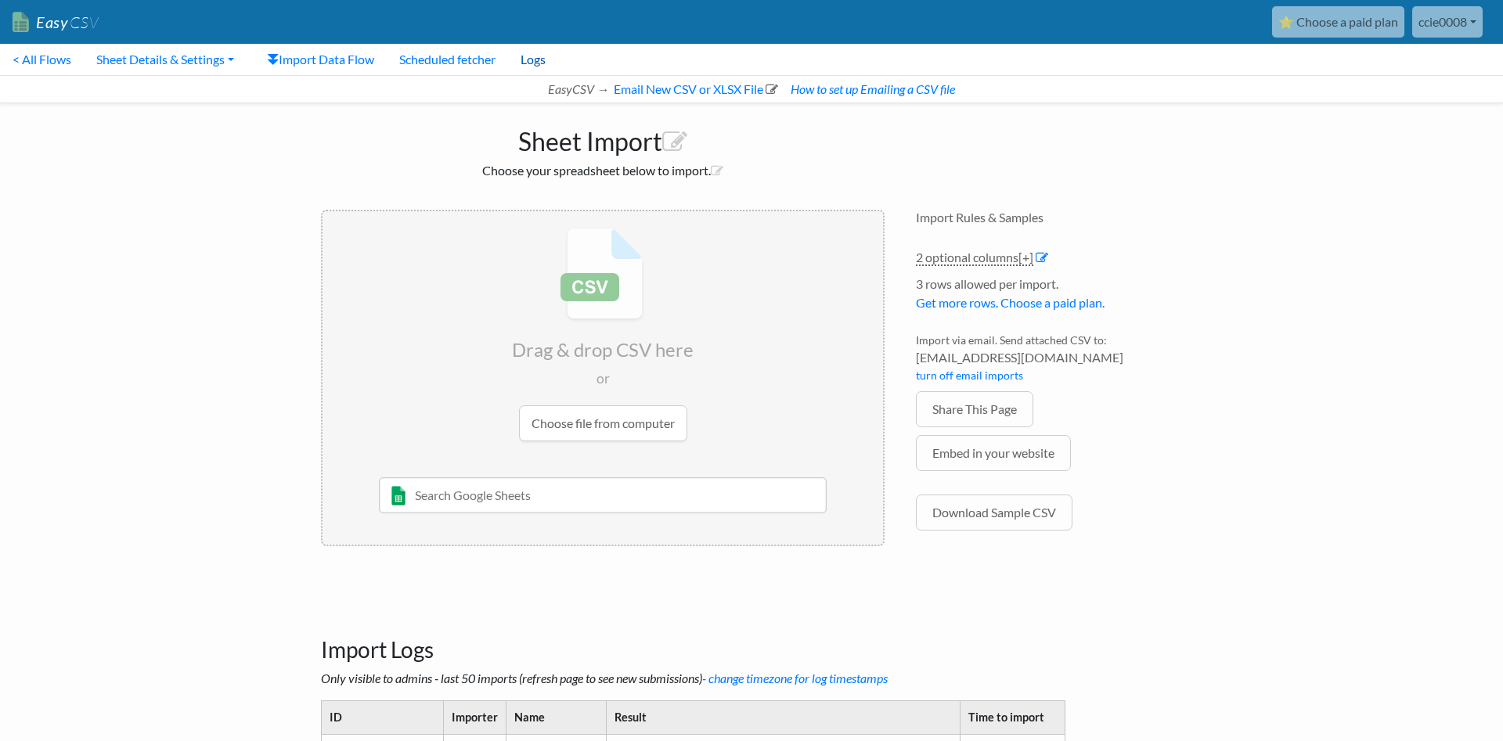
click at [547, 66] on link "Logs" at bounding box center [533, 59] width 50 height 31
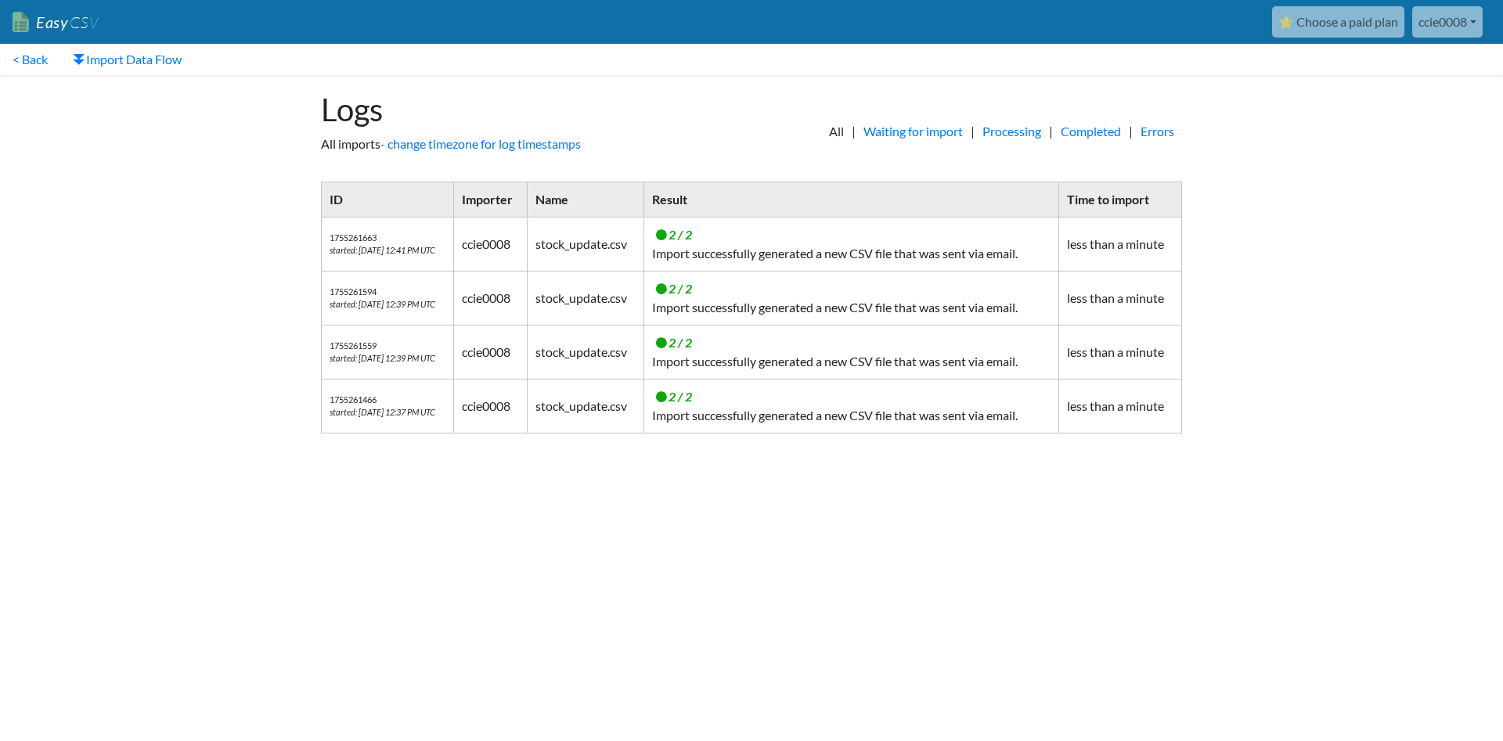
click at [75, 31] on link "Easy CSV" at bounding box center [56, 22] width 86 height 32
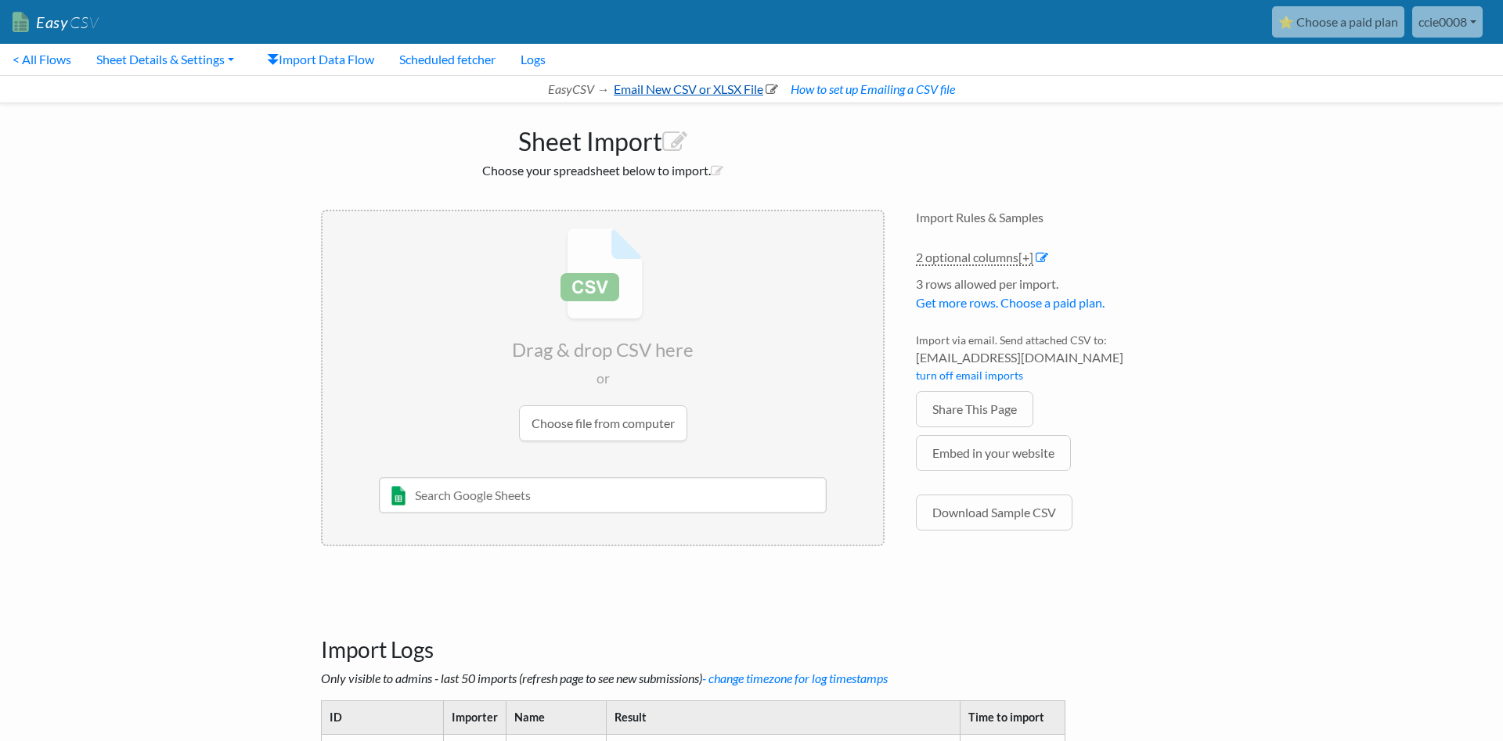
click at [643, 83] on link "Email New CSV or XLSX File" at bounding box center [694, 88] width 167 height 15
click at [36, 54] on link "< All Flows" at bounding box center [42, 59] width 84 height 31
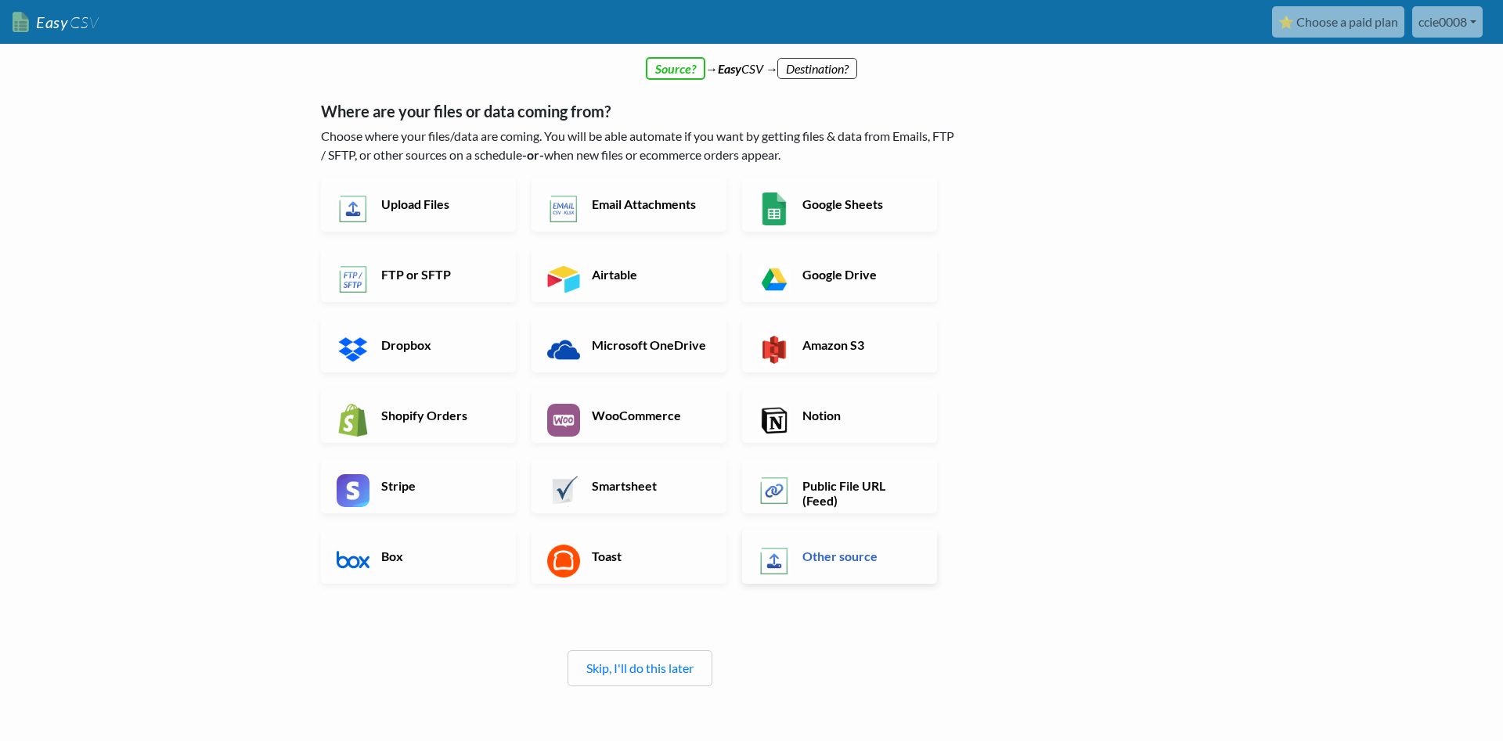
click at [840, 570] on link "Other source" at bounding box center [839, 556] width 195 height 55
click at [656, 669] on link "Skip, I'll do this later" at bounding box center [639, 668] width 107 height 15
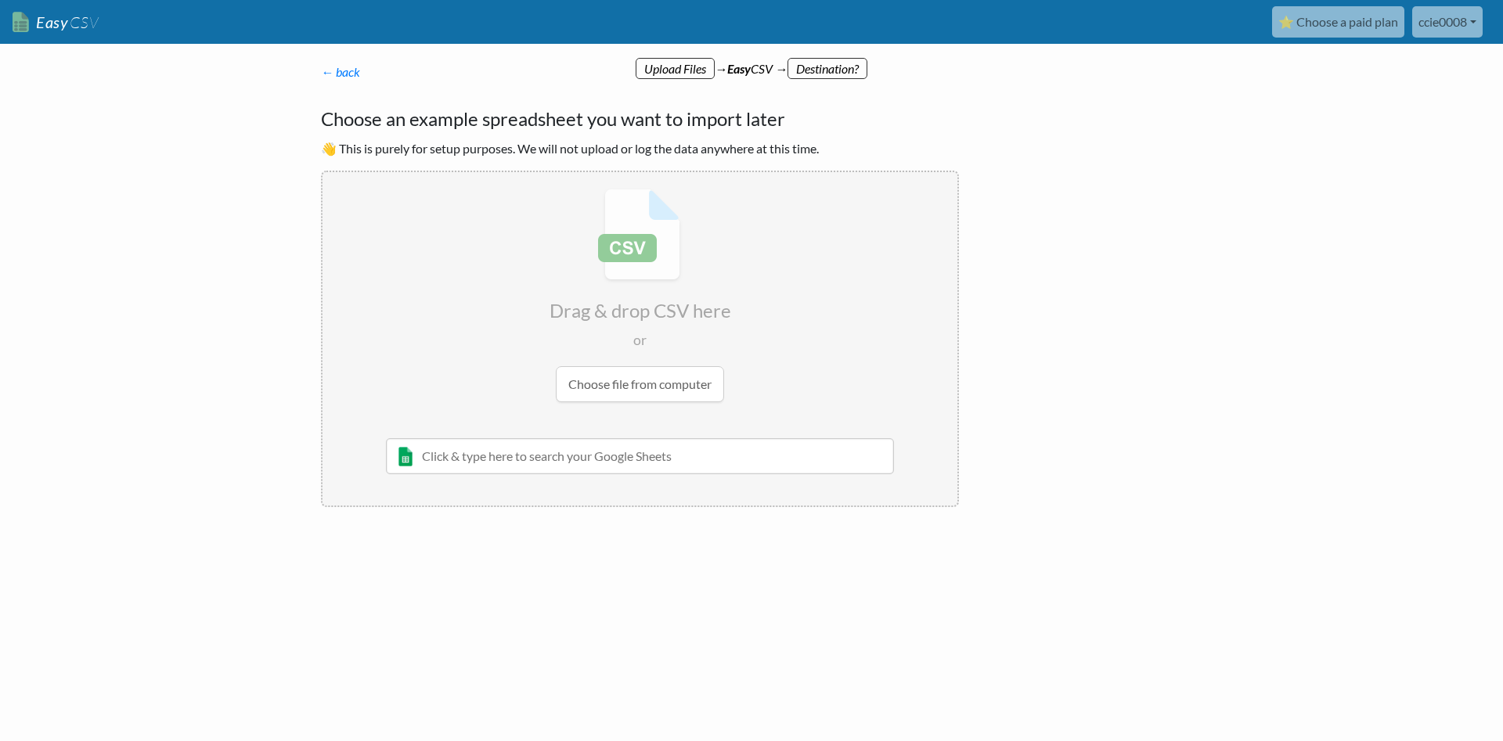
click at [644, 380] on input "file" at bounding box center [640, 295] width 635 height 247
click at [341, 71] on link "← back" at bounding box center [340, 71] width 39 height 15
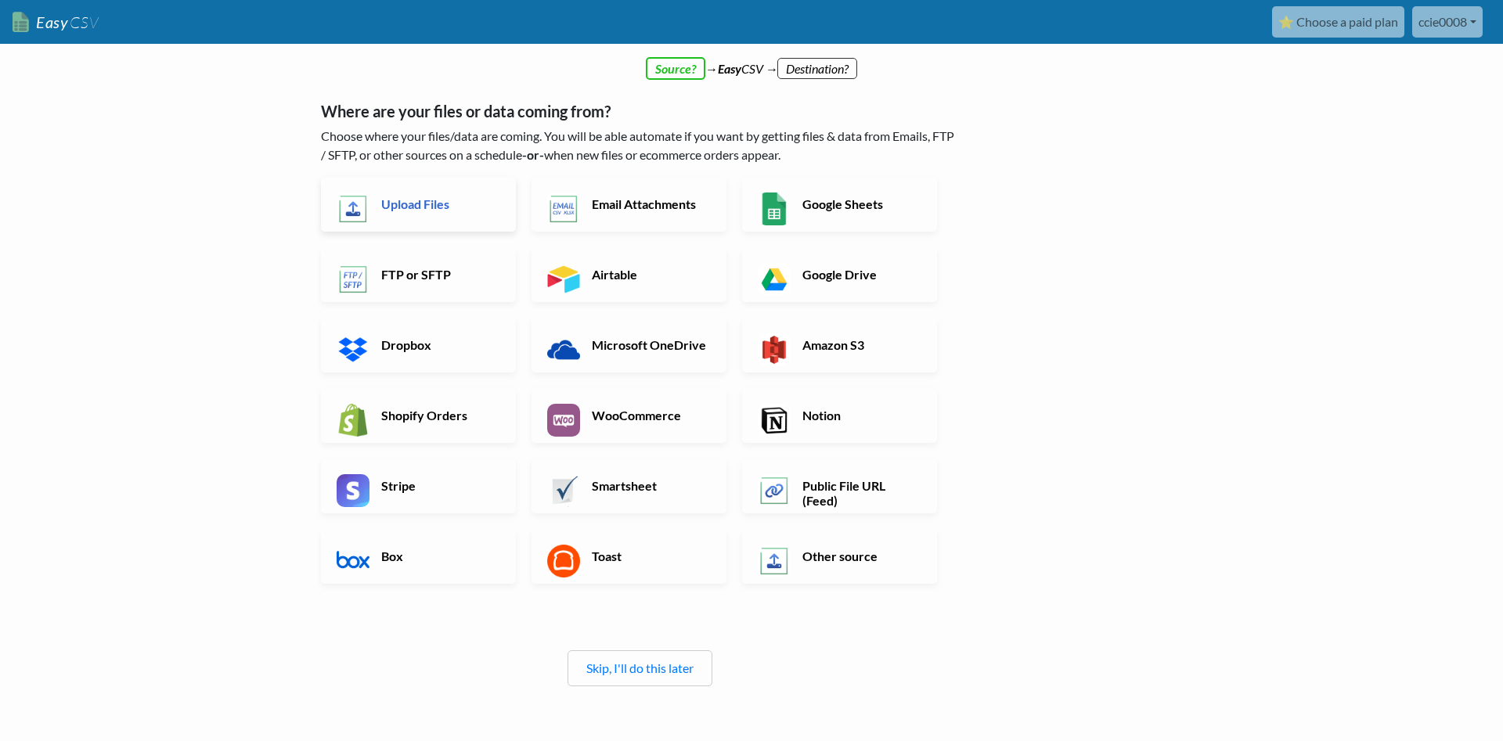
click at [460, 218] on link "Upload Files" at bounding box center [418, 204] width 195 height 55
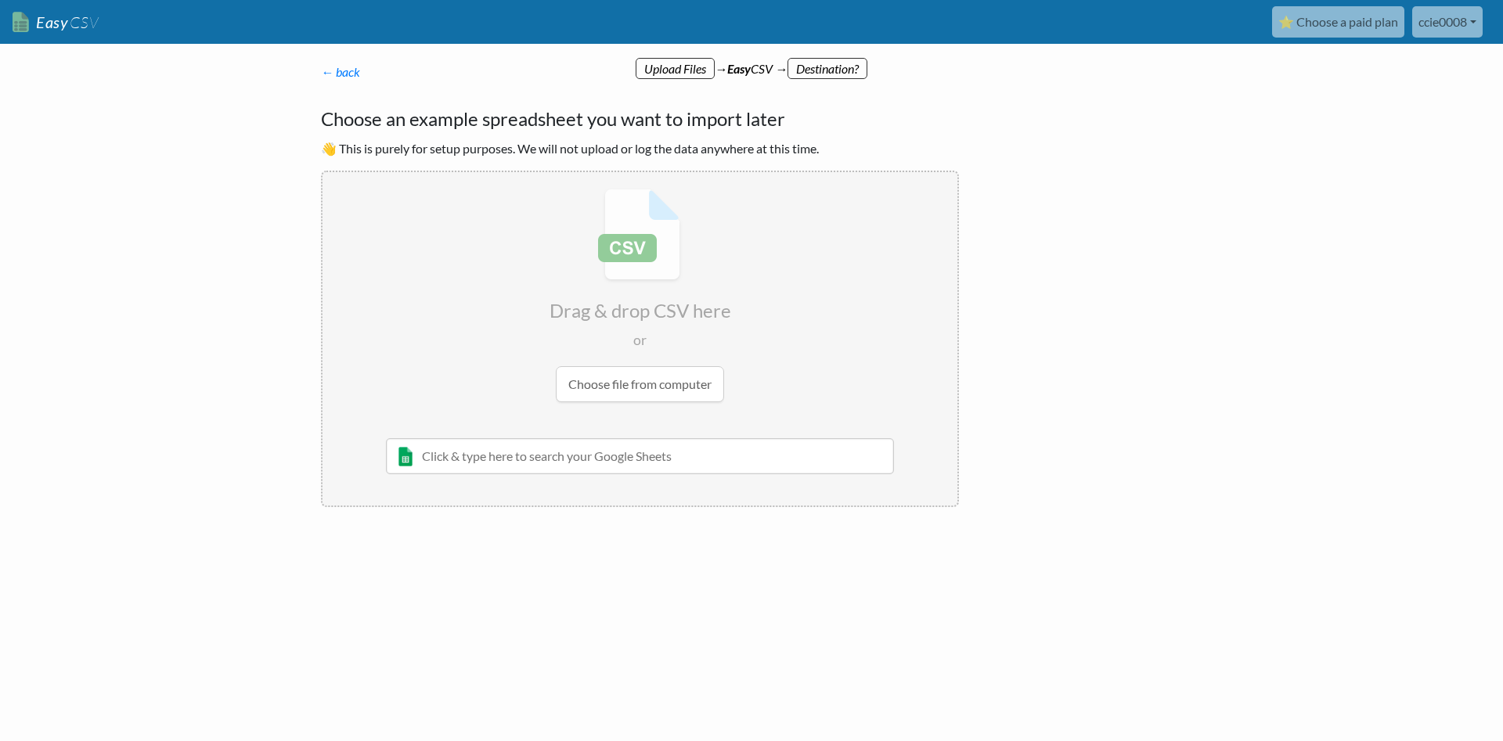
click at [677, 389] on input "file" at bounding box center [640, 295] width 635 height 247
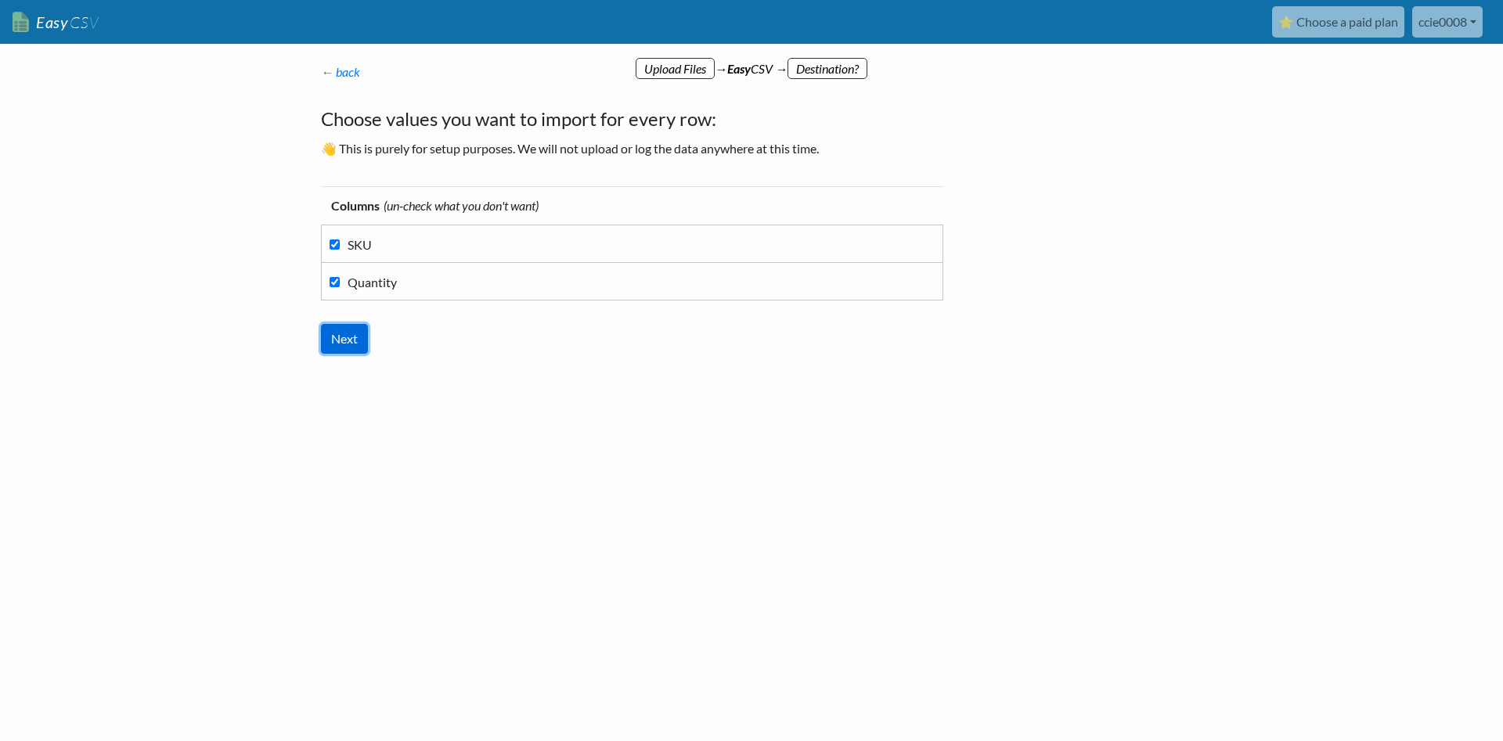
click at [347, 335] on input "Next" at bounding box center [344, 339] width 47 height 30
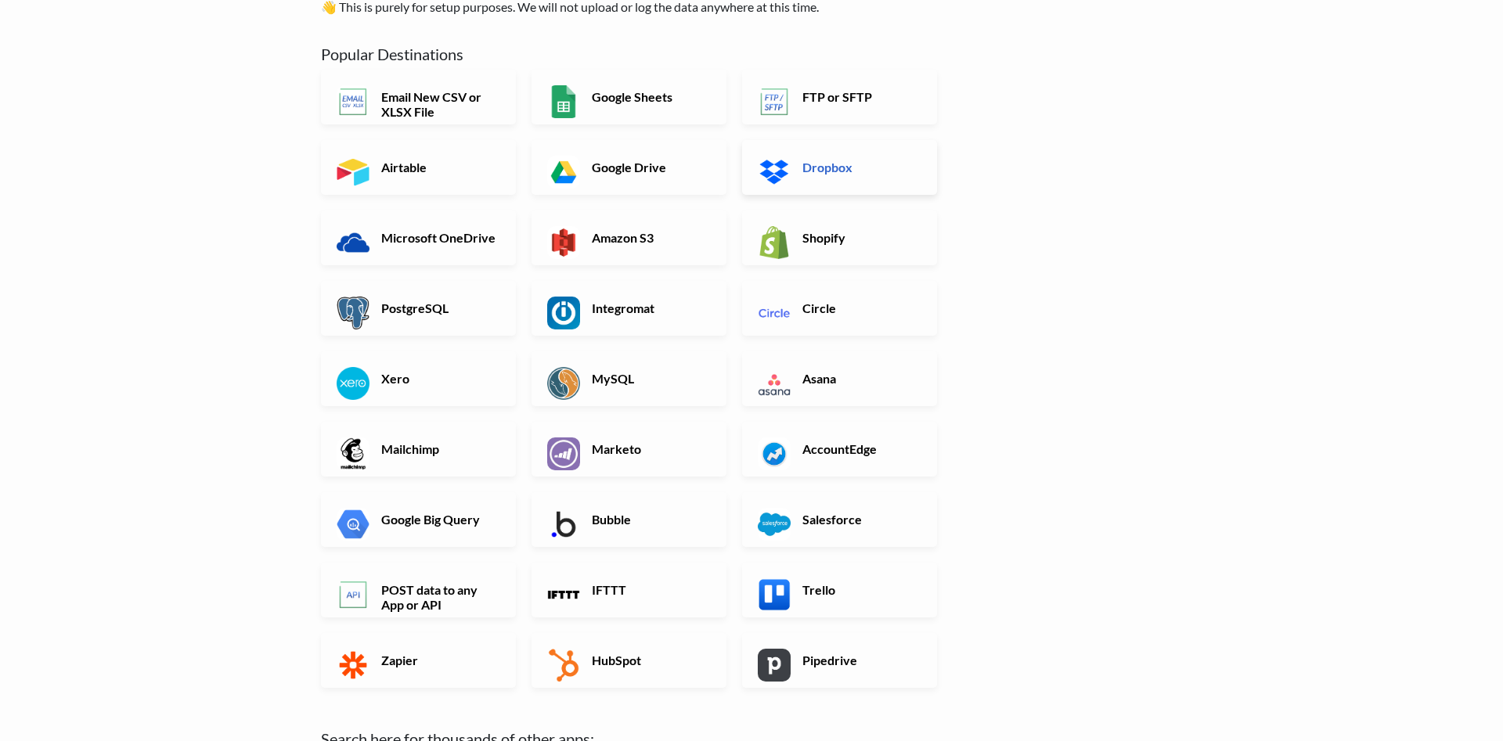
scroll to position [160, 0]
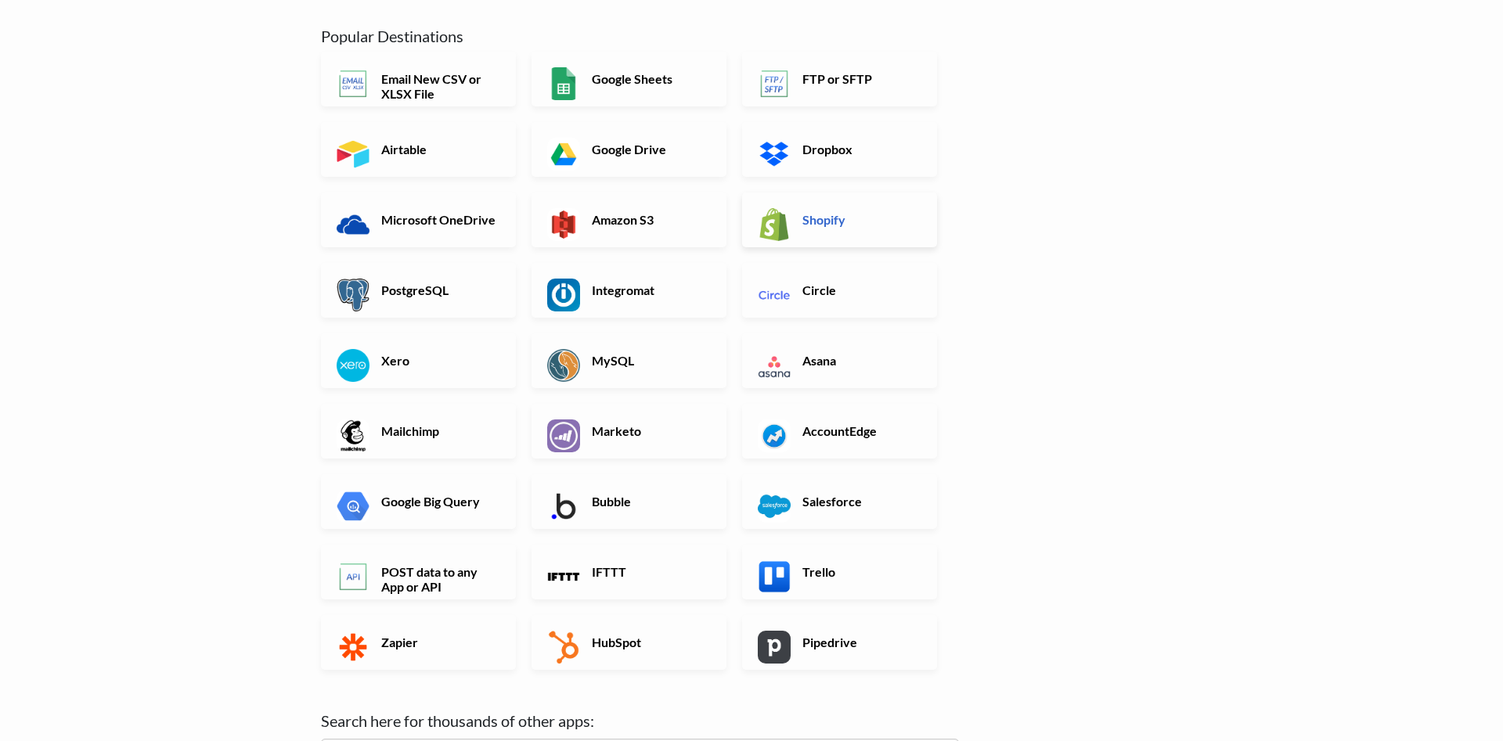
click at [802, 223] on h6 "Shopify" at bounding box center [860, 219] width 123 height 15
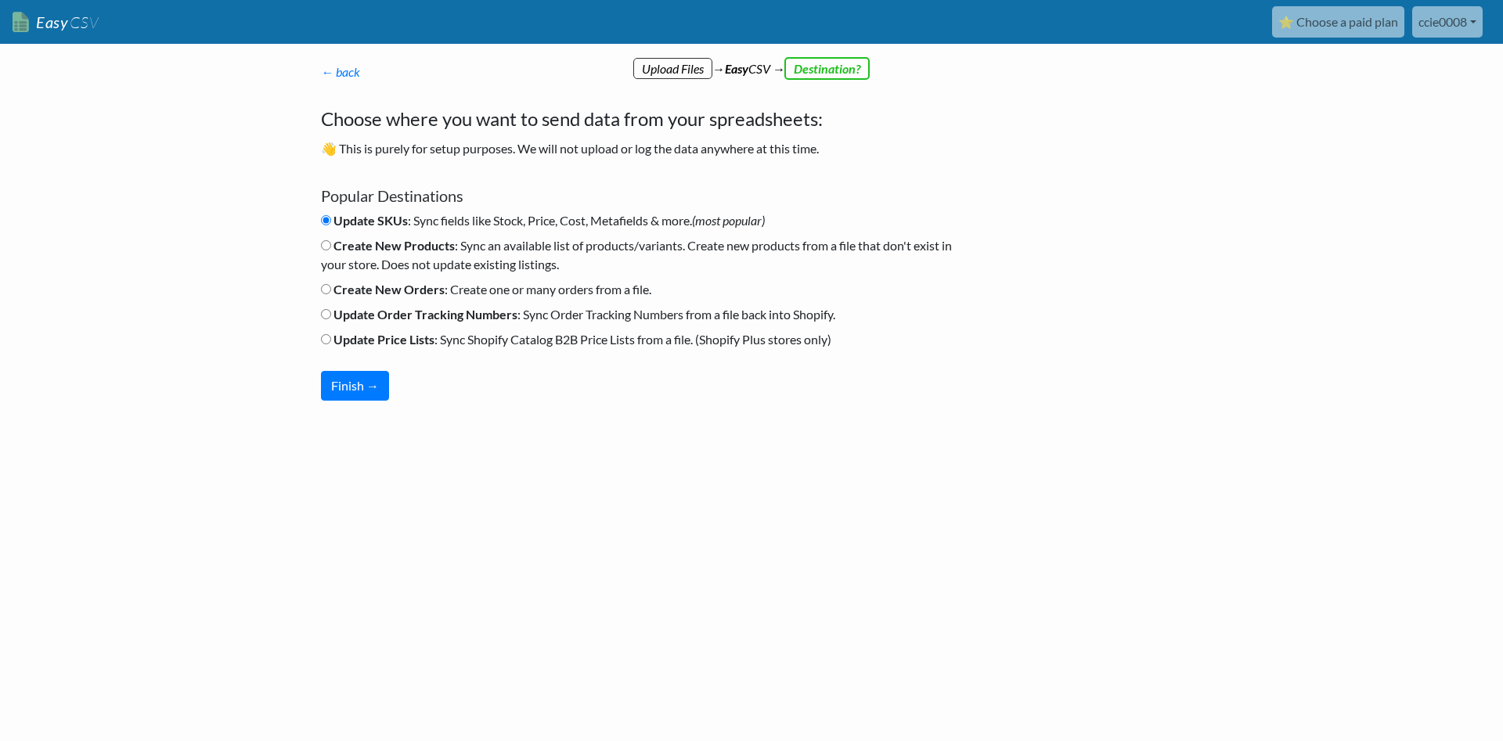
scroll to position [0, 0]
click at [333, 240] on label "Create New Products : Sync an available list of products/variants. Create new p…" at bounding box center [640, 255] width 638 height 38
click at [331, 240] on input "Create New Products : Sync an available list of products/variants. Create new p…" at bounding box center [326, 245] width 10 height 10
radio input "true"
click at [332, 218] on label "Update SKUs : Sync fields like Stock, Price, Cost, Metafields & more. (most pop…" at bounding box center [543, 220] width 444 height 19
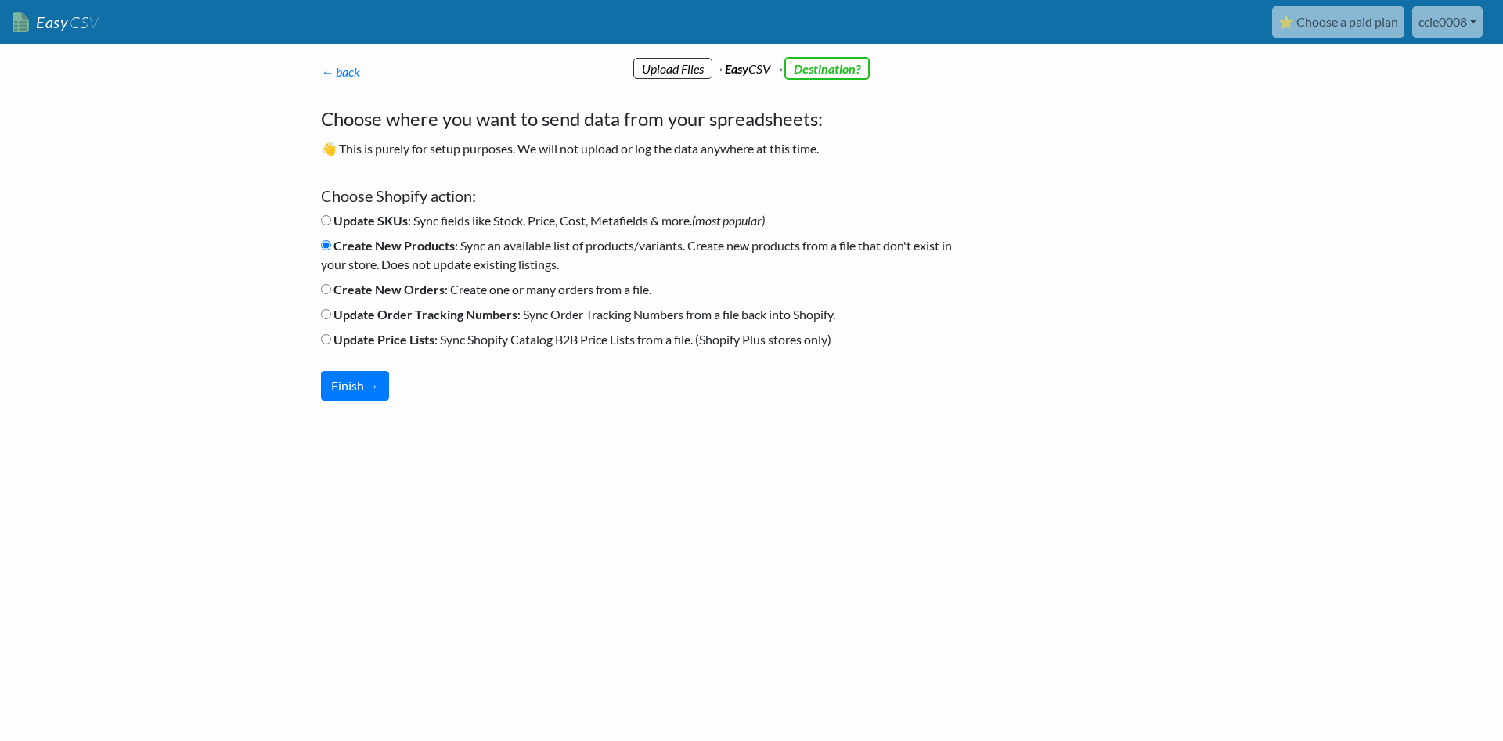
click at [331, 218] on input "Update SKUs : Sync fields like Stock, Price, Cost, Metafields & more. (most pop…" at bounding box center [326, 220] width 10 height 10
radio input "true"
click at [334, 380] on button "Finish →" at bounding box center [355, 386] width 68 height 30
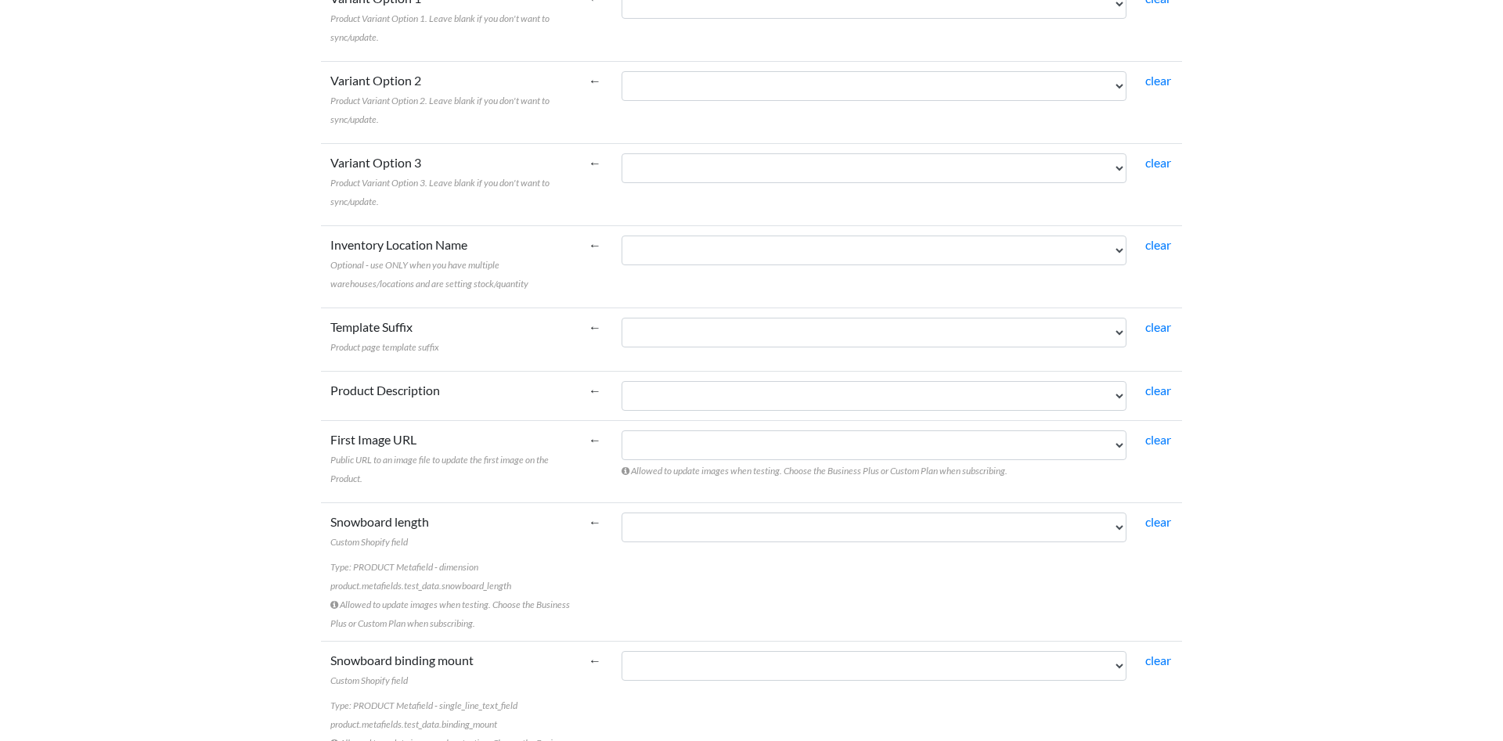
scroll to position [1259, 0]
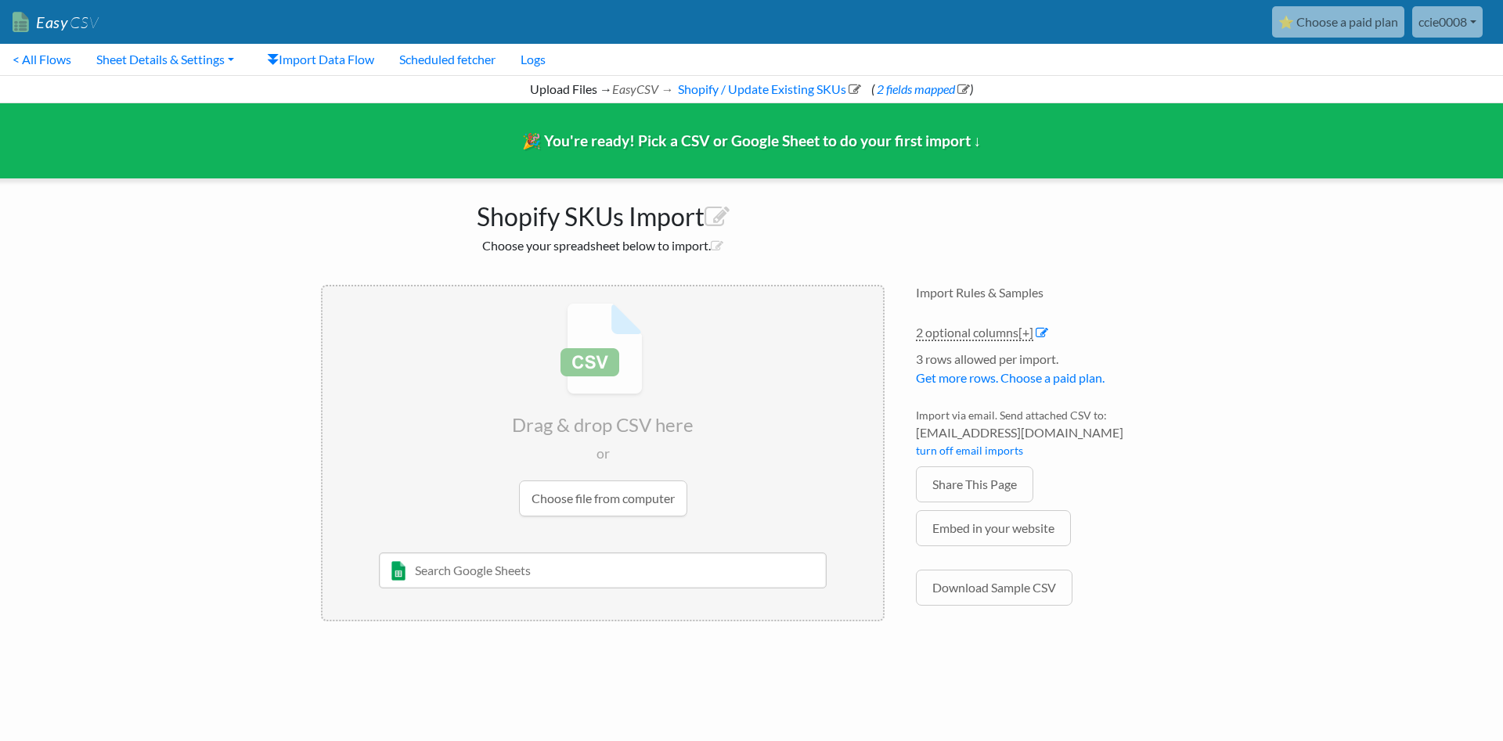
click at [595, 484] on input "file" at bounding box center [603, 410] width 561 height 247
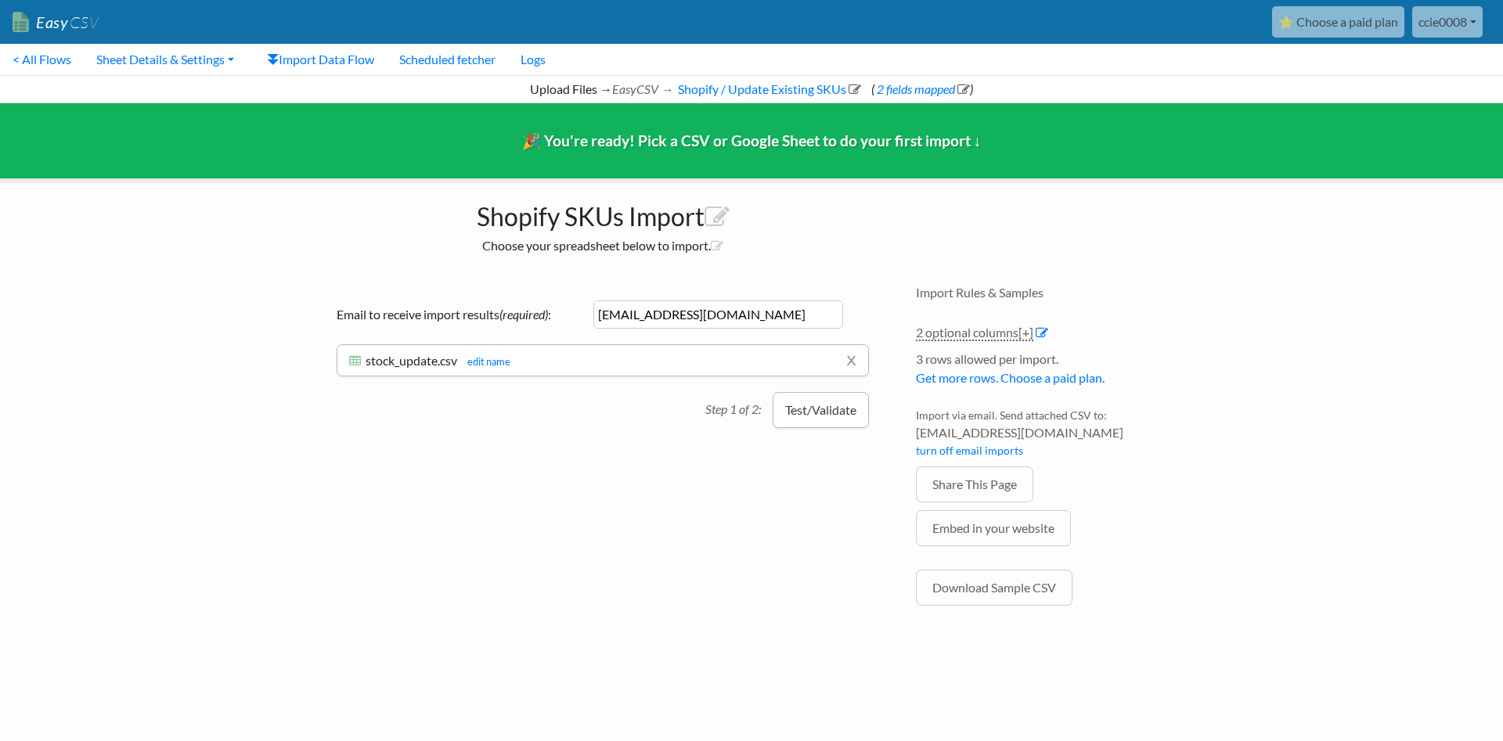
click at [814, 410] on button "Test/Validate" at bounding box center [821, 410] width 96 height 36
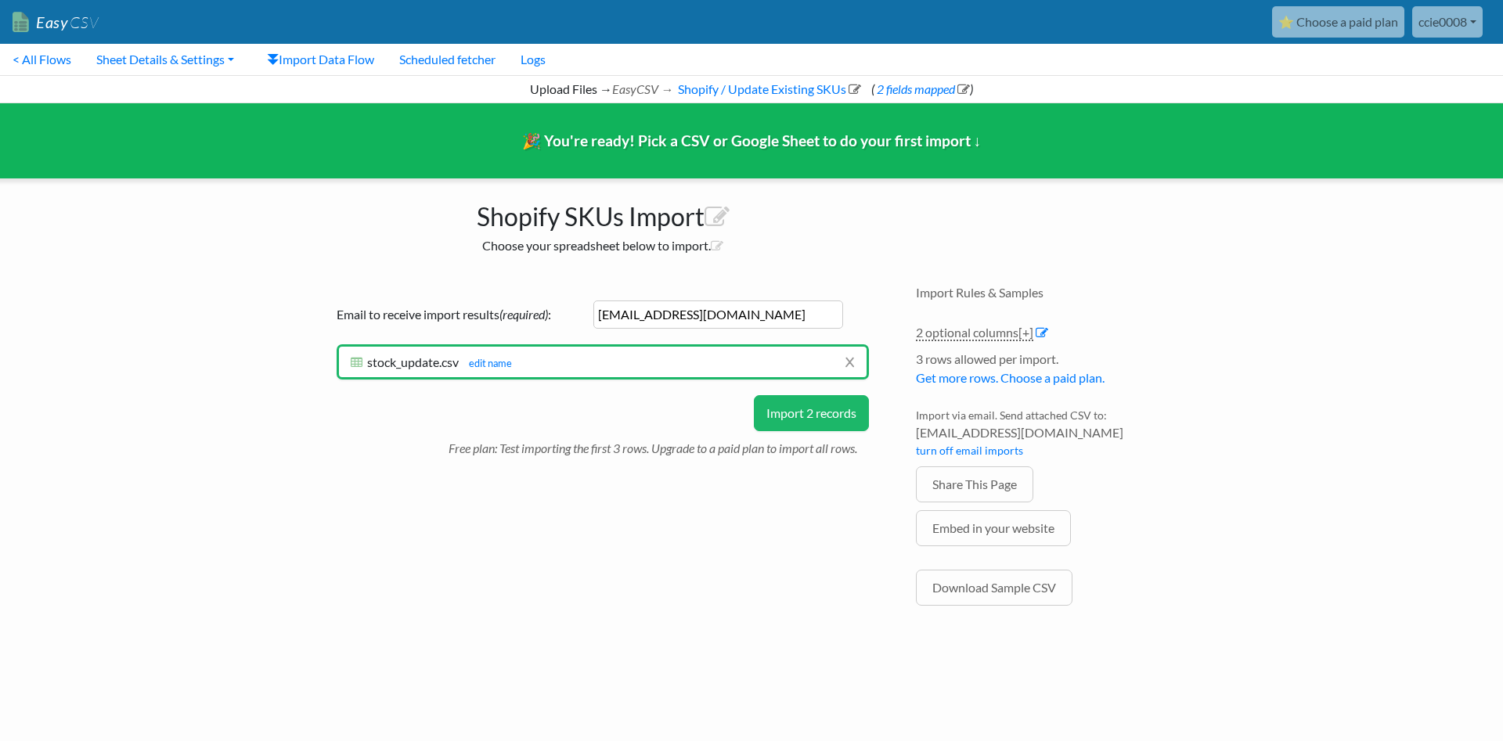
click at [814, 410] on button "Import 2 records" at bounding box center [811, 413] width 115 height 36
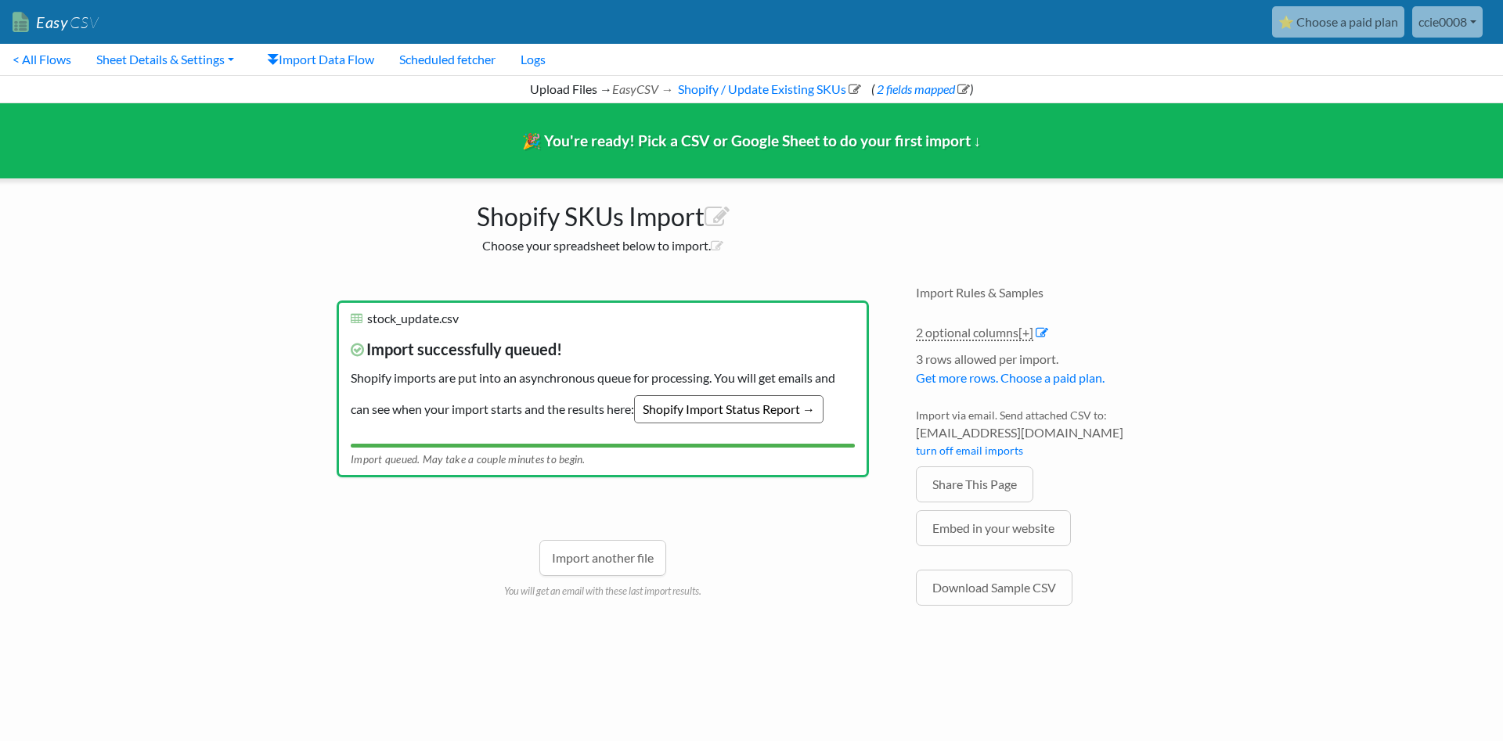
click at [719, 419] on link "Shopify Import Status Report →" at bounding box center [728, 409] width 189 height 28
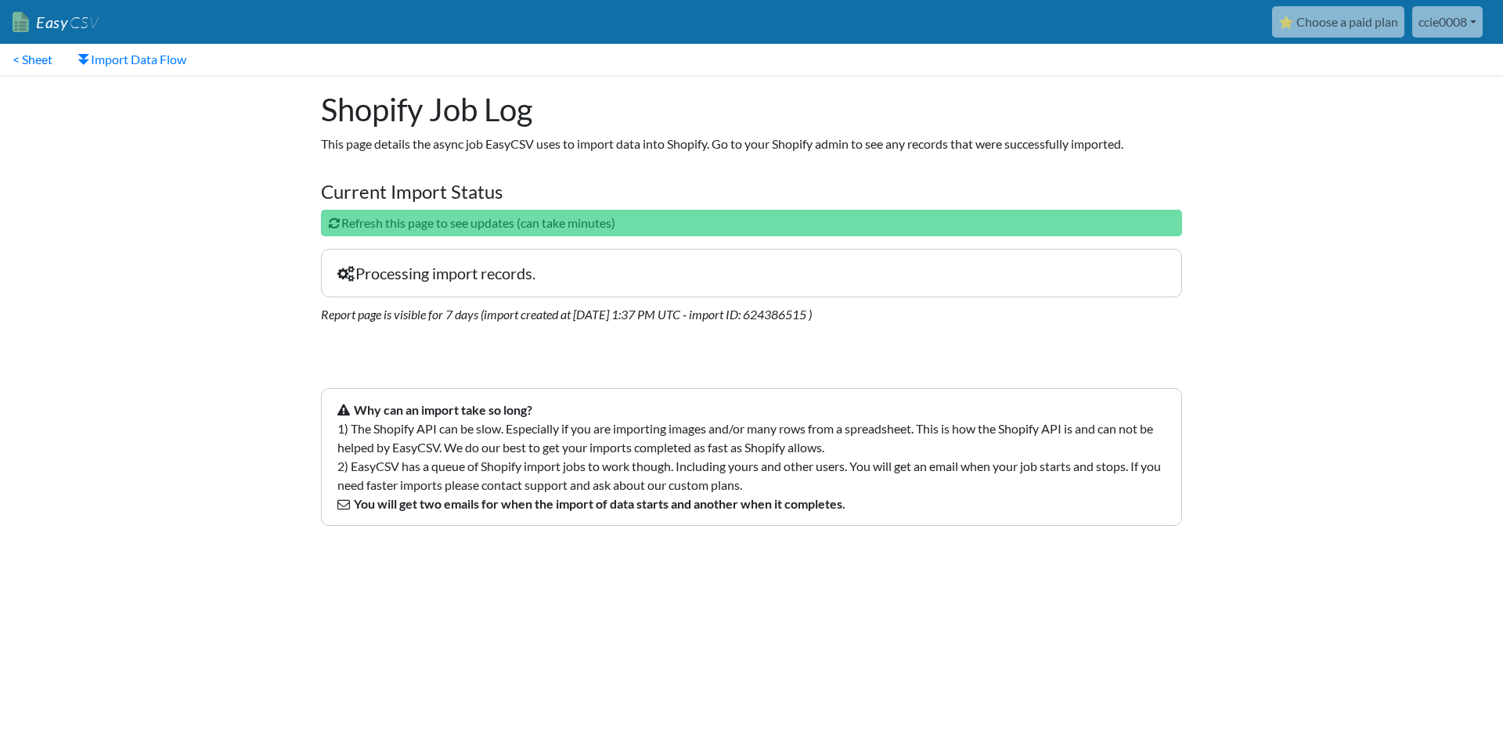
click at [65, 26] on link "Easy CSV" at bounding box center [56, 22] width 86 height 32
